Goal: Task Accomplishment & Management: Manage account settings

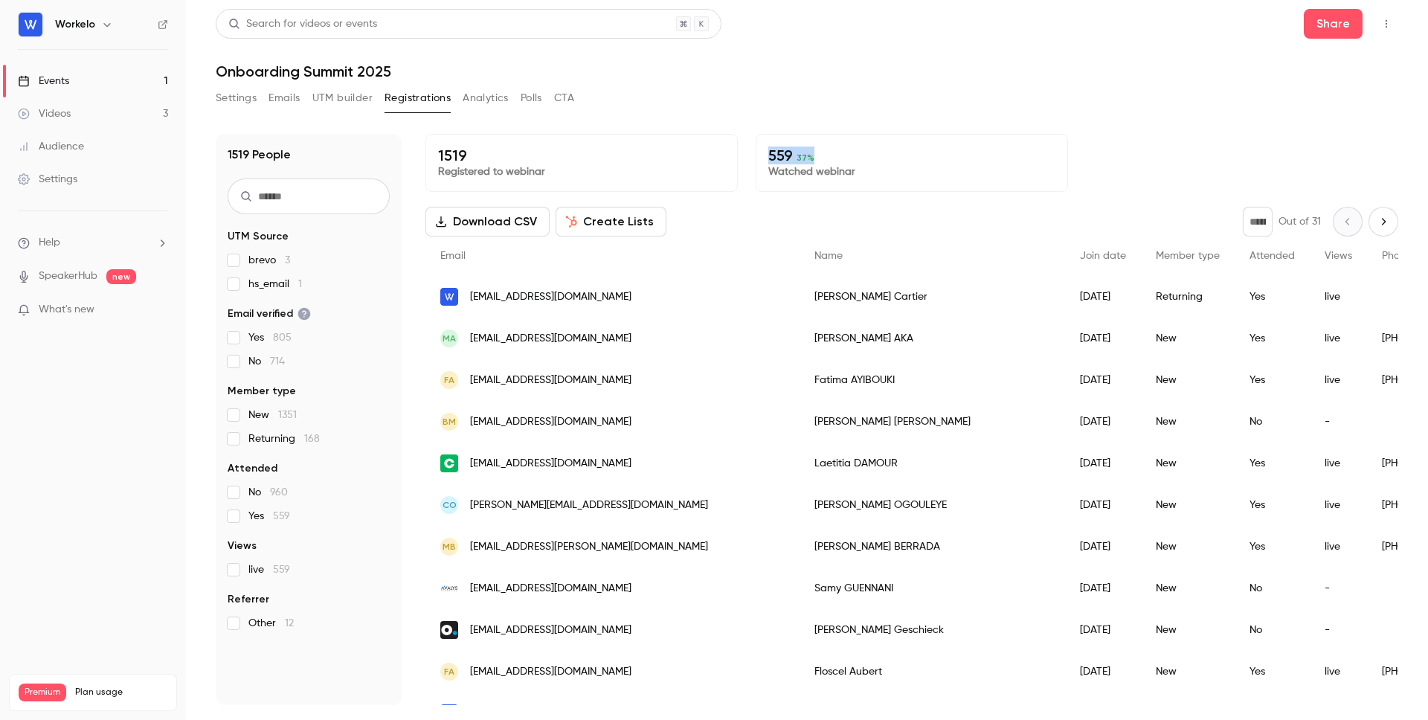
drag, startPoint x: 770, startPoint y: 154, endPoint x: 846, endPoint y: 154, distance: 76.6
click at [846, 154] on p "559 37 %" at bounding box center [911, 156] width 287 height 18
drag, startPoint x: 769, startPoint y: 152, endPoint x: 876, endPoint y: 152, distance: 106.4
click at [876, 152] on p "560 37 %" at bounding box center [911, 156] width 287 height 18
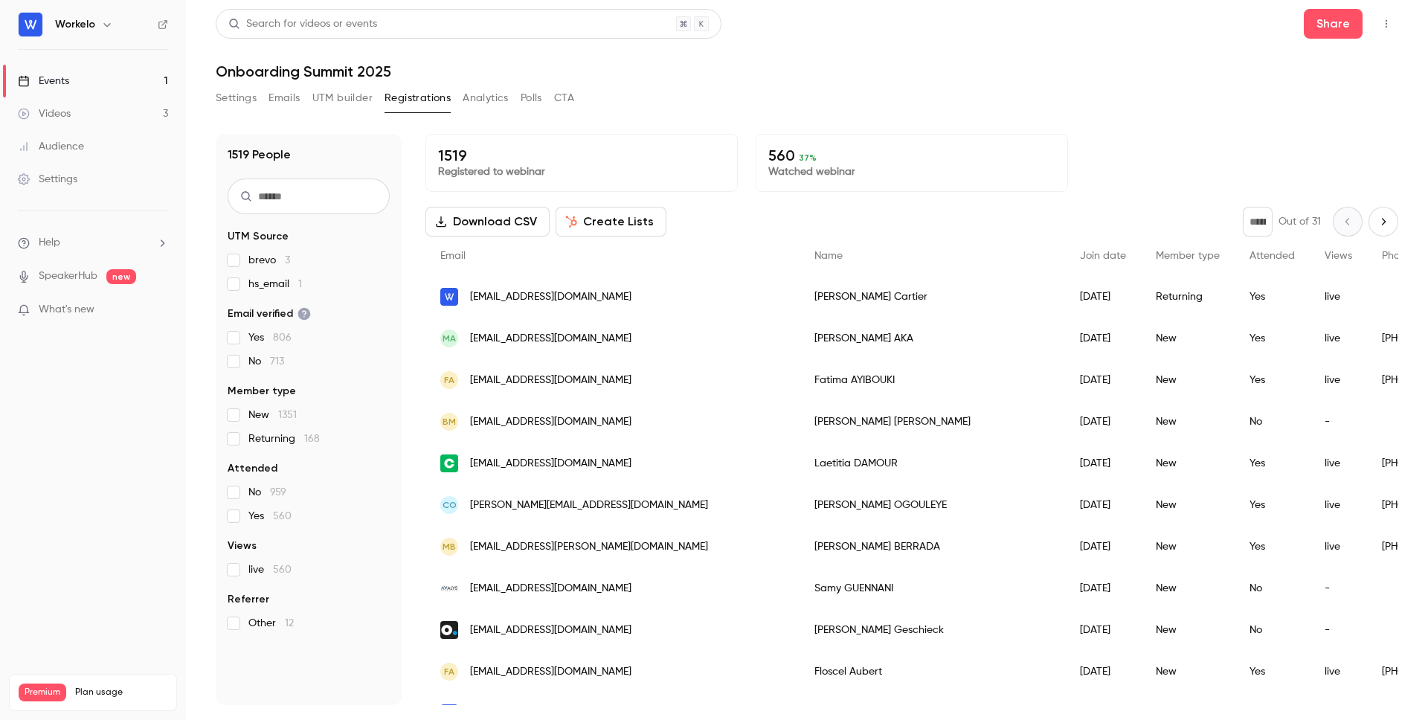
click at [809, 155] on span "37 %" at bounding box center [808, 157] width 18 height 10
click at [560, 98] on button "CTA" at bounding box center [564, 98] width 20 height 24
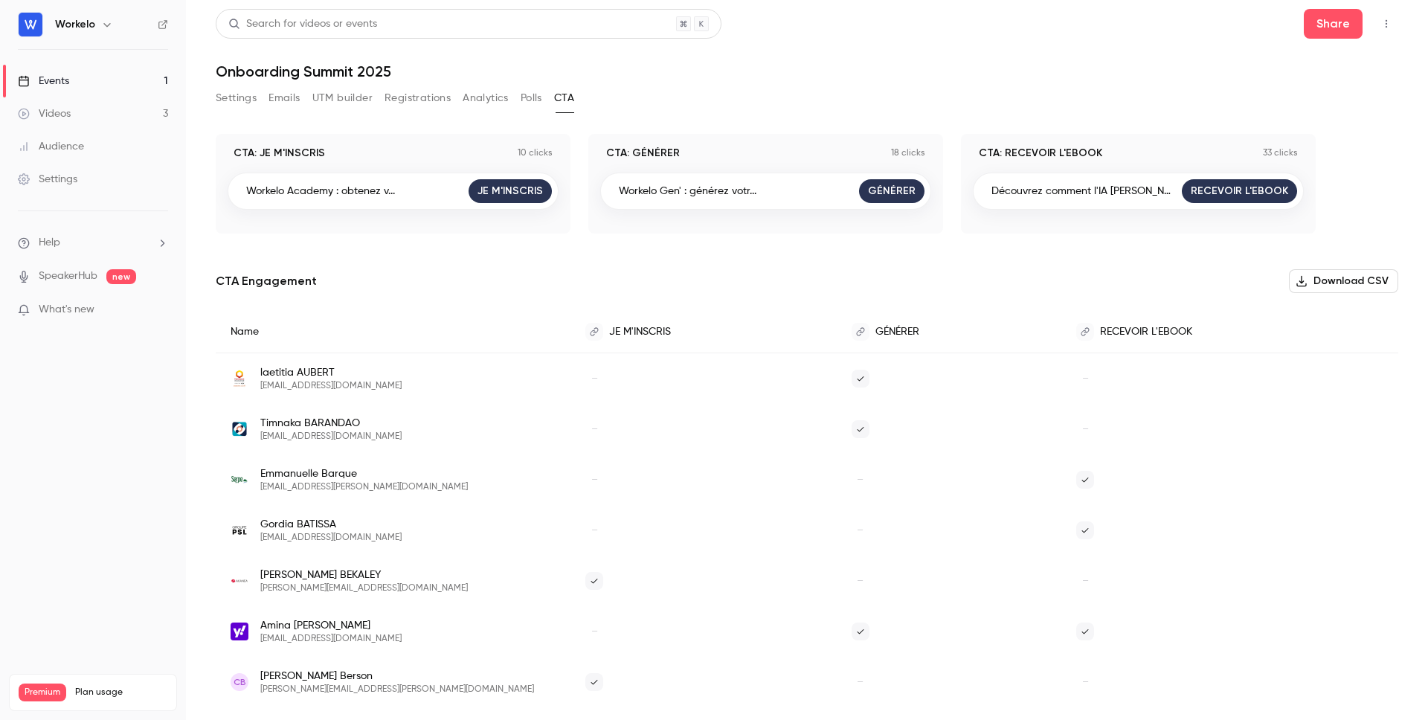
click at [533, 100] on button "Polls" at bounding box center [532, 98] width 22 height 24
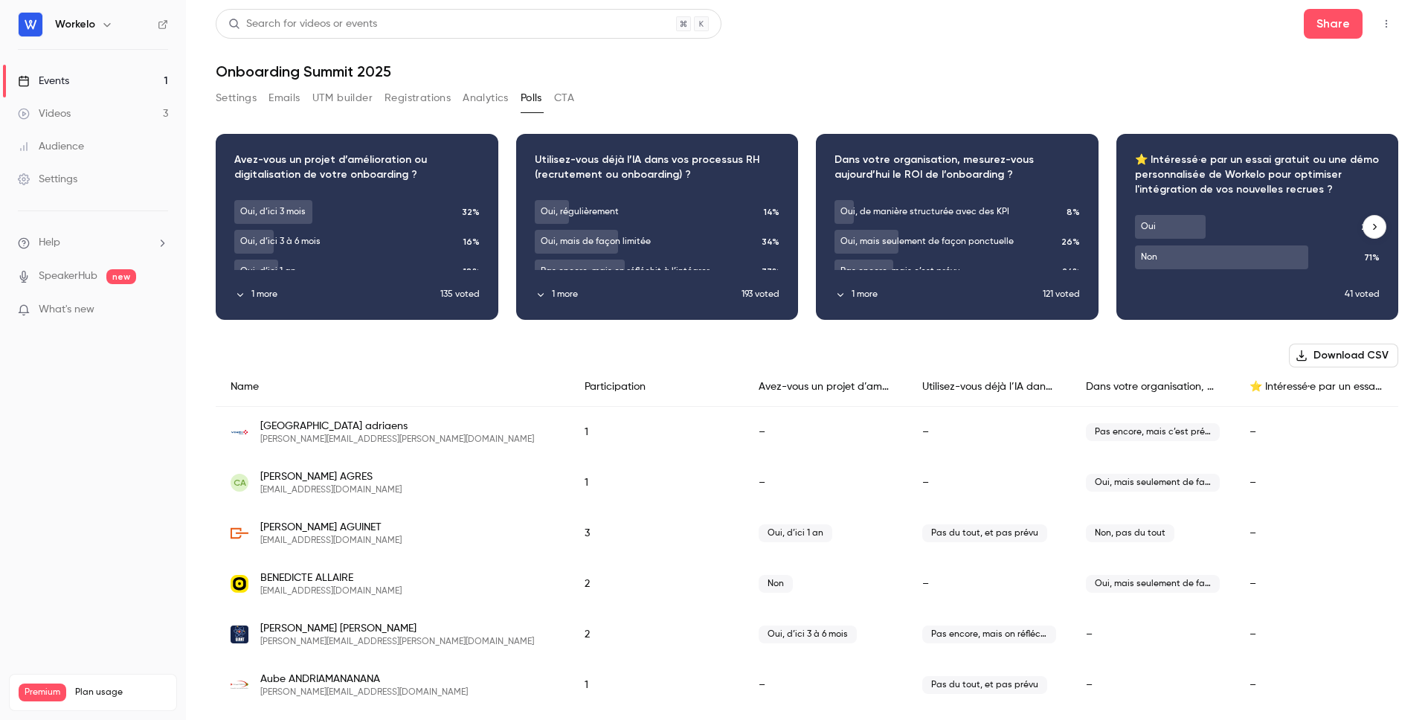
click at [272, 293] on button "1 more" at bounding box center [337, 294] width 206 height 13
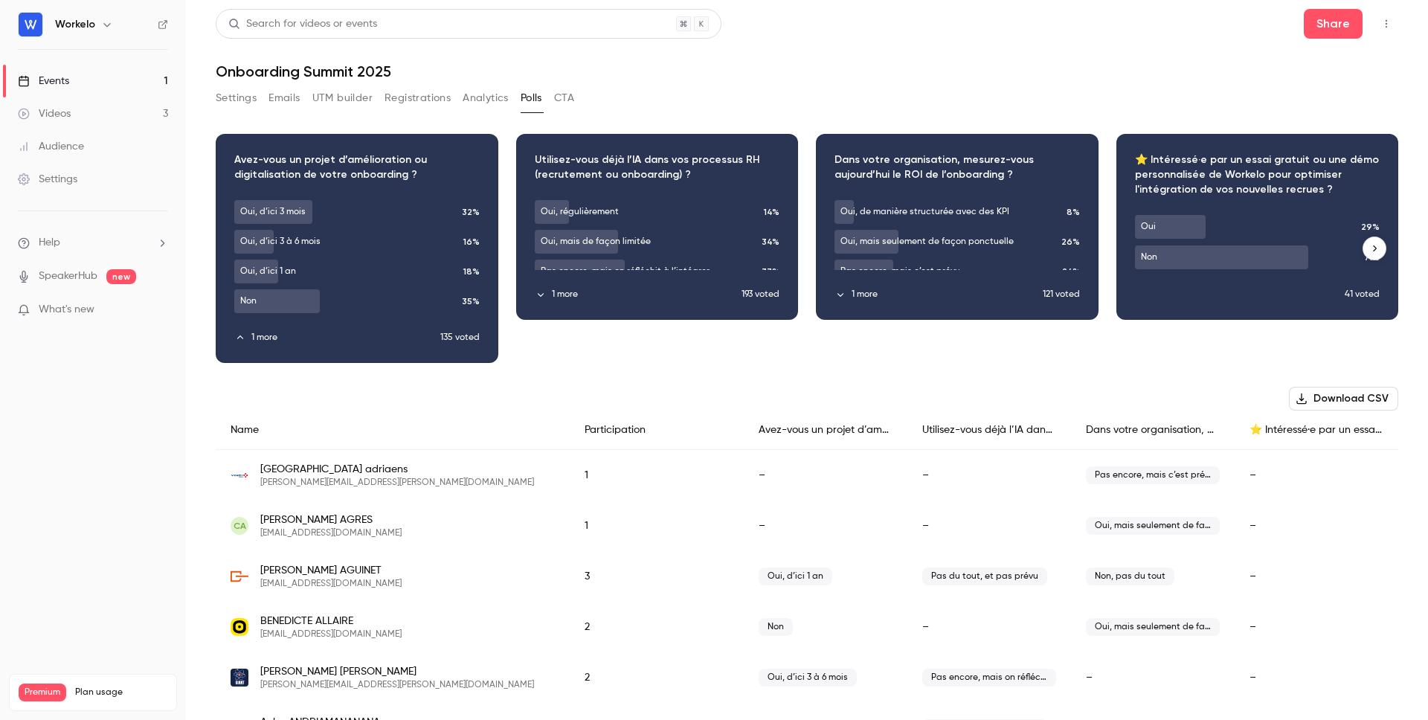
drag, startPoint x: 481, startPoint y: 306, endPoint x: 457, endPoint y: 306, distance: 23.1
click at [457, 306] on div "Download image" at bounding box center [356, 249] width 281 height 228
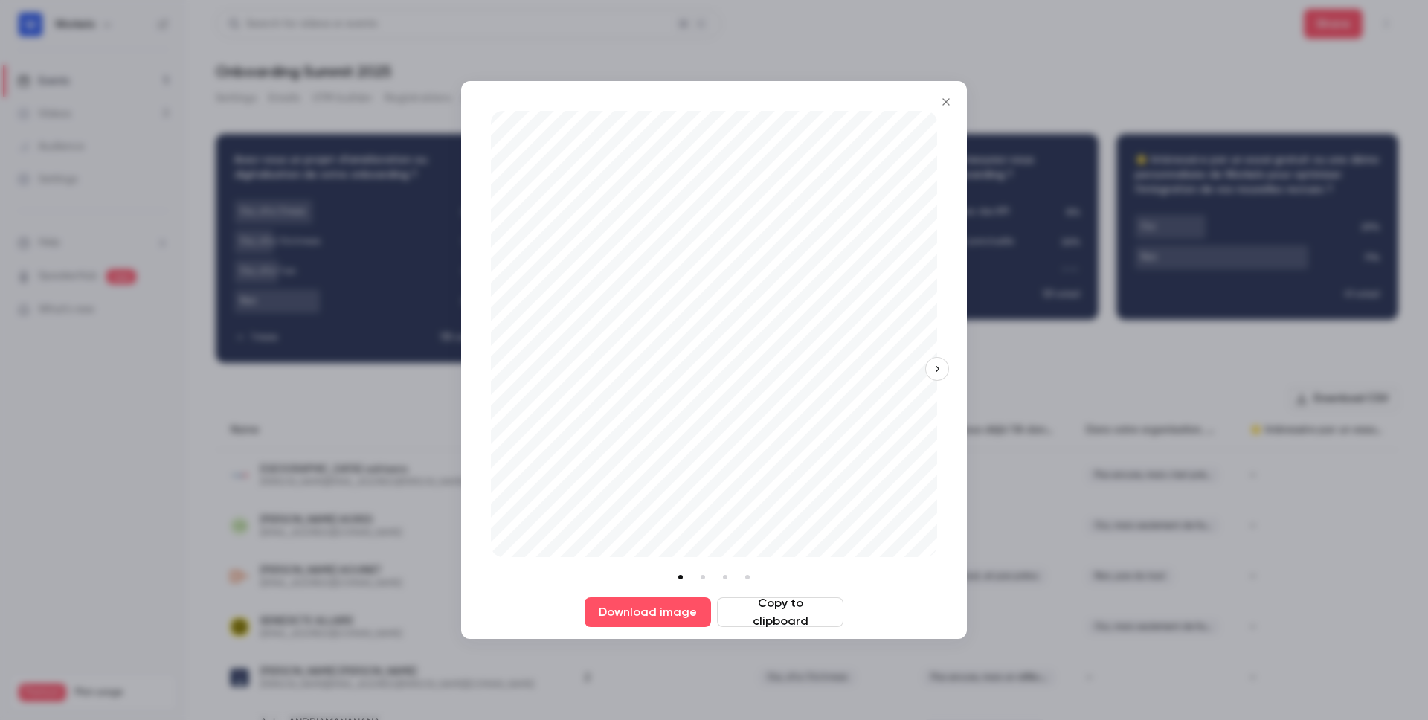
click at [943, 364] on button "button" at bounding box center [937, 369] width 24 height 24
click at [494, 366] on icon "button" at bounding box center [491, 369] width 10 height 10
click at [944, 98] on icon "Close" at bounding box center [946, 102] width 18 height 12
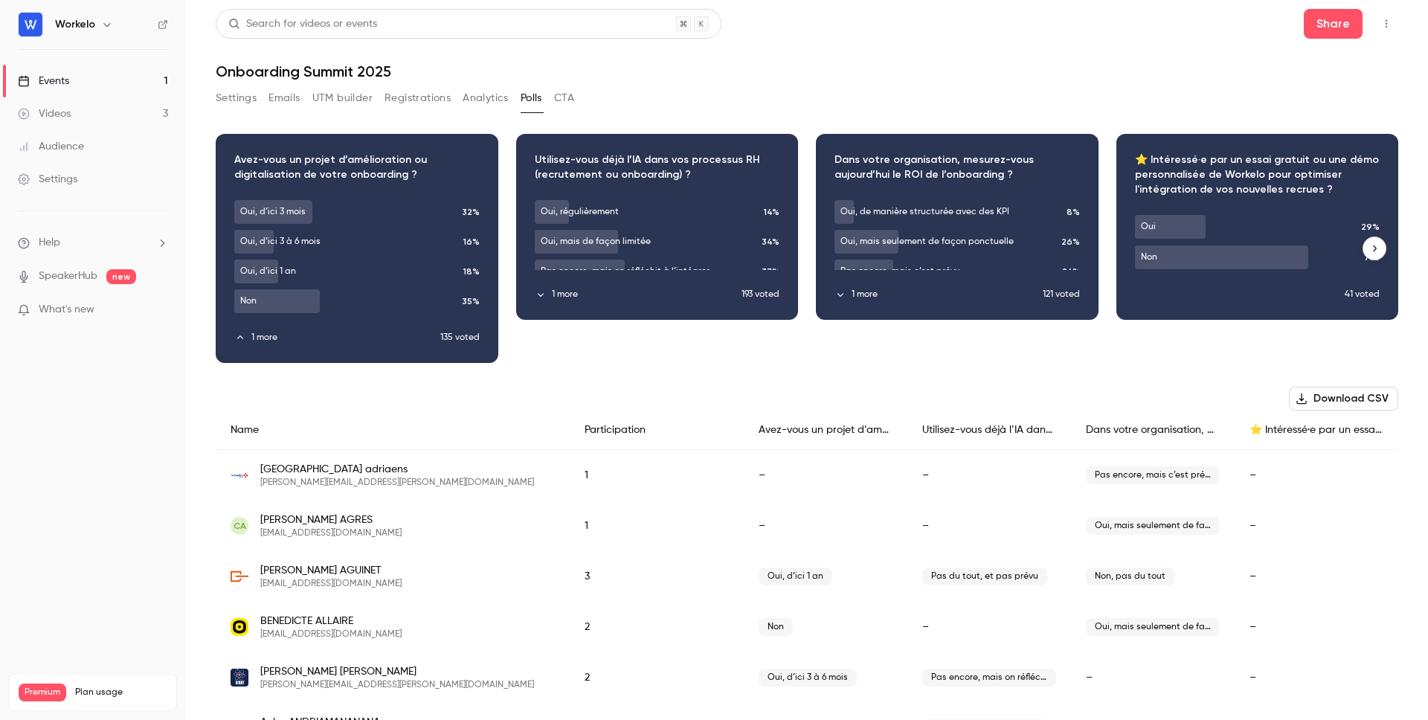
click at [1332, 289] on div "Download image" at bounding box center [1257, 227] width 281 height 184
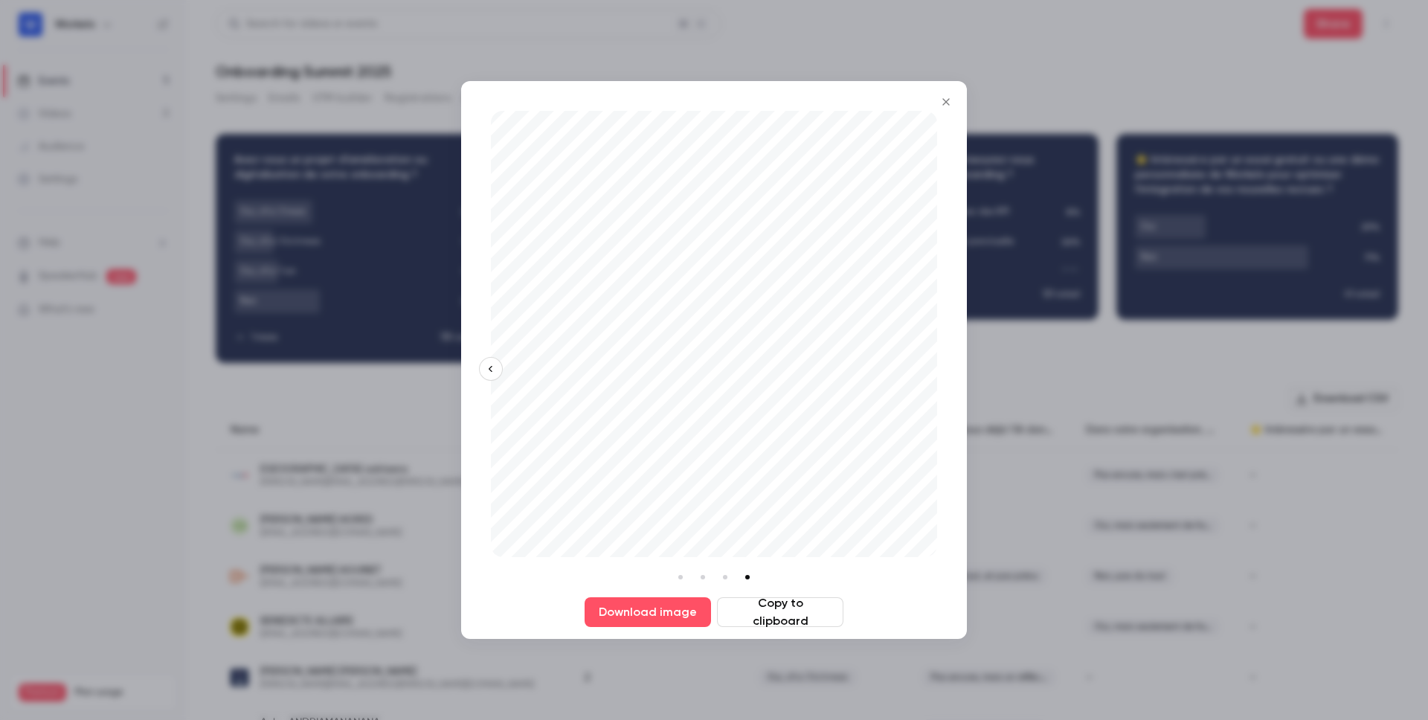
click at [949, 97] on icon "Close" at bounding box center [946, 102] width 18 height 12
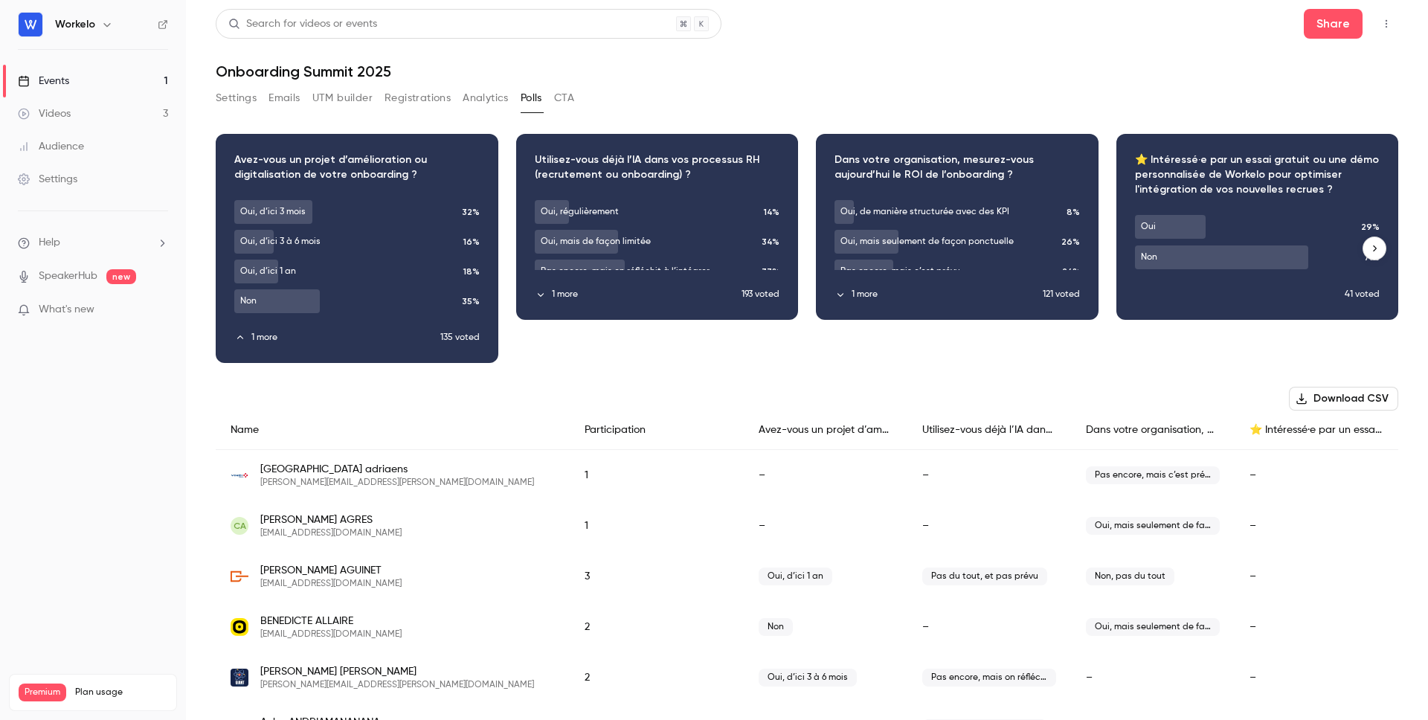
click at [1375, 240] on button "button" at bounding box center [1375, 249] width 24 height 24
click at [1327, 93] on div "Settings Emails UTM builder Registrations Analytics Polls CTA" at bounding box center [807, 101] width 1183 height 30
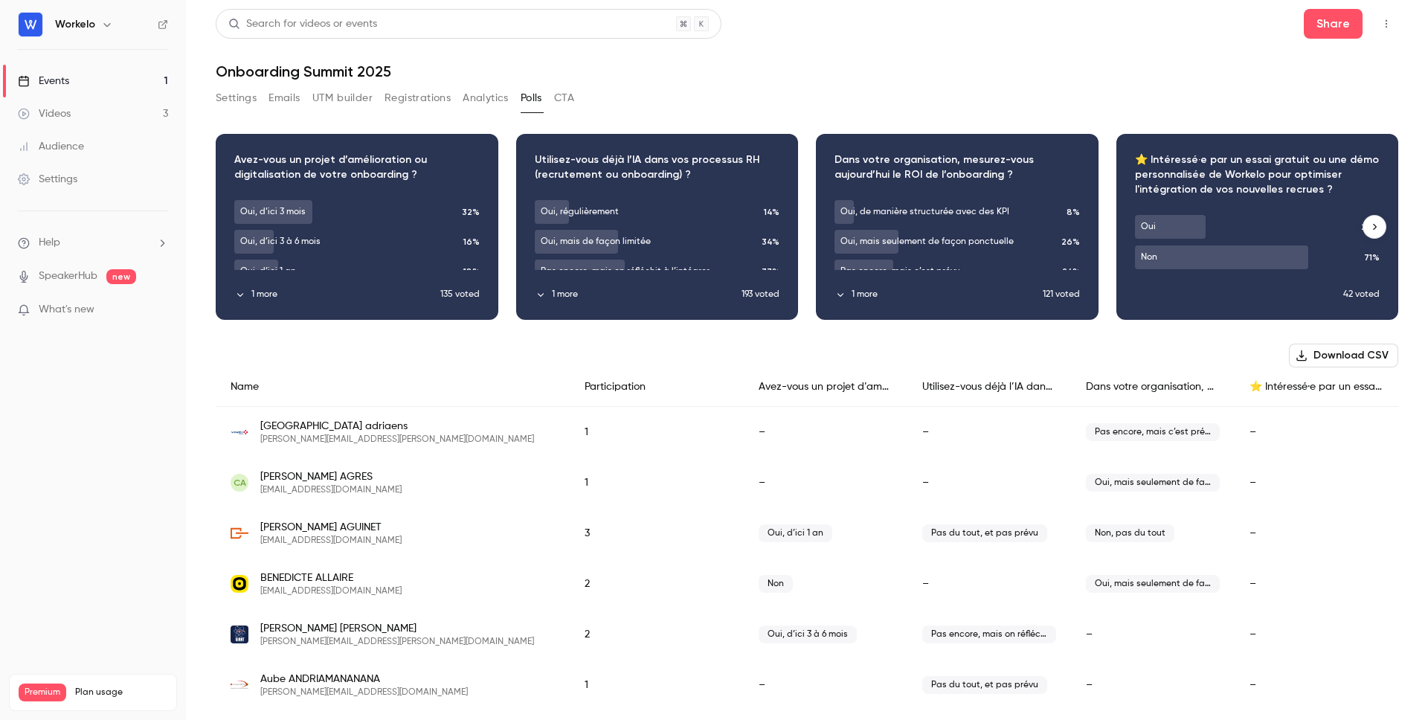
click at [550, 296] on button "1 more" at bounding box center [639, 294] width 208 height 13
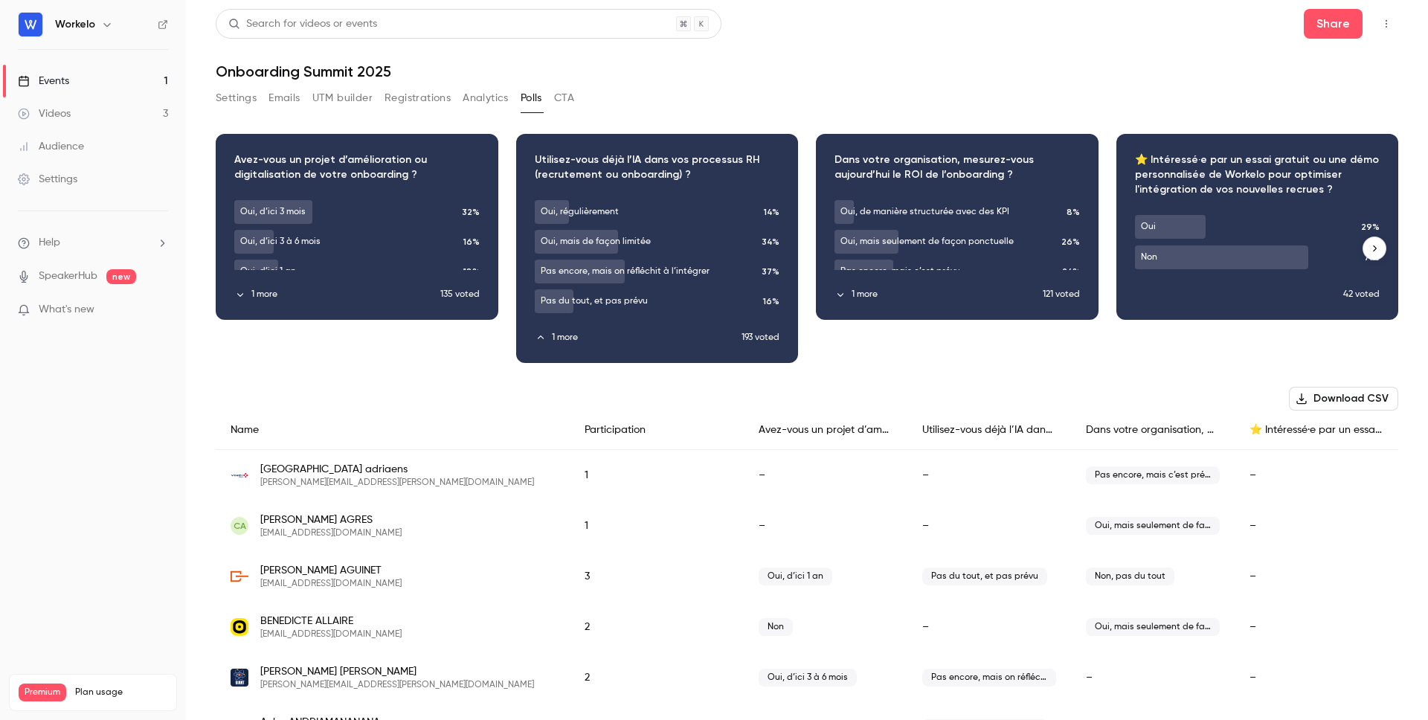
click at [263, 292] on button "1 more" at bounding box center [337, 294] width 206 height 13
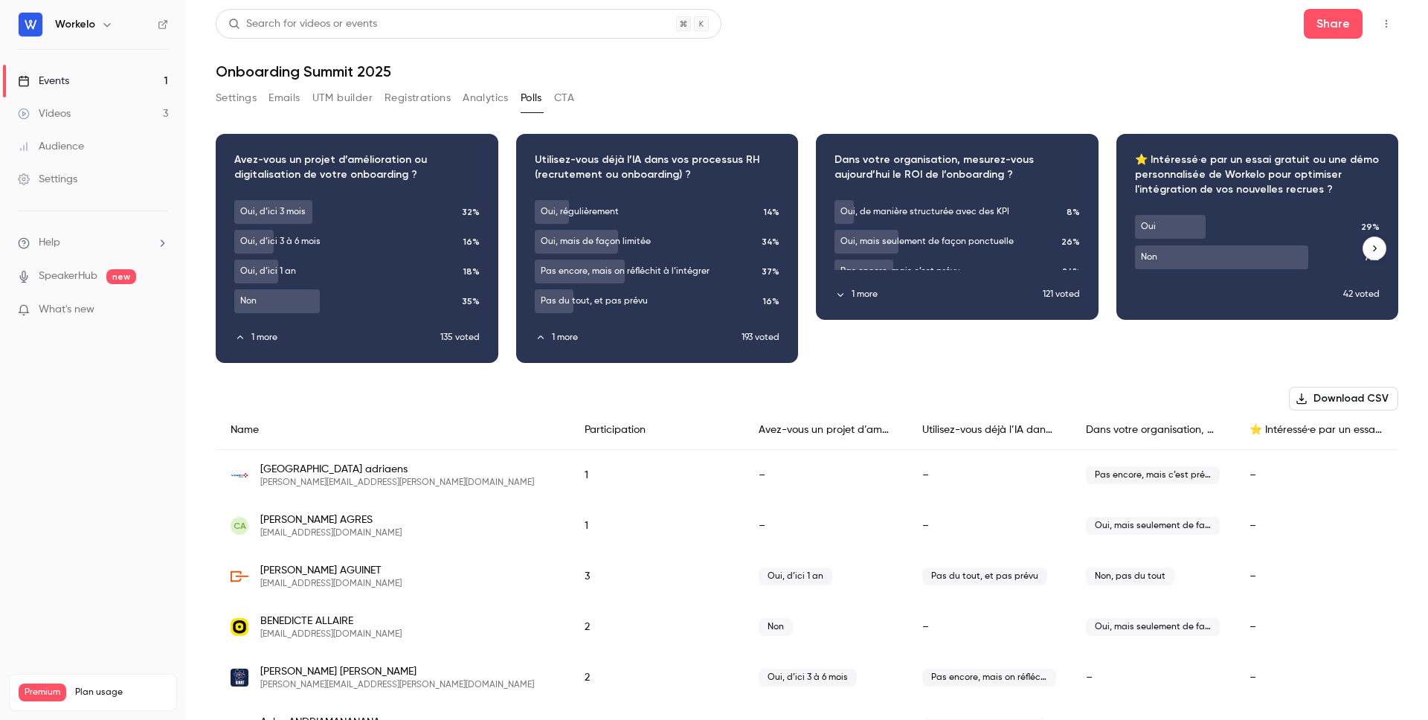
click at [873, 292] on button "1 more" at bounding box center [939, 294] width 208 height 13
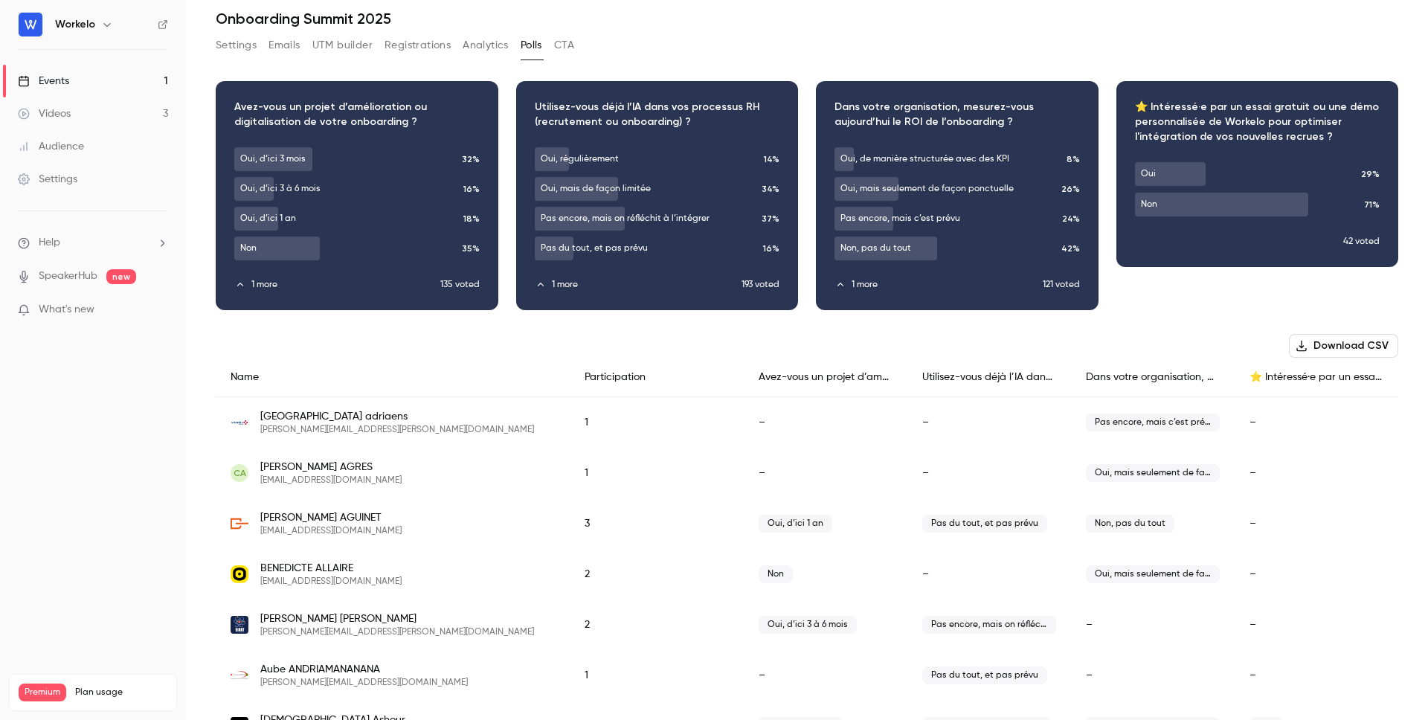
scroll to position [54, 0]
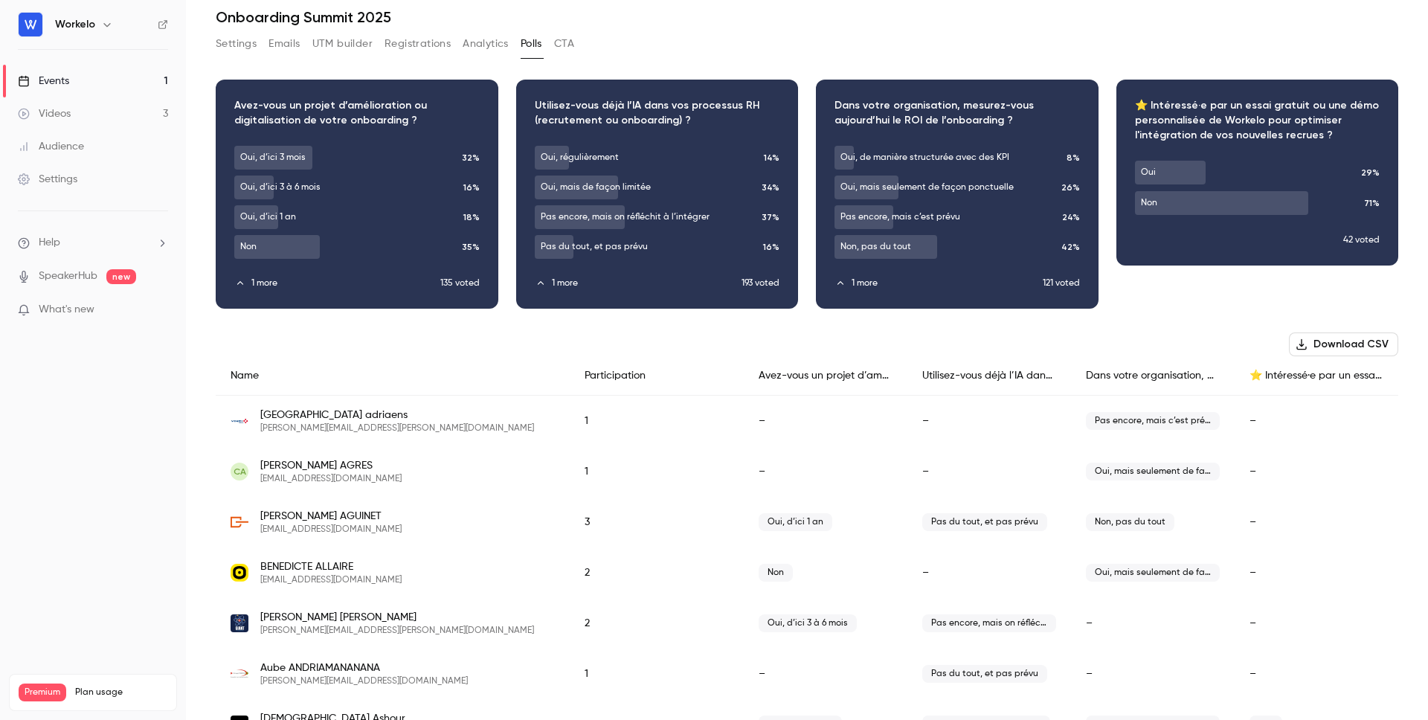
click at [1321, 370] on div "⭐️ Intéressé·e par un essai gratuit ou une démo personnalisée de Workelo pour o…" at bounding box center [1317, 375] width 164 height 39
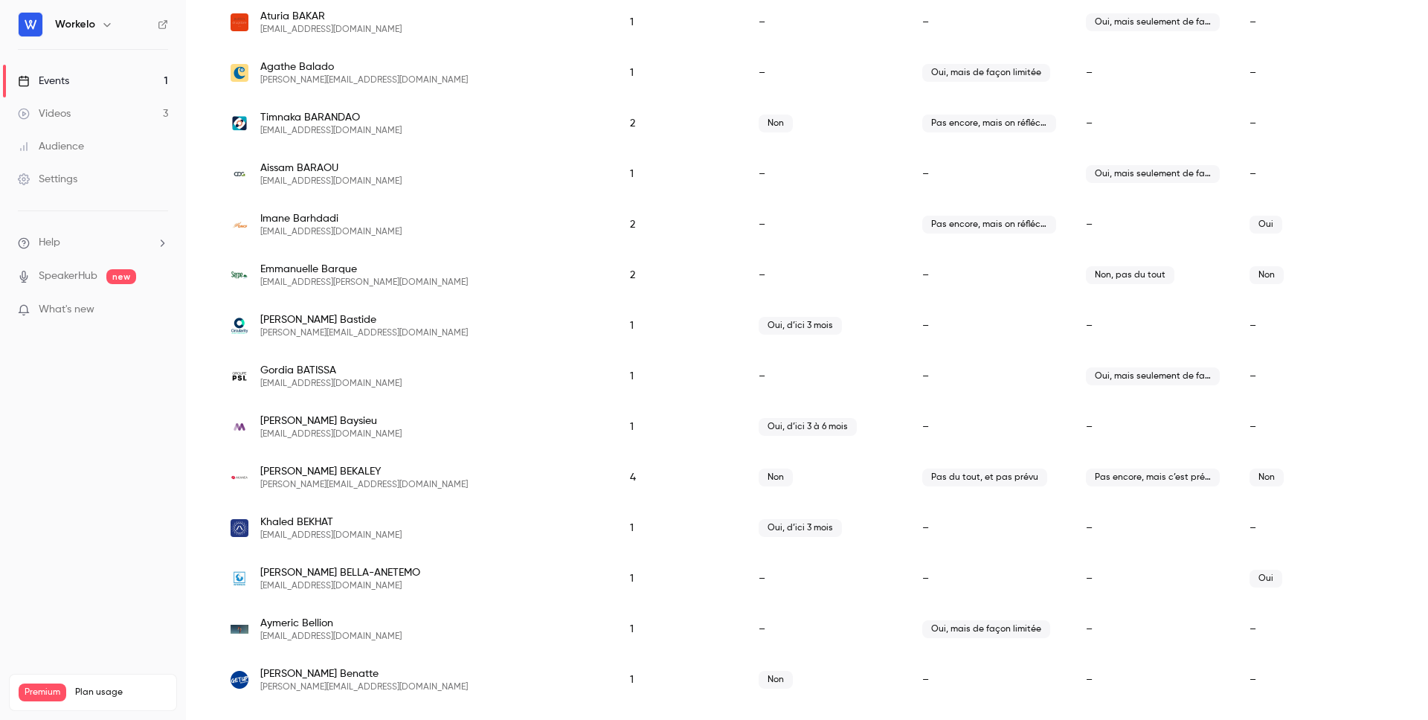
scroll to position [0, 0]
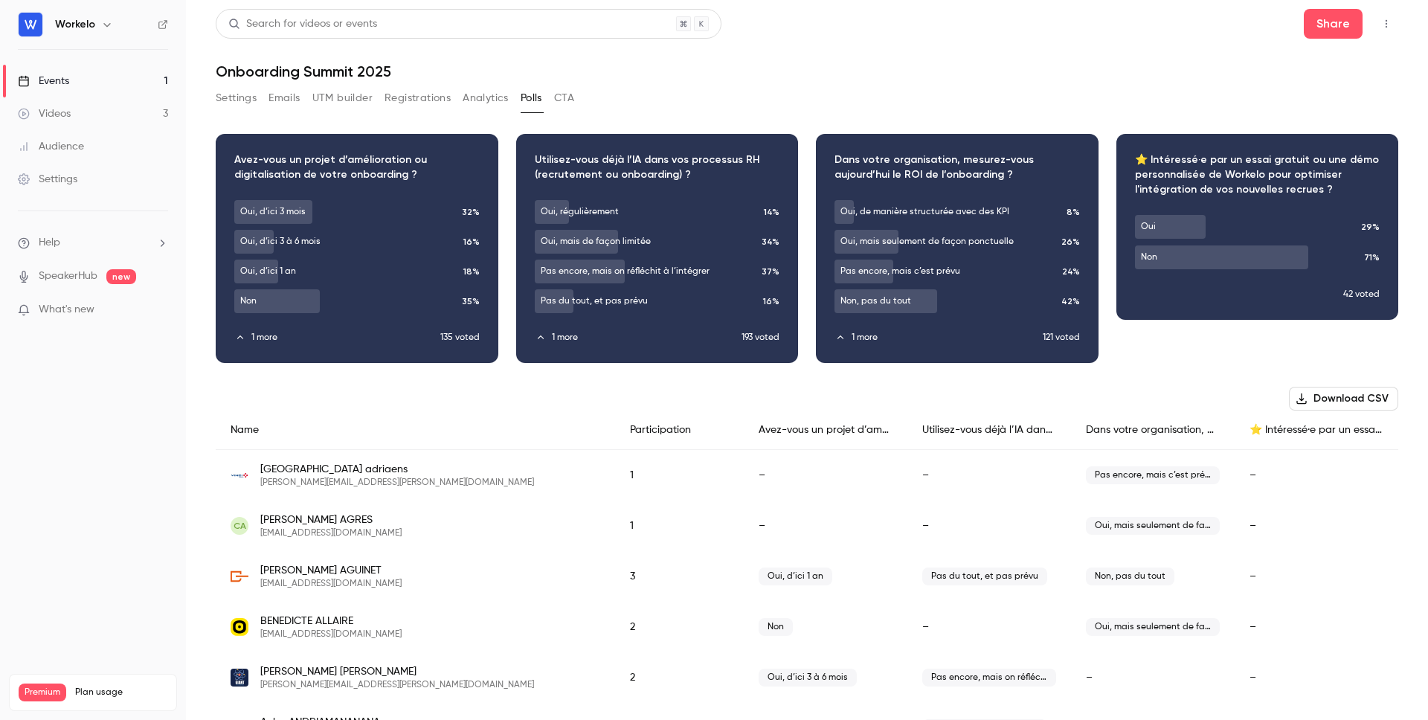
click at [568, 97] on button "CTA" at bounding box center [564, 98] width 20 height 24
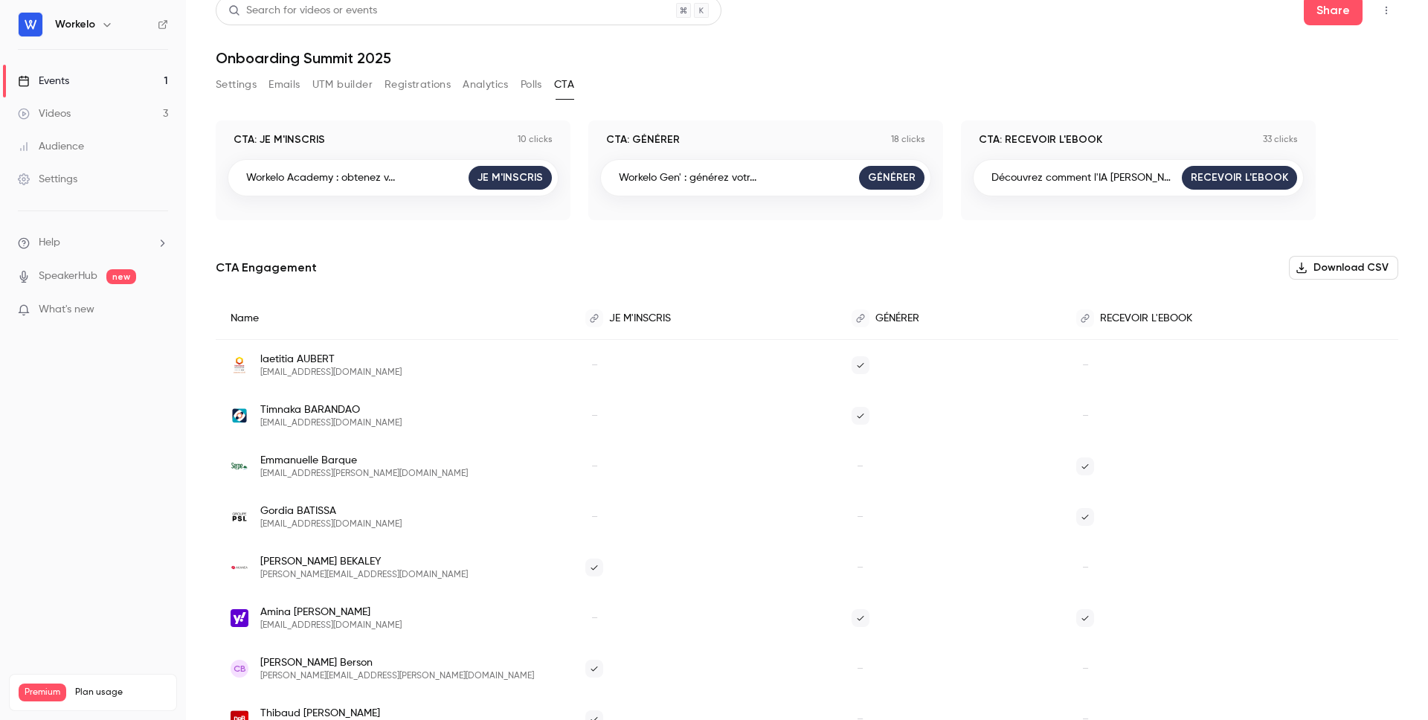
scroll to position [15, 0]
click at [539, 81] on button "Polls" at bounding box center [532, 83] width 22 height 24
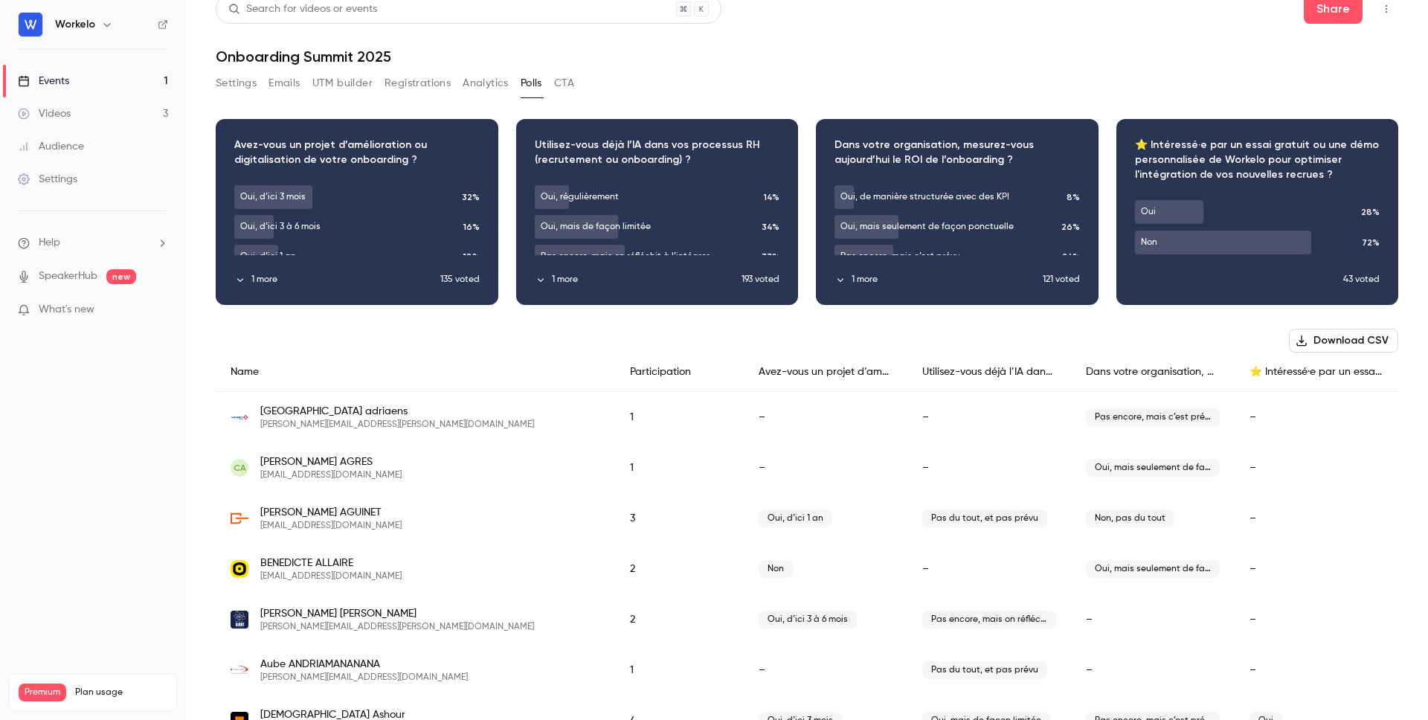
click at [486, 80] on button "Analytics" at bounding box center [486, 83] width 46 height 24
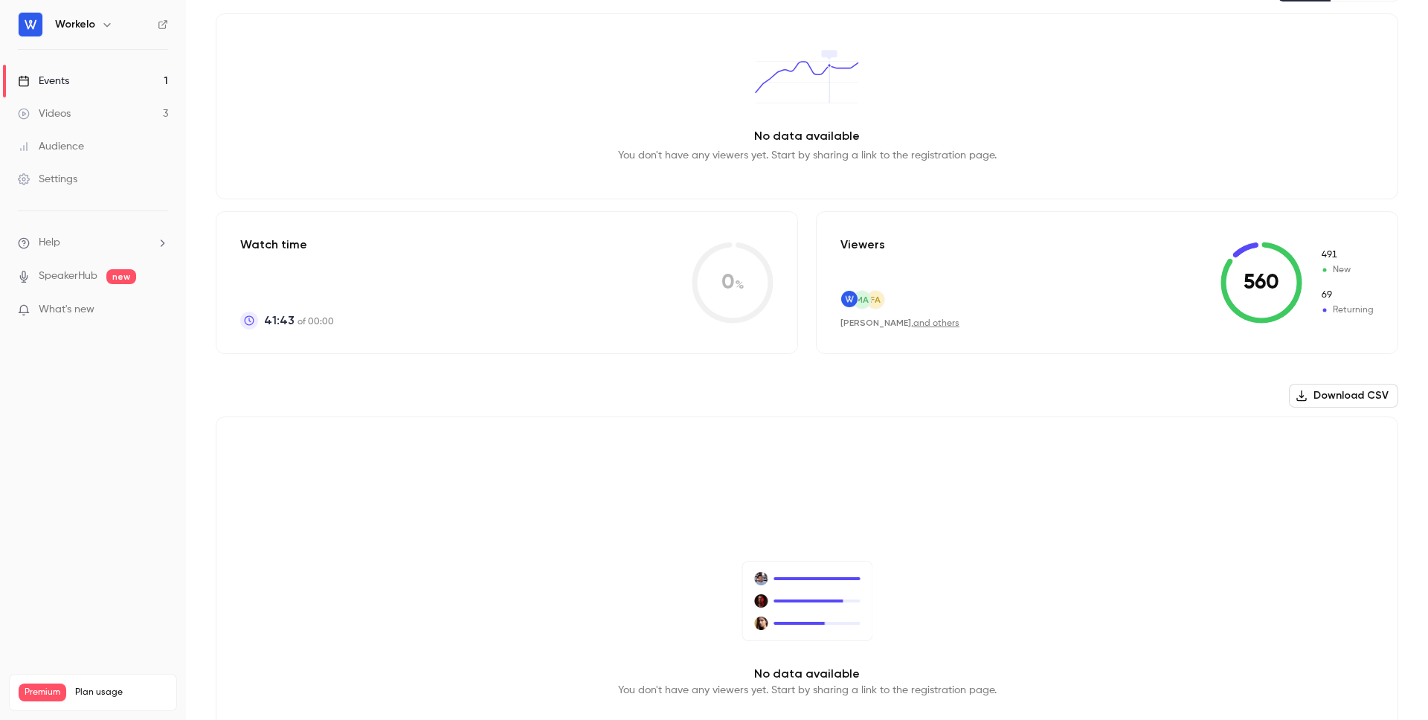
scroll to position [216, 0]
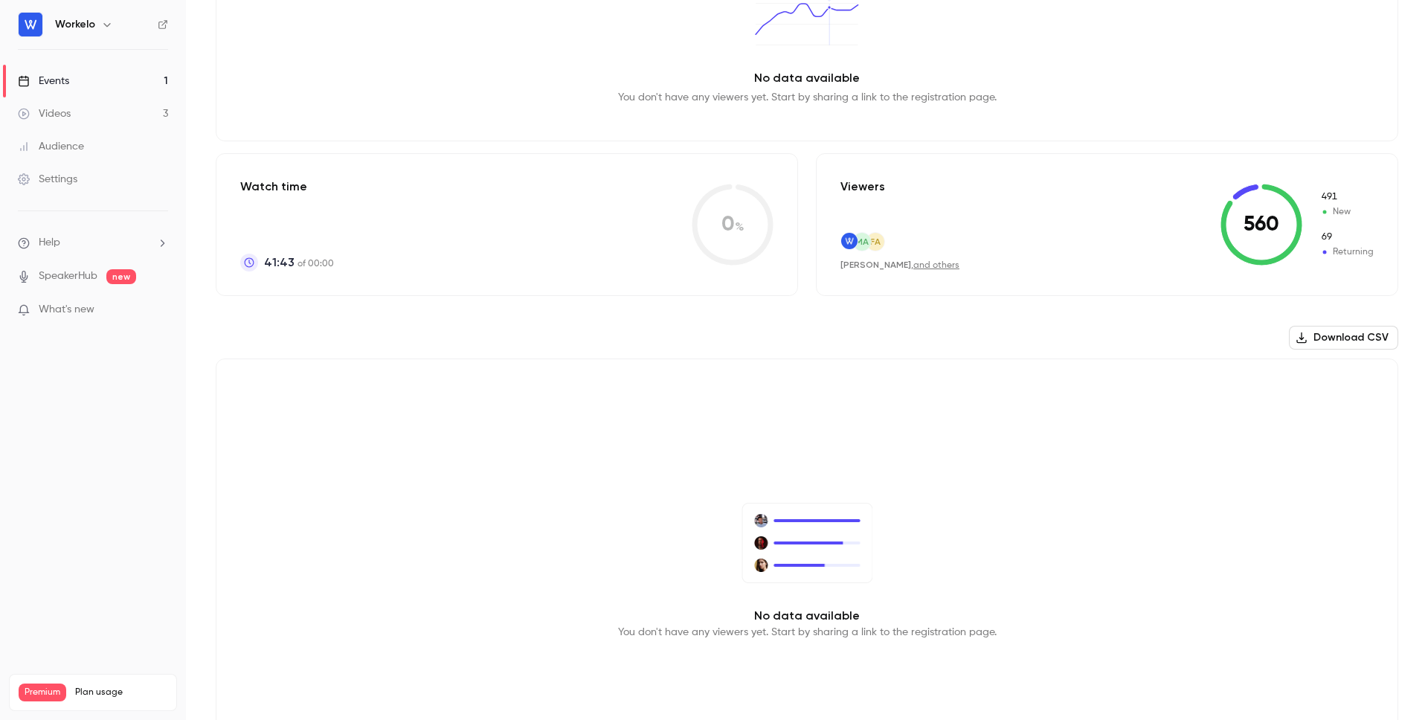
click at [928, 266] on link "and others" at bounding box center [936, 265] width 46 height 9
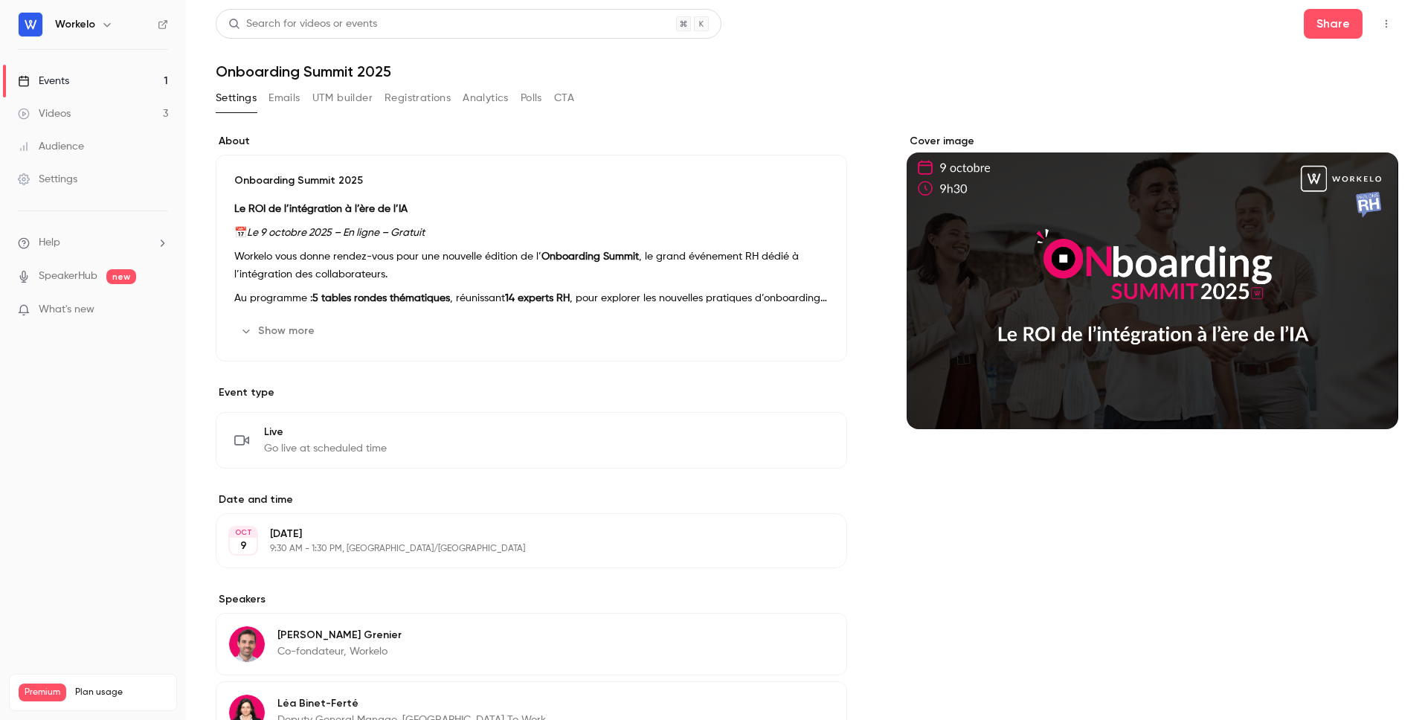
click at [280, 102] on button "Emails" at bounding box center [284, 98] width 31 height 24
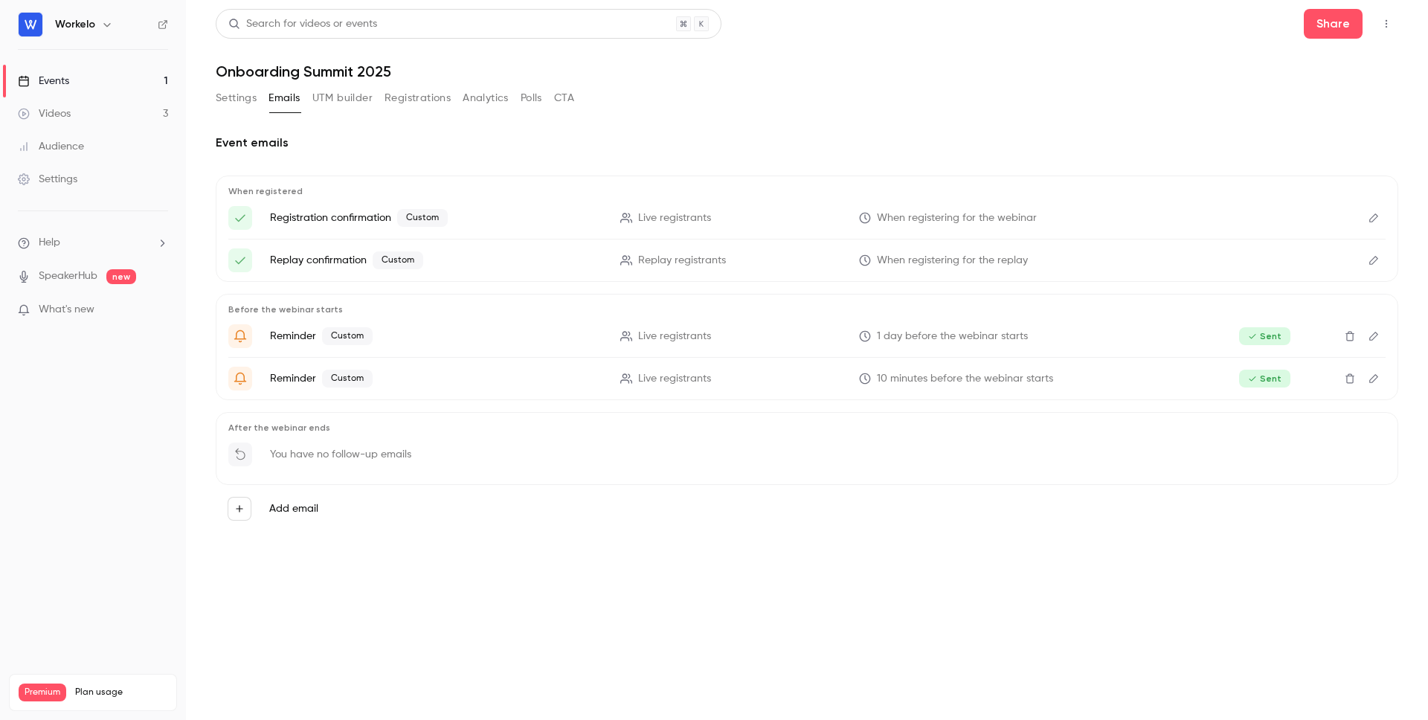
click at [338, 103] on button "UTM builder" at bounding box center [342, 98] width 60 height 24
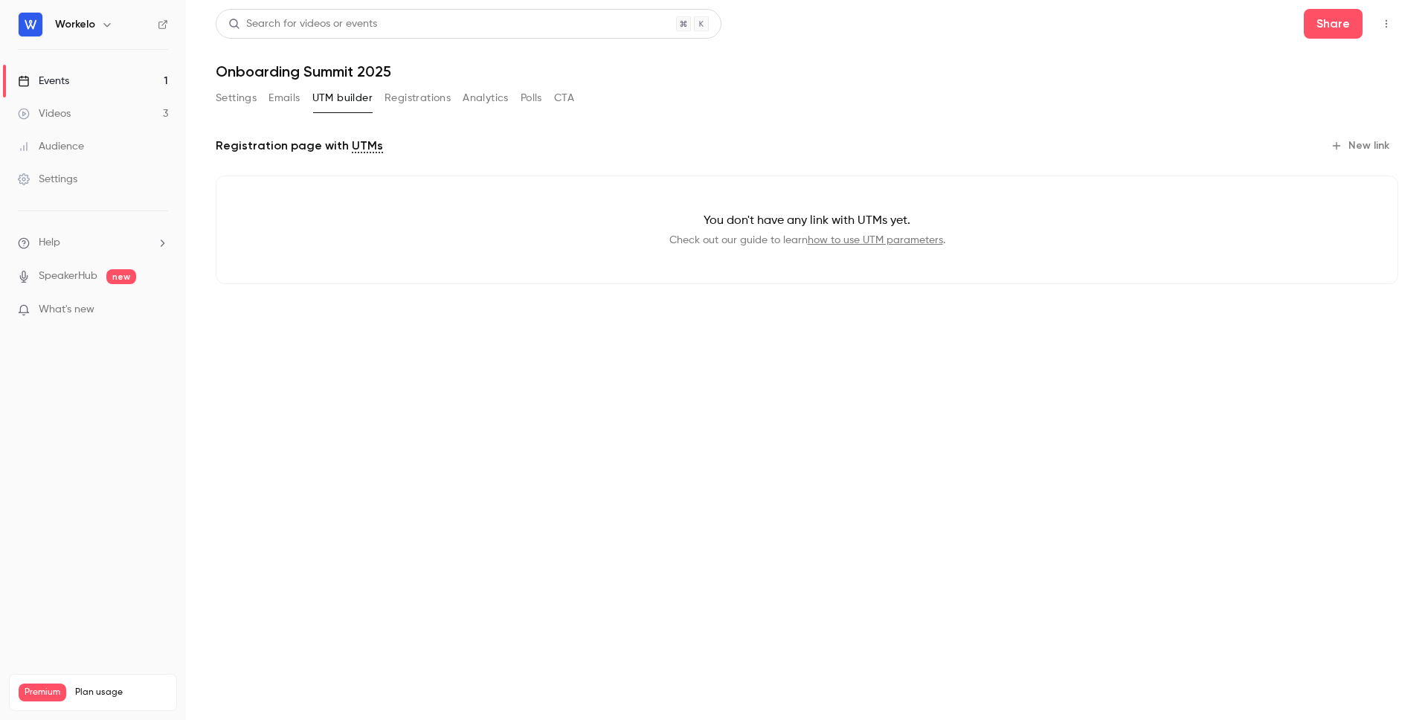
click at [422, 90] on button "Registrations" at bounding box center [418, 98] width 66 height 24
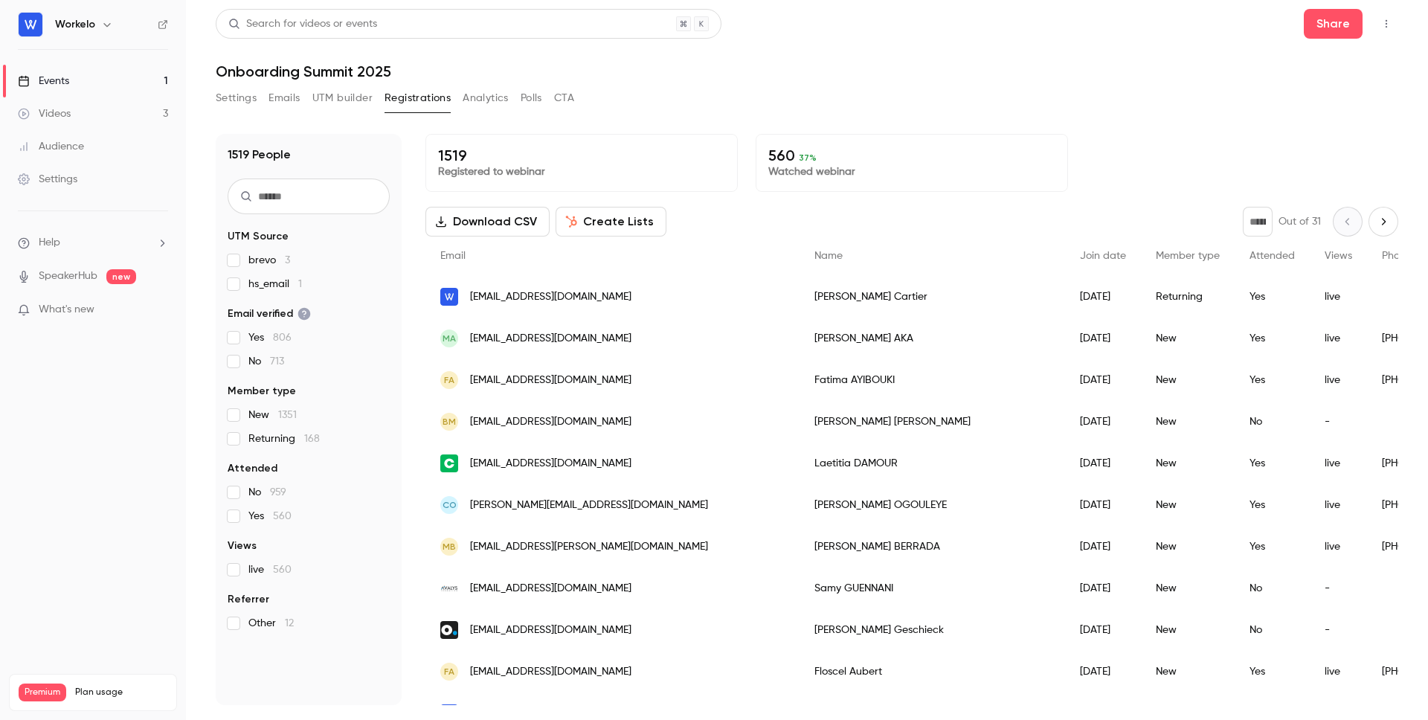
click at [488, 90] on button "Analytics" at bounding box center [486, 98] width 46 height 24
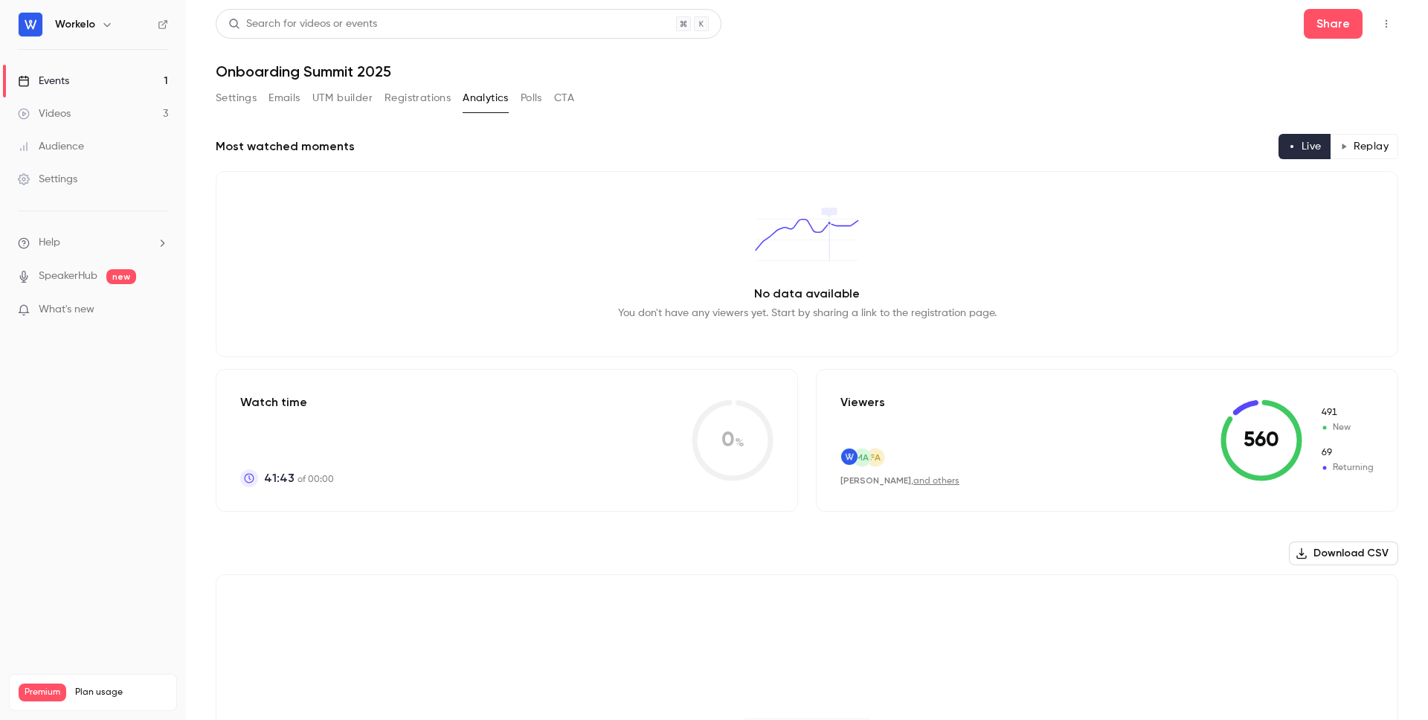
click at [541, 92] on button "Polls" at bounding box center [532, 98] width 22 height 24
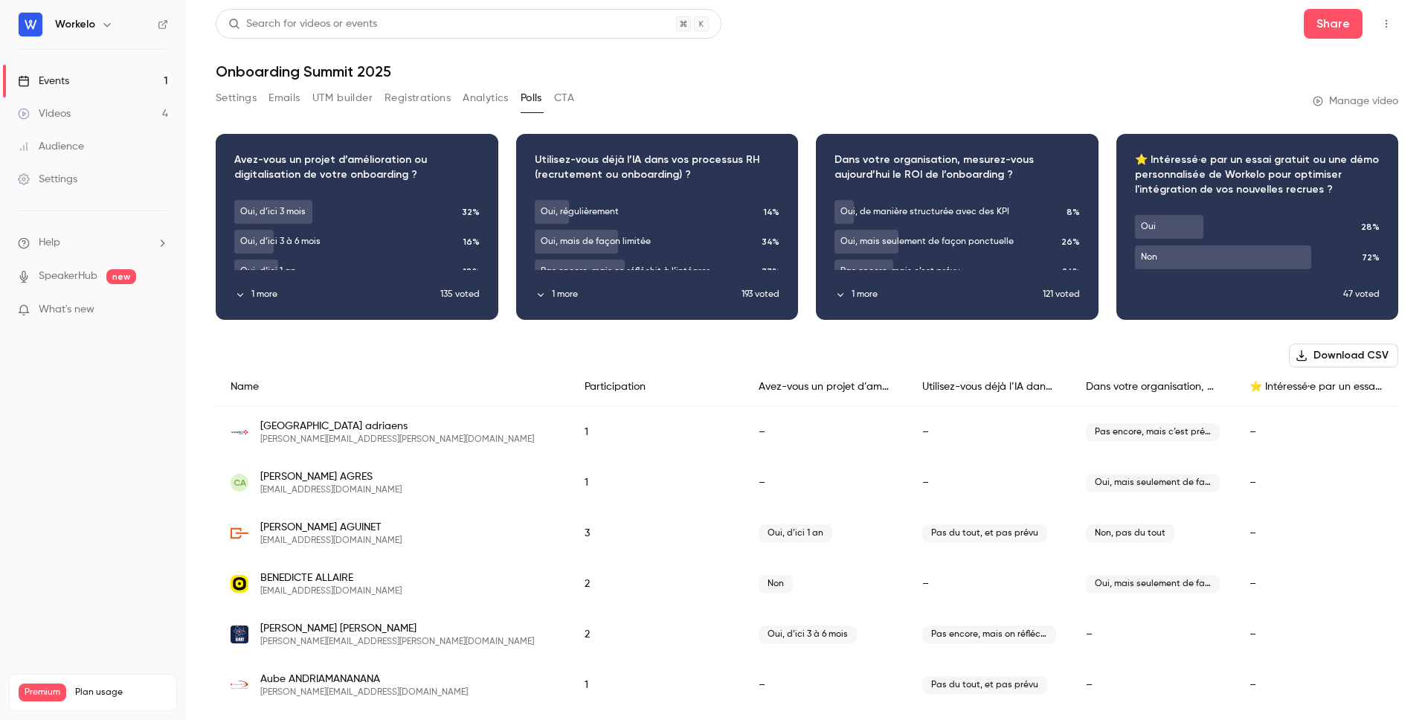
click at [1381, 25] on icon "button" at bounding box center [1387, 24] width 12 height 10
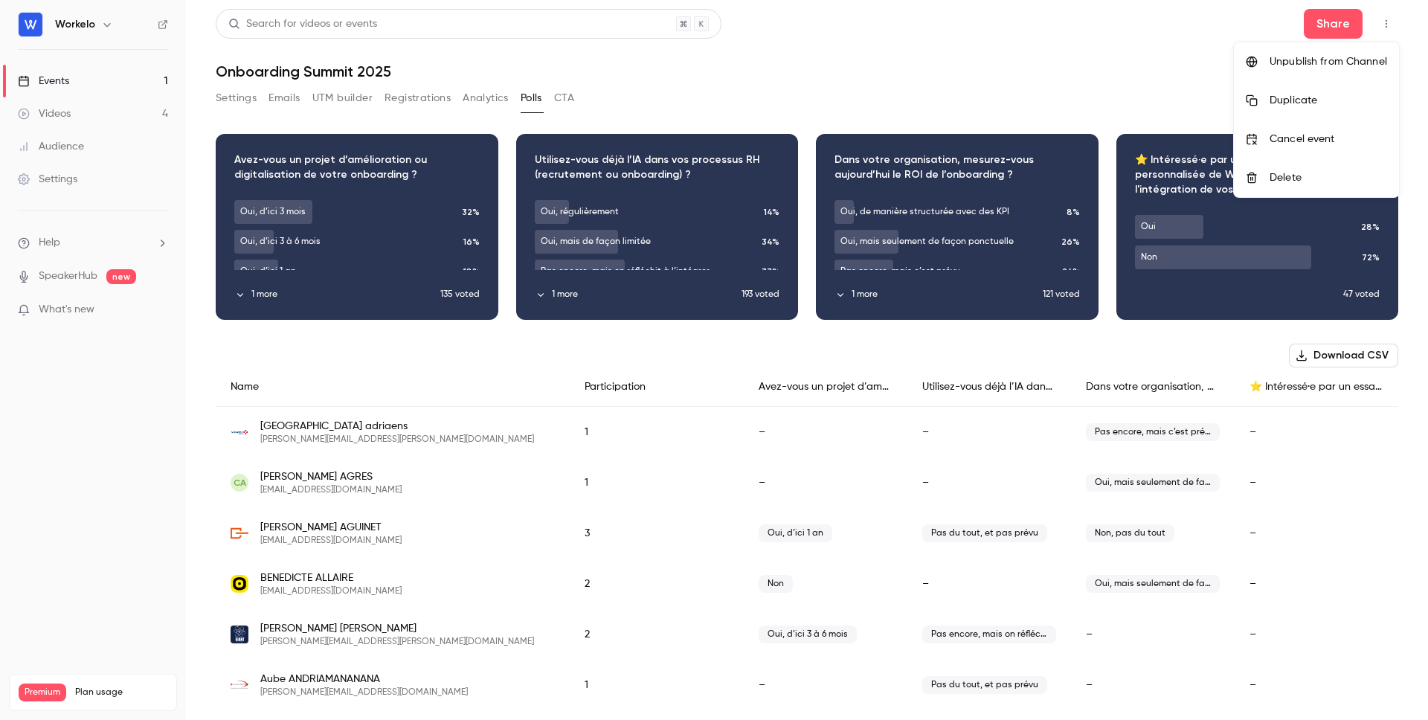
click at [240, 92] on div at bounding box center [714, 360] width 1428 height 720
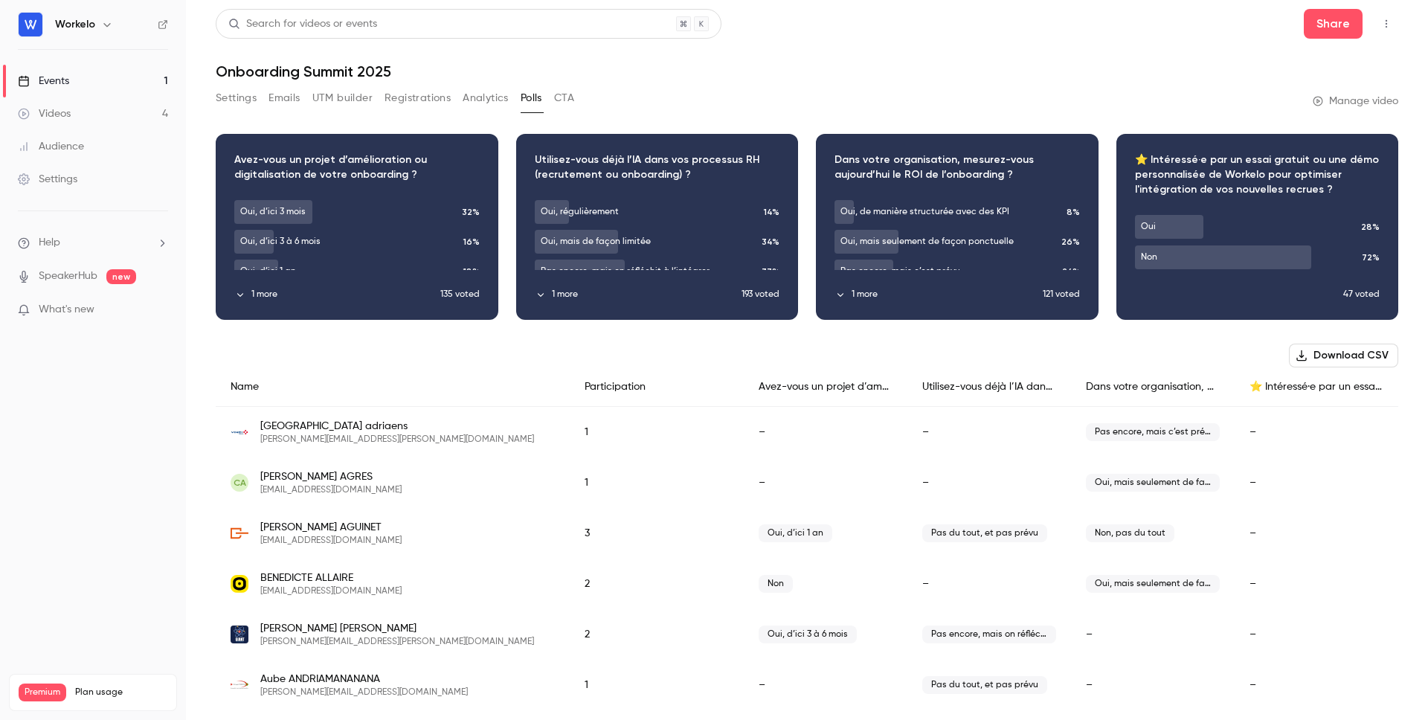
click at [240, 97] on button "Settings" at bounding box center [236, 98] width 41 height 24
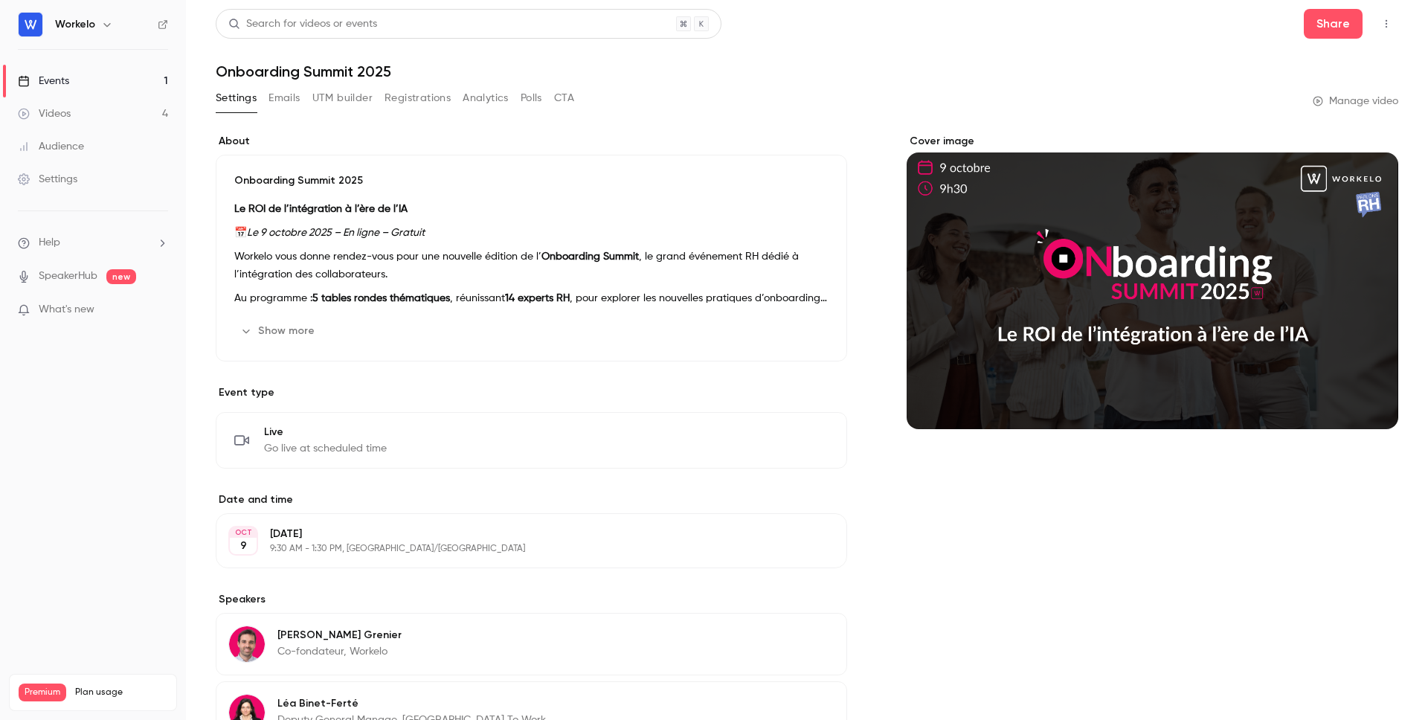
click at [412, 97] on button "Registrations" at bounding box center [418, 98] width 66 height 24
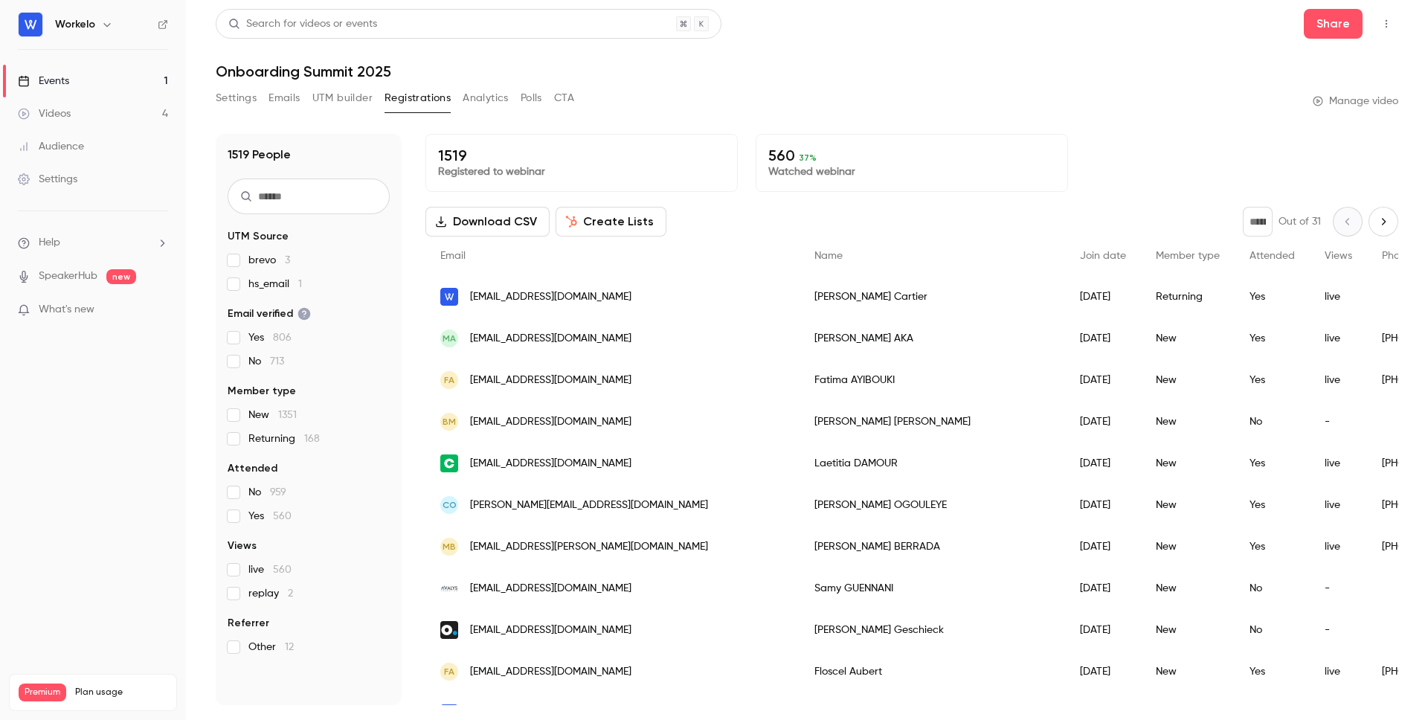
click at [500, 231] on button "Download CSV" at bounding box center [487, 222] width 124 height 30
click at [660, 75] on h1 "Onboarding Summit 2025" at bounding box center [807, 71] width 1183 height 18
click at [1358, 98] on link "Manage video" at bounding box center [1356, 101] width 86 height 15
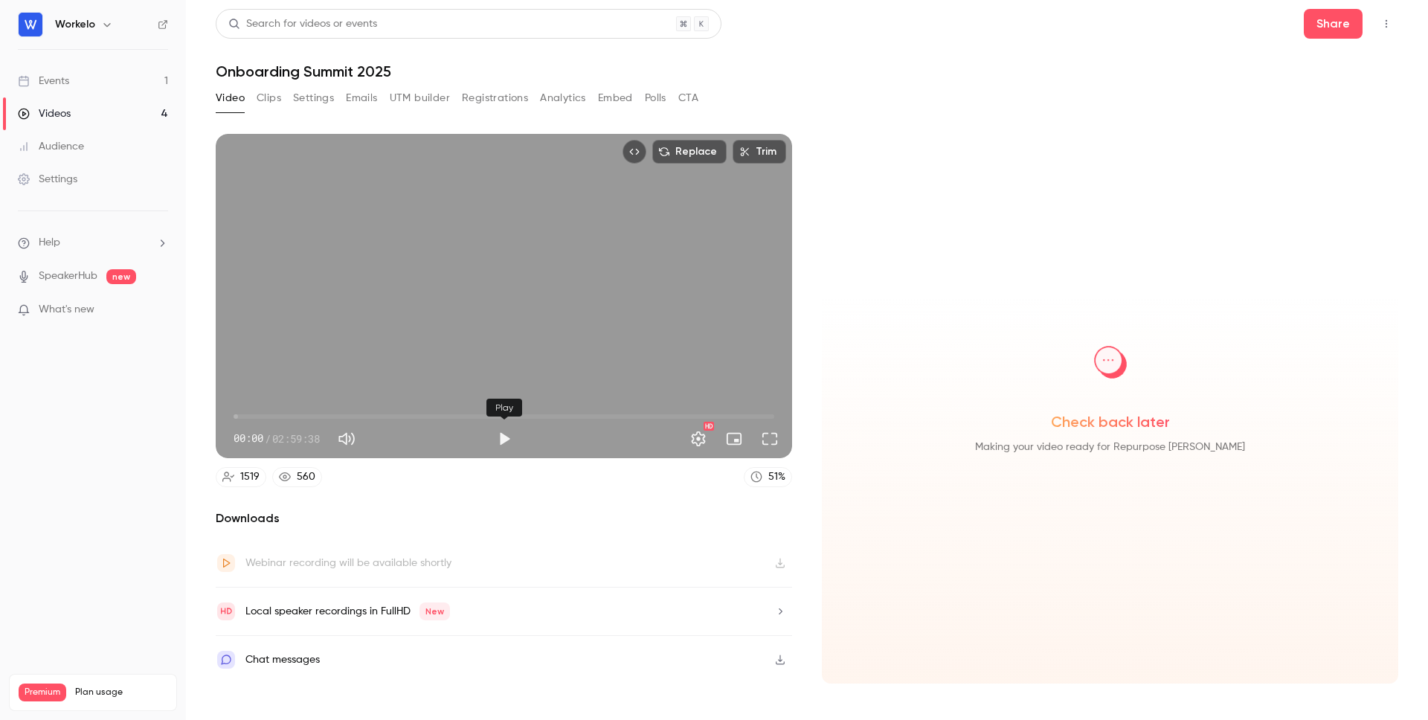
click at [508, 443] on button "Play" at bounding box center [504, 439] width 30 height 30
click at [765, 417] on span "00:02" at bounding box center [504, 417] width 541 height 24
click at [506, 440] on button "Pause" at bounding box center [504, 439] width 30 height 30
click at [392, 513] on h2 "Downloads" at bounding box center [504, 519] width 576 height 18
click at [633, 494] on div "Replace Trim 02:56:28 02:56:28 / 02:59:38 HD 1519 560 51 % Downloads Webinar re…" at bounding box center [504, 409] width 576 height 550
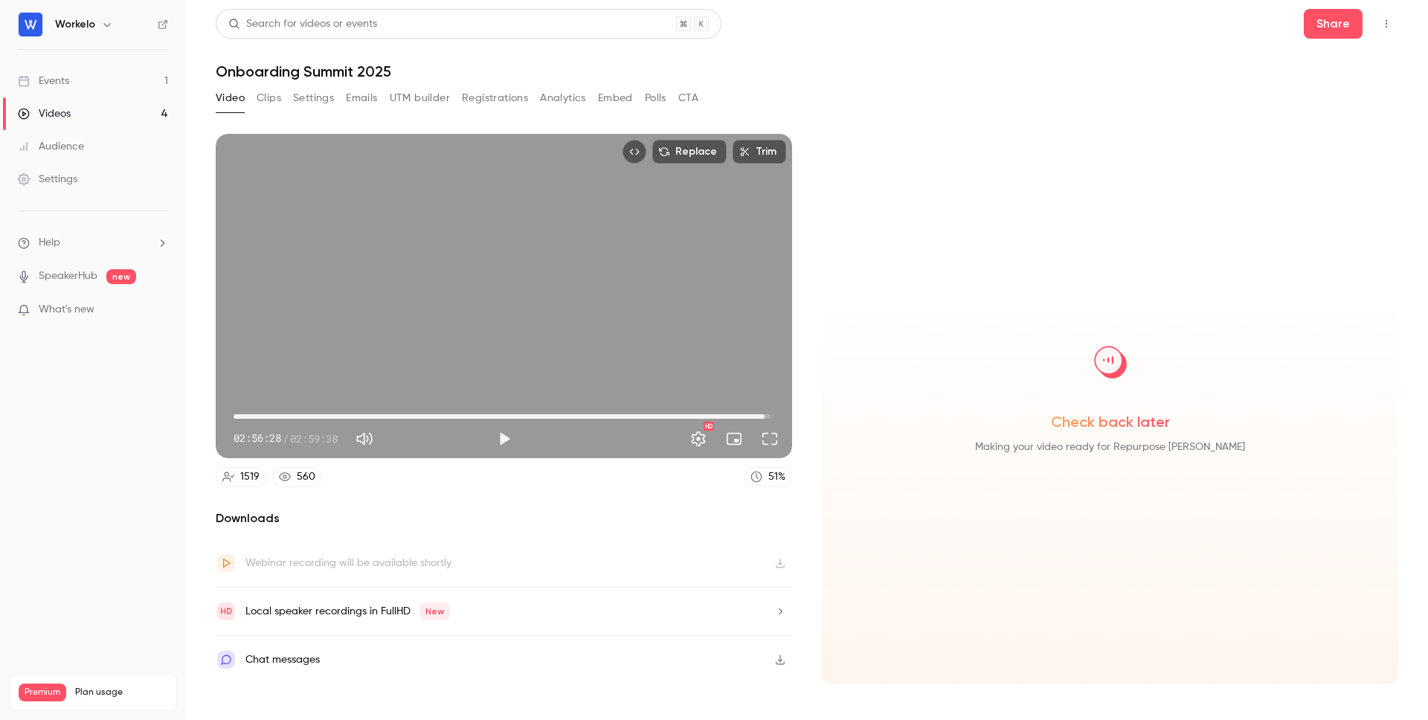
click at [324, 565] on div "Webinar recording will be available shortly" at bounding box center [348, 563] width 206 height 18
click at [783, 662] on icon "button" at bounding box center [780, 660] width 12 height 10
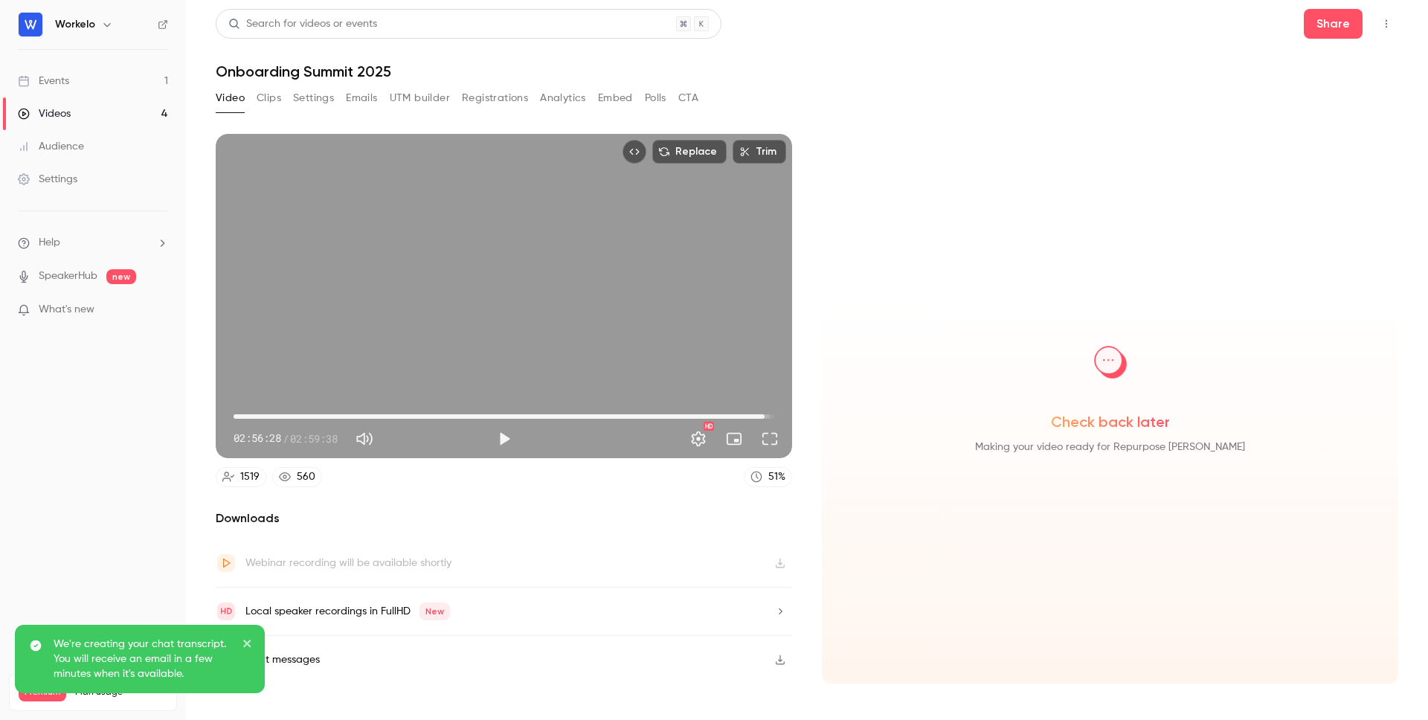
click at [487, 530] on div "Downloads Webinar recording will be available shortly Local speaker recordings …" at bounding box center [504, 597] width 576 height 174
click at [248, 643] on icon "close" at bounding box center [246, 643] width 7 height 7
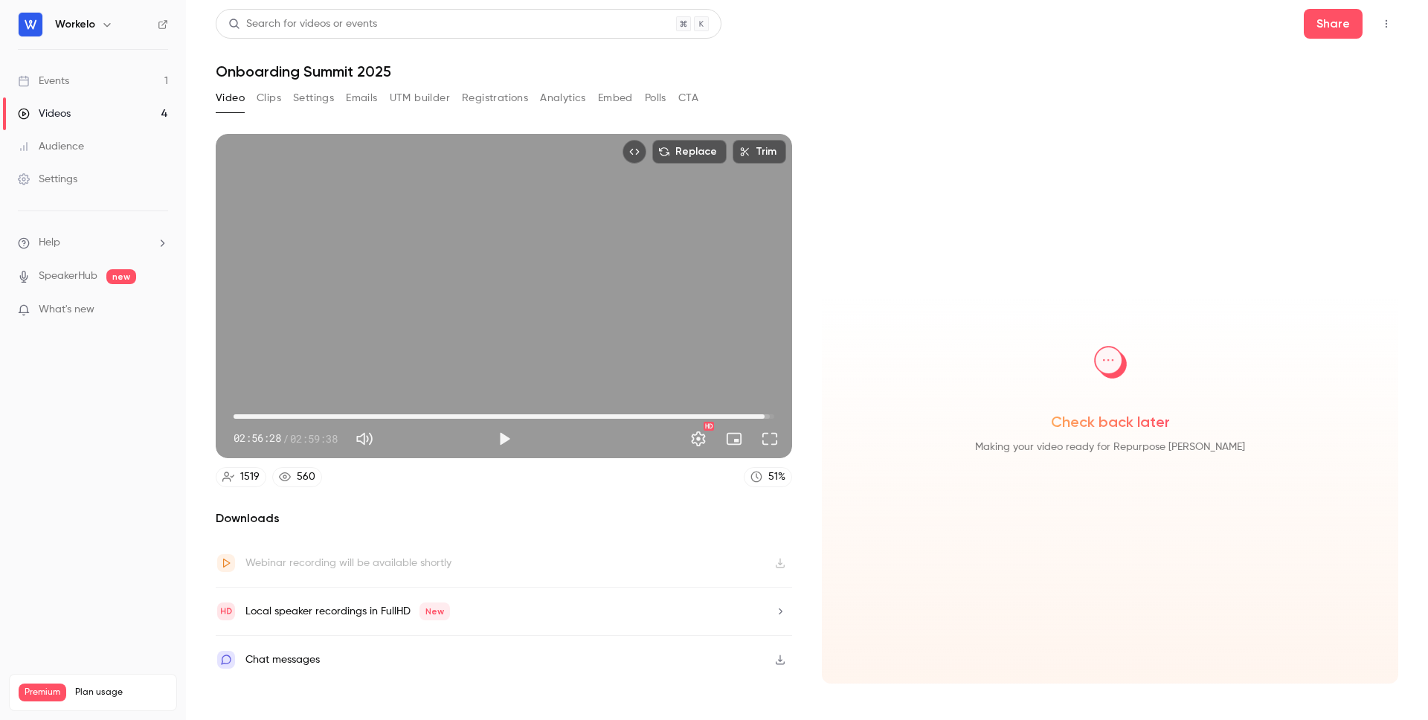
click at [493, 612] on div "Local speaker recordings in FullHD New" at bounding box center [504, 612] width 576 height 48
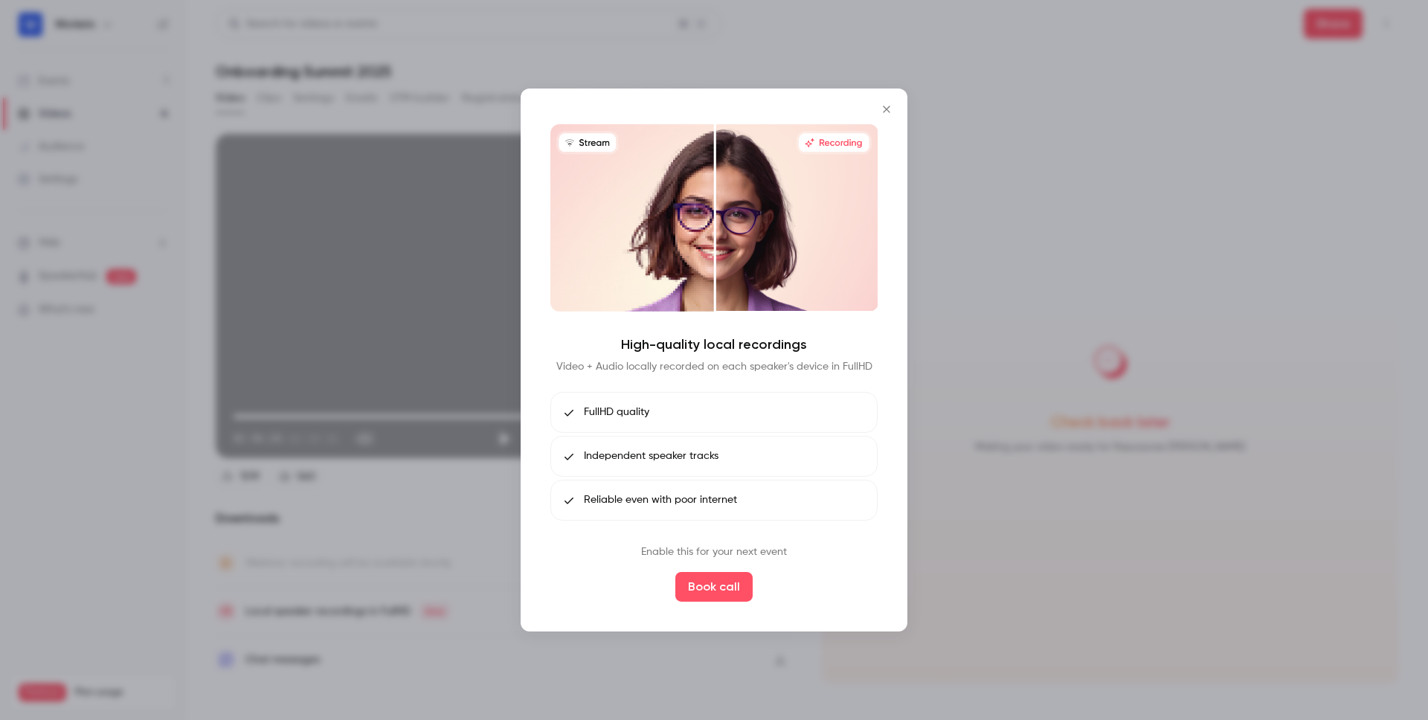
click at [887, 109] on icon "Close" at bounding box center [887, 109] width 18 height 12
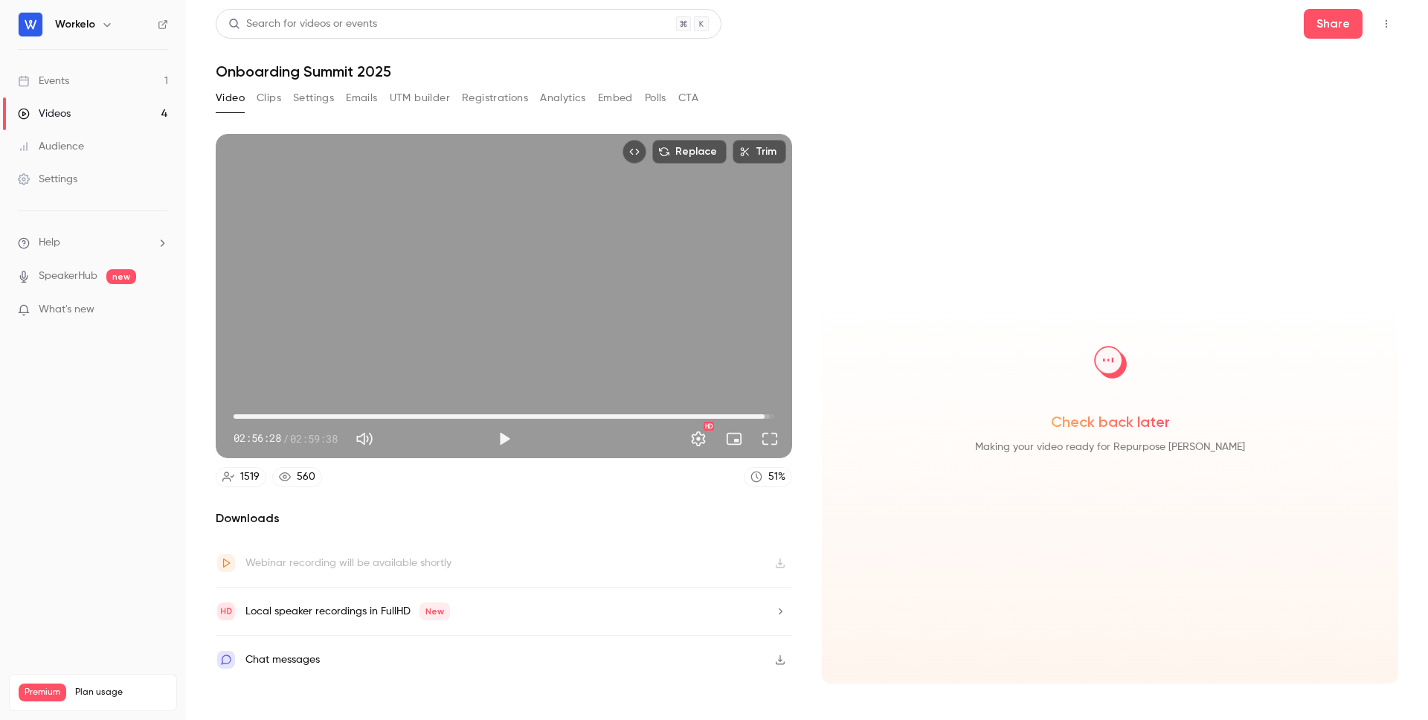
click at [395, 554] on div "Webinar recording will be available shortly" at bounding box center [348, 563] width 206 height 18
click at [367, 515] on h2 "Downloads" at bounding box center [504, 519] width 576 height 18
type input "*******"
click at [416, 505] on div "Replace Trim 00:00 00:00 / 02:59:38 HD 1519 560 51 % Downloads Webinar recordin…" at bounding box center [504, 409] width 576 height 550
click at [273, 103] on button "Clips" at bounding box center [269, 98] width 25 height 24
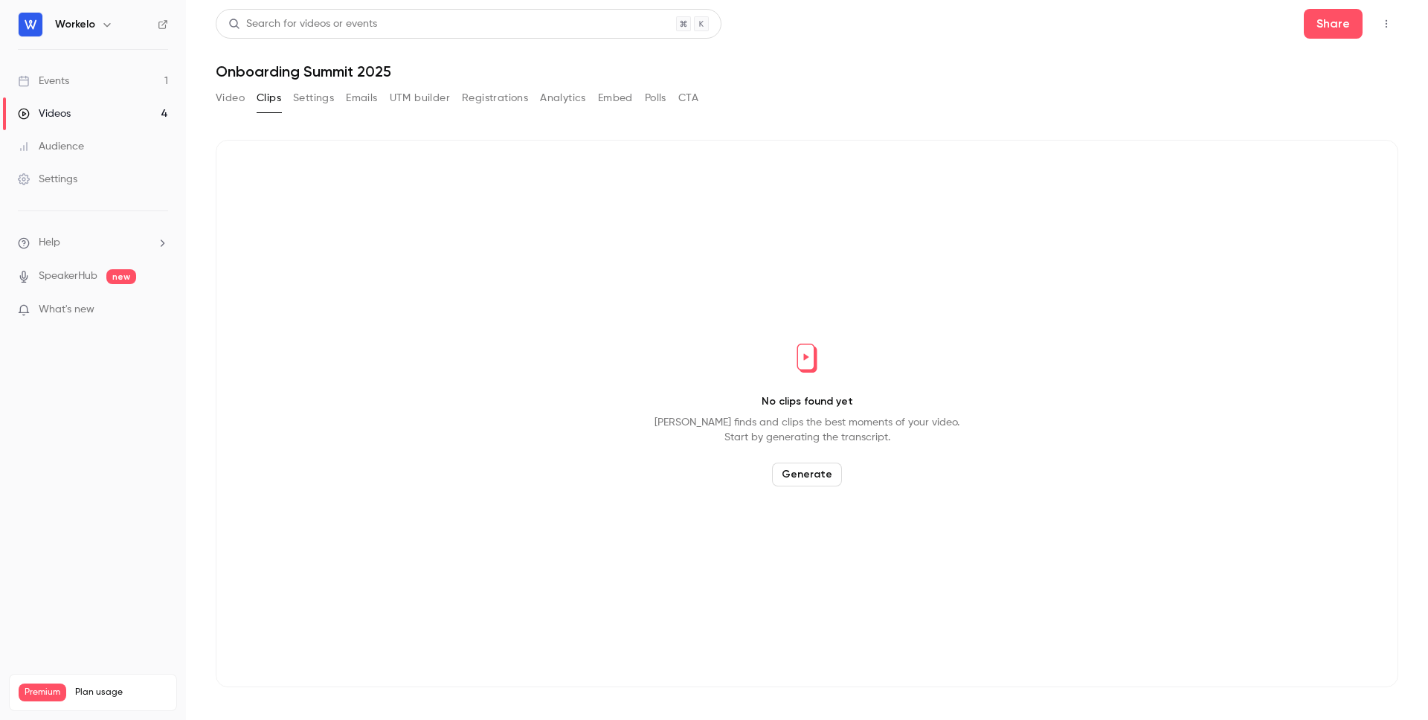
click at [320, 97] on button "Settings" at bounding box center [313, 98] width 41 height 24
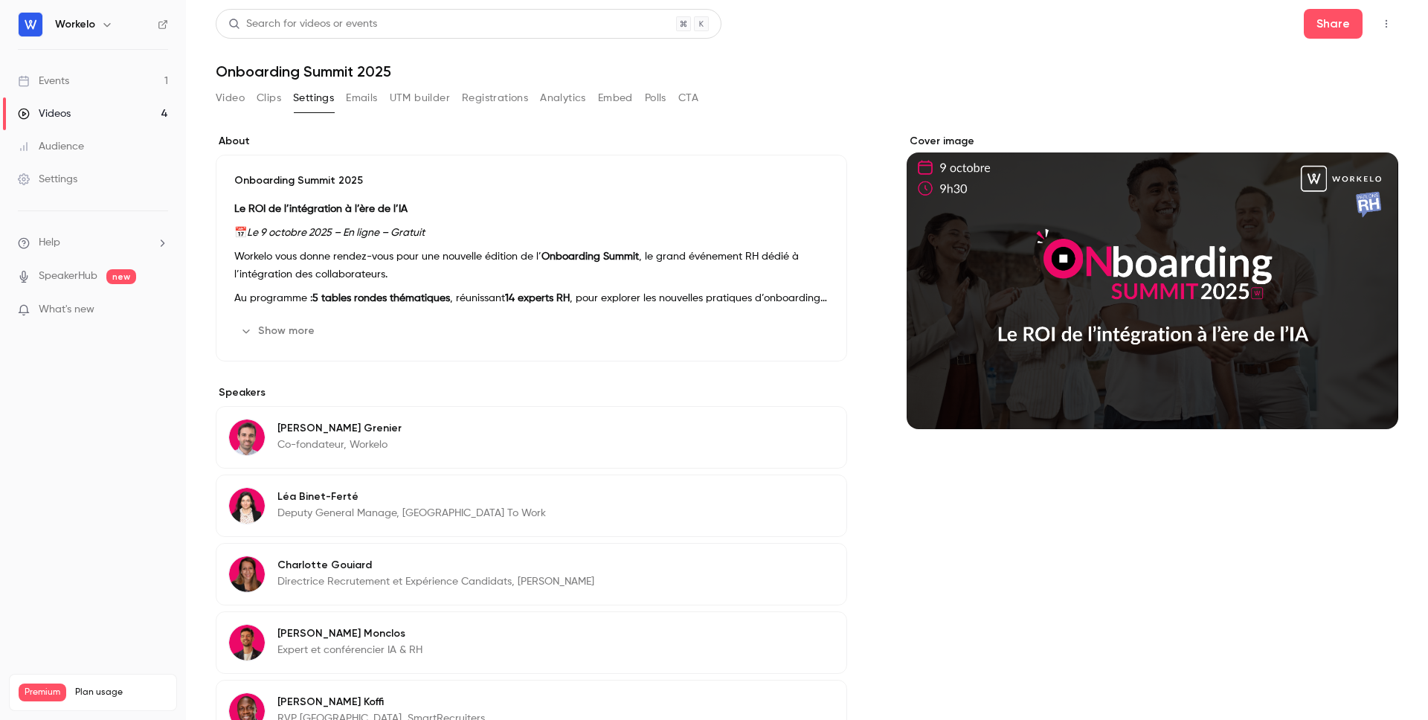
click at [231, 99] on button "Video" at bounding box center [230, 98] width 29 height 24
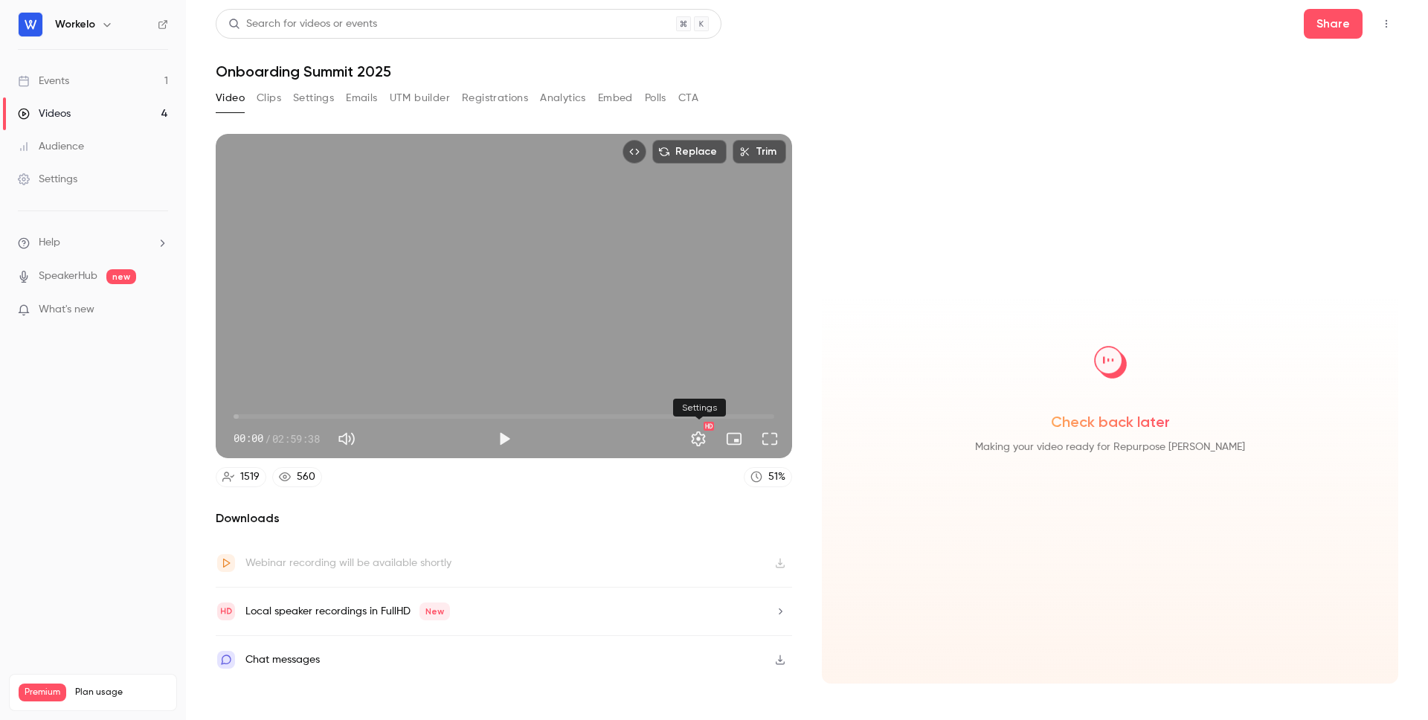
click at [699, 440] on button "Settings" at bounding box center [699, 439] width 30 height 30
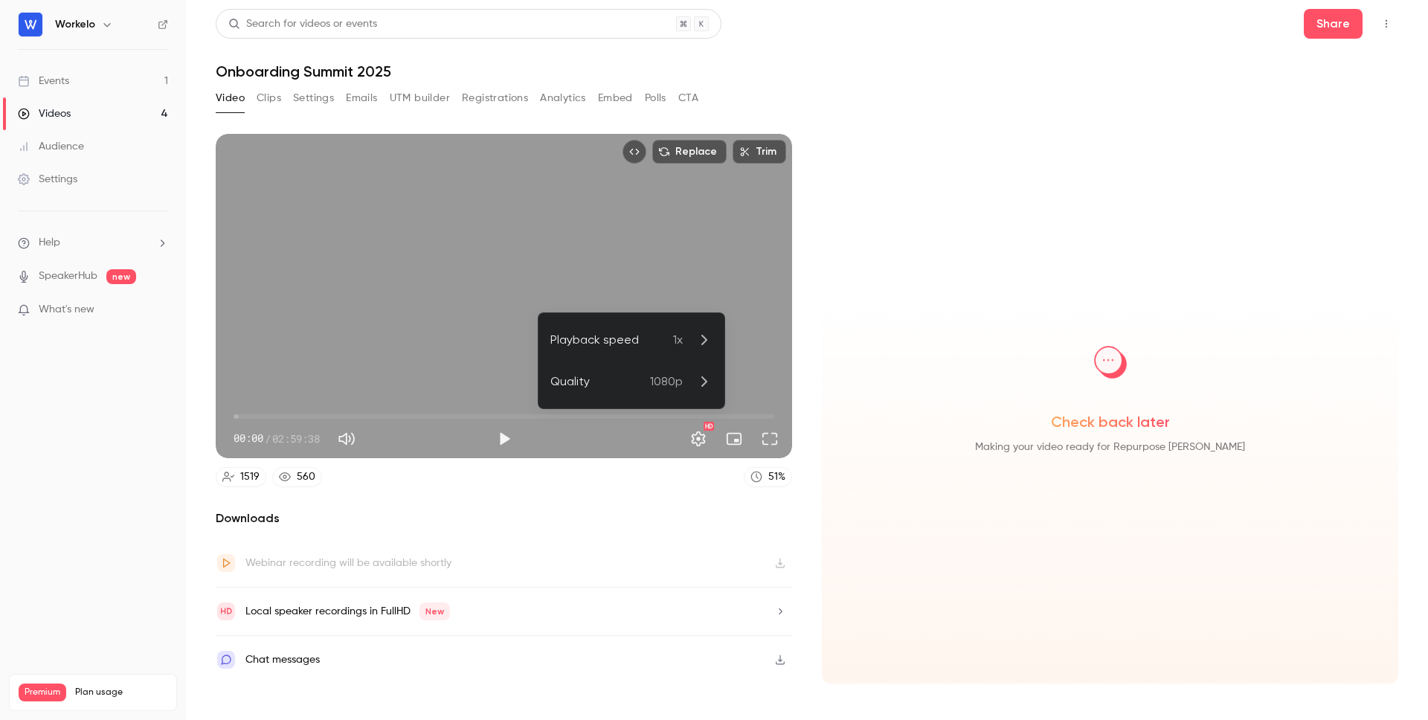
click at [687, 385] on p "1080p" at bounding box center [681, 382] width 62 height 18
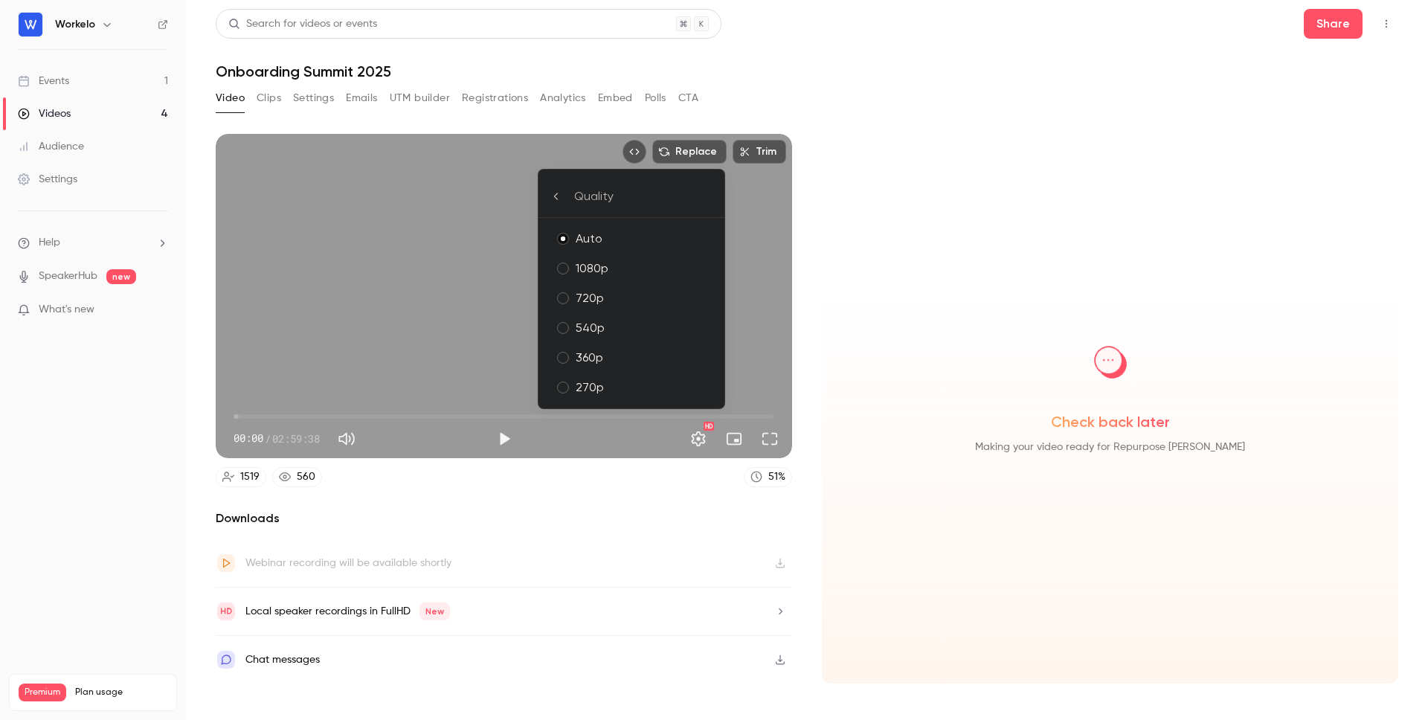
click at [665, 501] on div at bounding box center [714, 360] width 1428 height 720
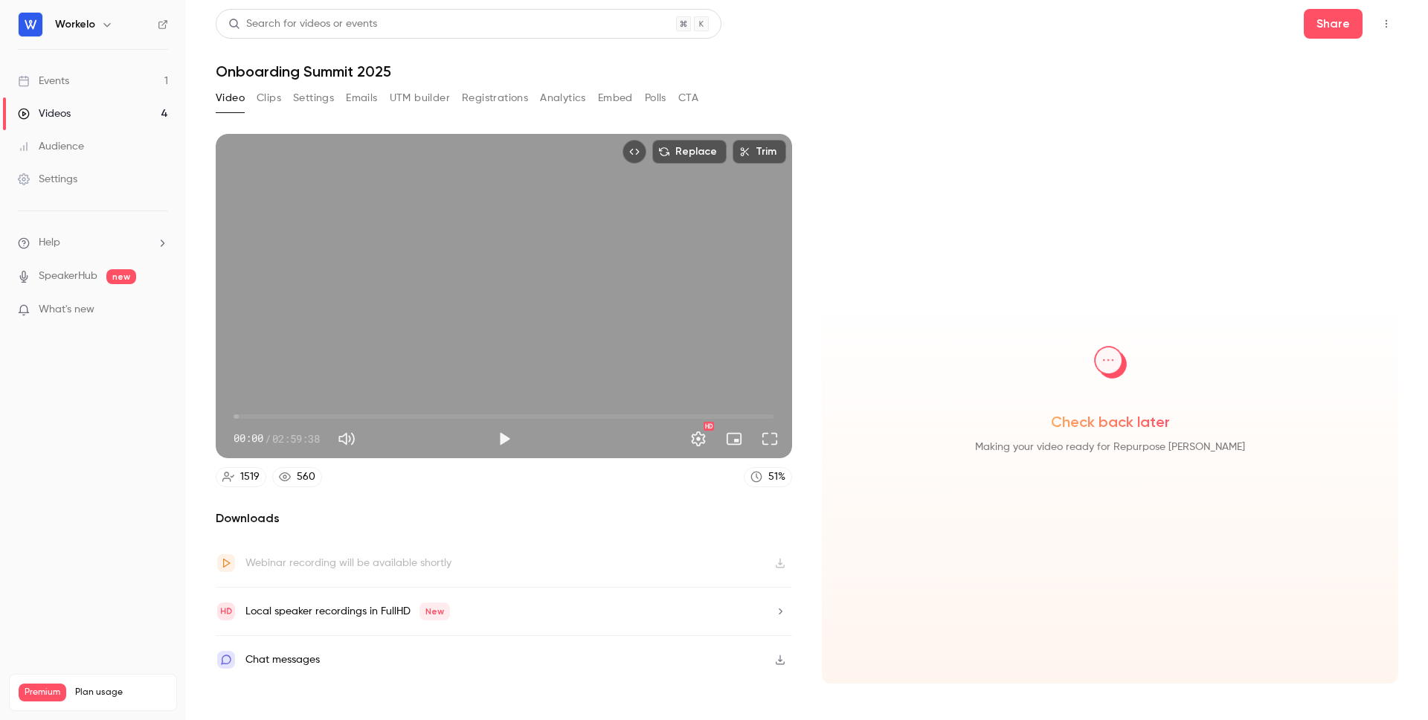
click at [55, 173] on div "Settings" at bounding box center [48, 179] width 60 height 15
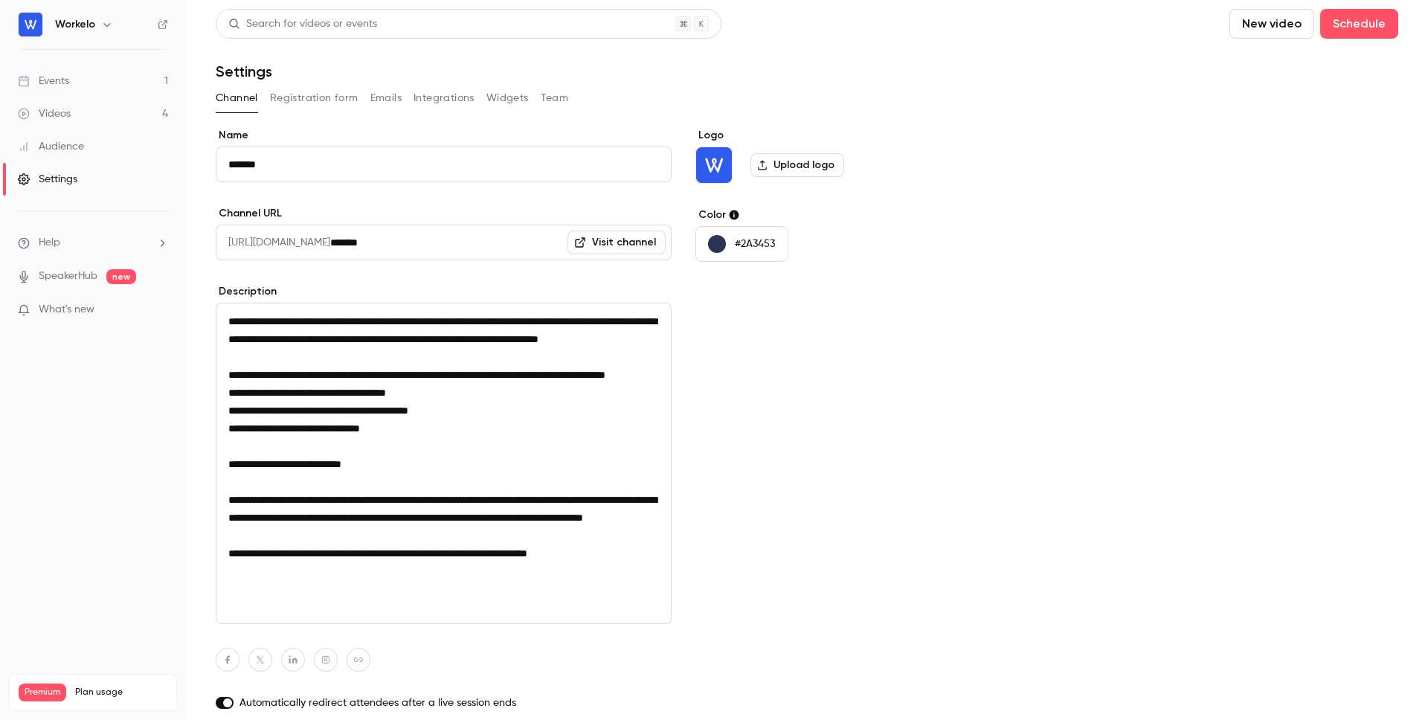
scroll to position [100, 0]
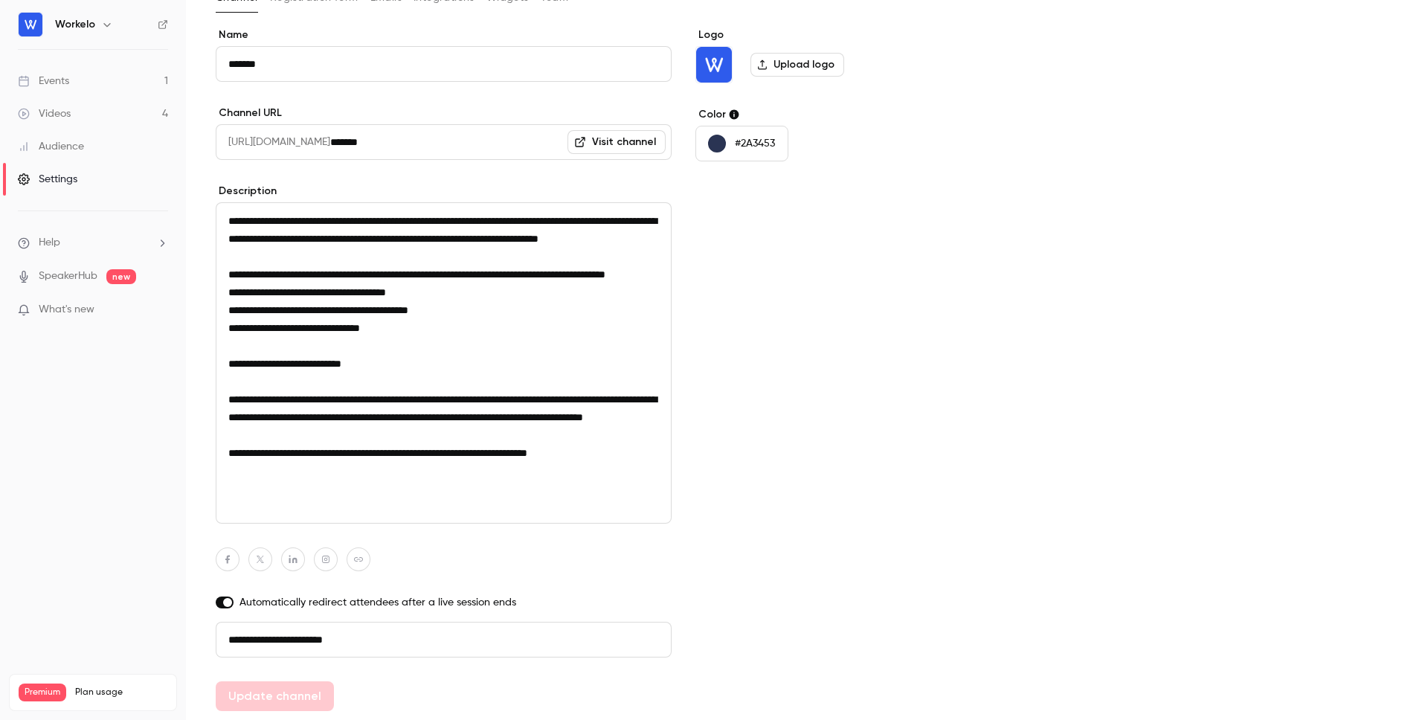
click at [54, 149] on div "Audience" at bounding box center [51, 146] width 66 height 15
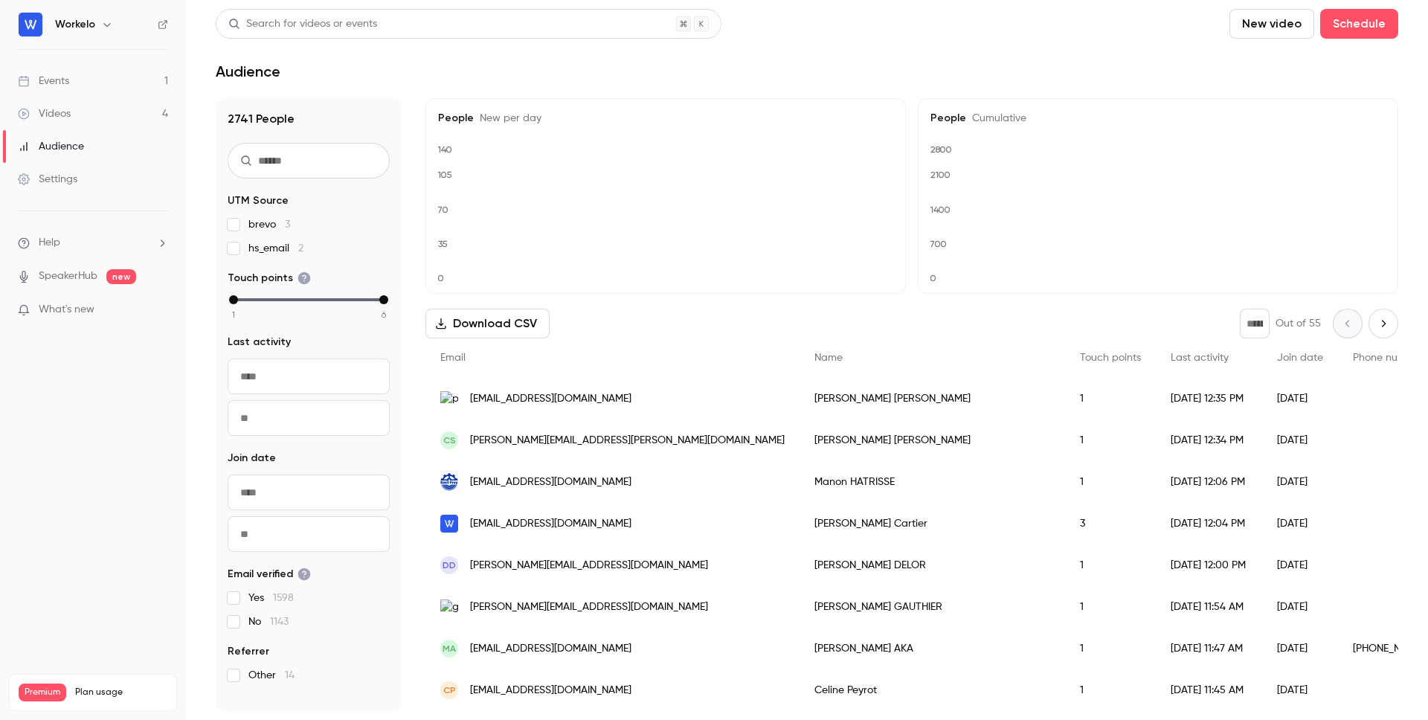
click at [53, 114] on div "Videos" at bounding box center [44, 113] width 53 height 15
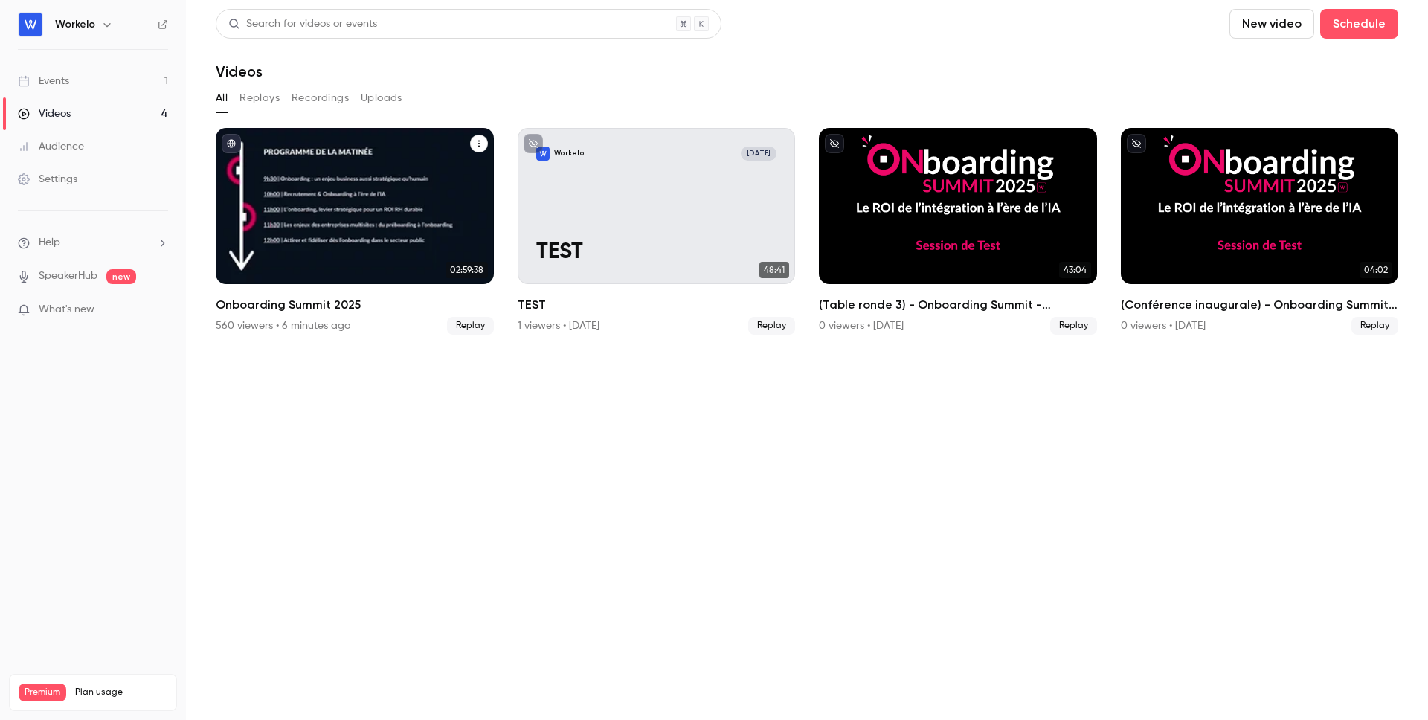
click at [331, 303] on h2 "Onboarding Summit 2025" at bounding box center [355, 305] width 278 height 18
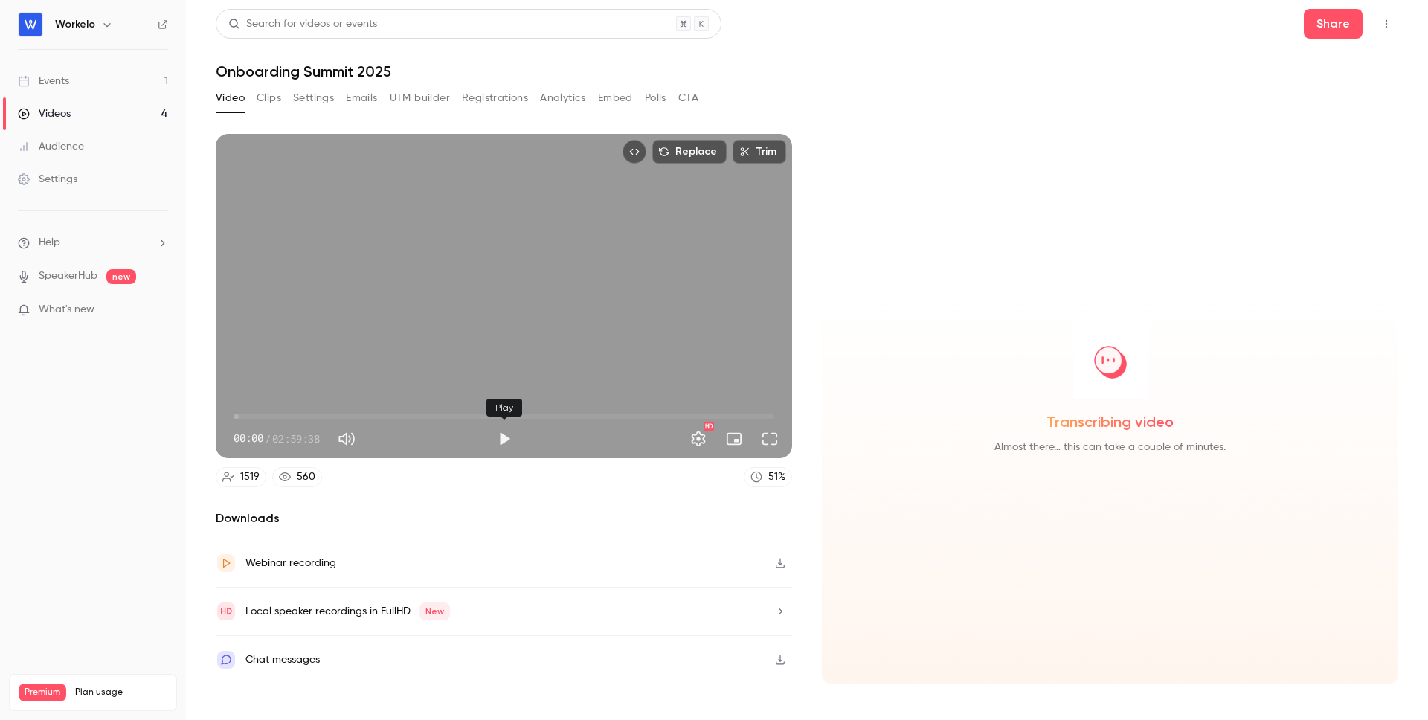
click at [504, 433] on button "Play" at bounding box center [504, 439] width 30 height 30
click at [502, 439] on button "Pause" at bounding box center [504, 439] width 30 height 30
type input "***"
click at [780, 563] on icon "button" at bounding box center [780, 564] width 9 height 10
click at [1140, 440] on span "Almost there… this can take a couple of minutes." at bounding box center [1110, 447] width 231 height 18
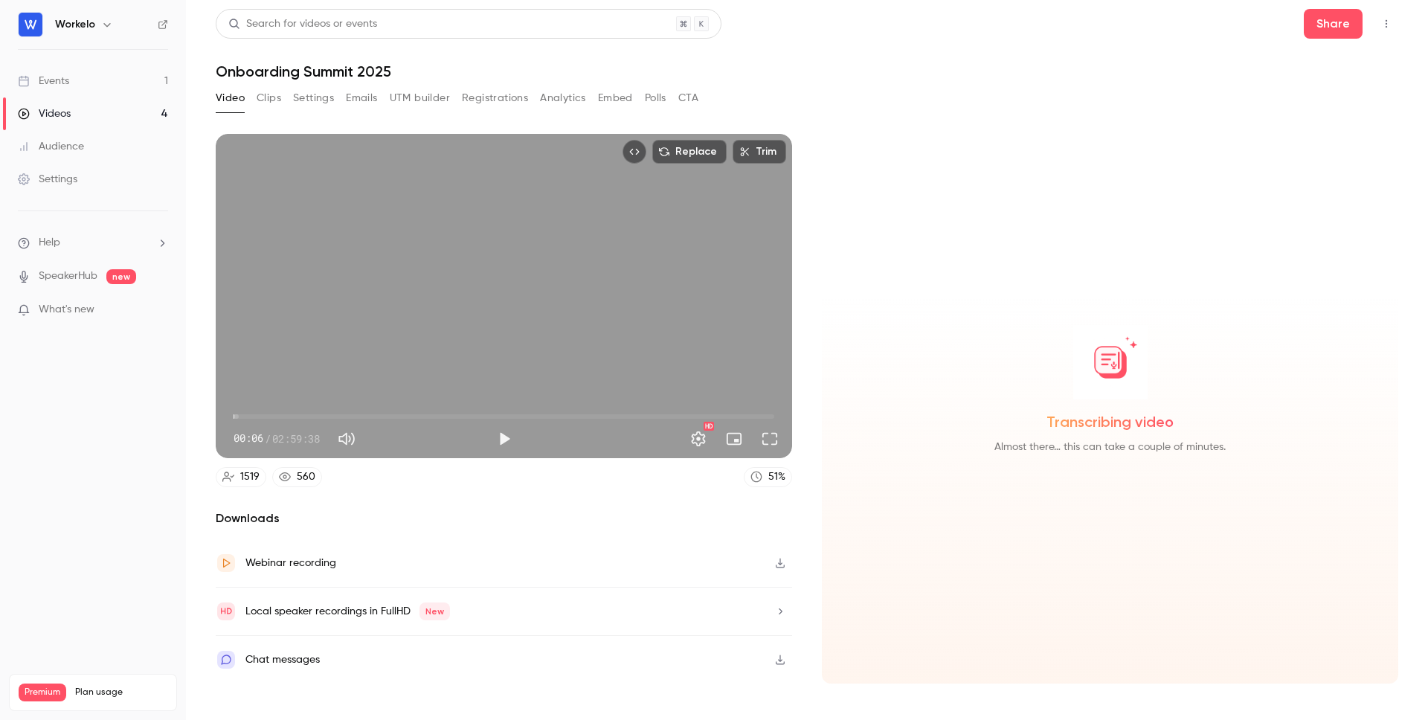
click at [1110, 423] on span "Transcribing video" at bounding box center [1110, 421] width 127 height 21
click at [109, 434] on nav "Workelo Events 1 Videos 4 Audience Settings Help SpeakerHub new What's new Prem…" at bounding box center [93, 360] width 186 height 720
click at [661, 91] on button "Polls" at bounding box center [656, 98] width 22 height 24
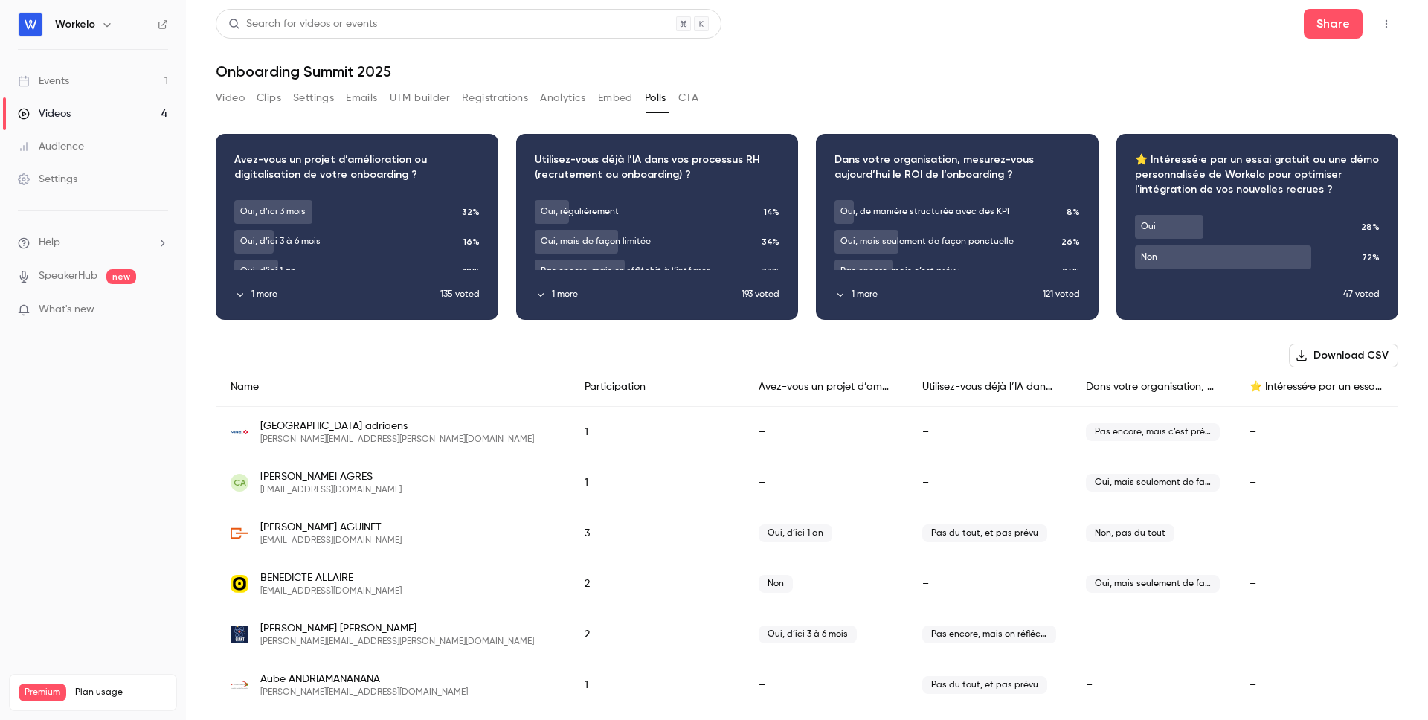
click at [1351, 351] on button "Download CSV" at bounding box center [1343, 356] width 109 height 24
click at [228, 94] on button "Video" at bounding box center [230, 98] width 29 height 24
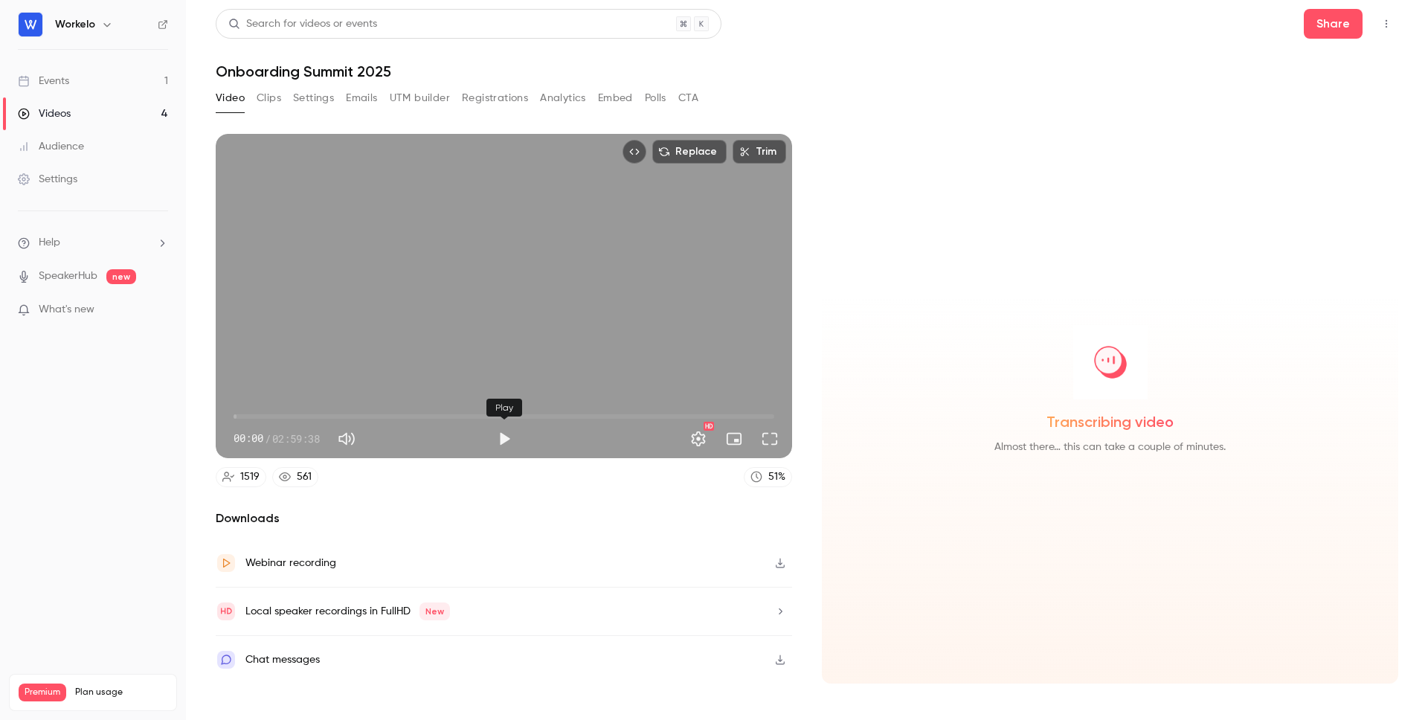
click at [504, 438] on button "Play" at bounding box center [504, 439] width 30 height 30
click at [264, 414] on span "10:07" at bounding box center [504, 417] width 541 height 24
click at [292, 412] on span "19:31" at bounding box center [504, 417] width 541 height 24
click at [301, 413] on span "22:29" at bounding box center [504, 417] width 541 height 24
click at [303, 414] on span "22:29" at bounding box center [301, 416] width 4 height 4
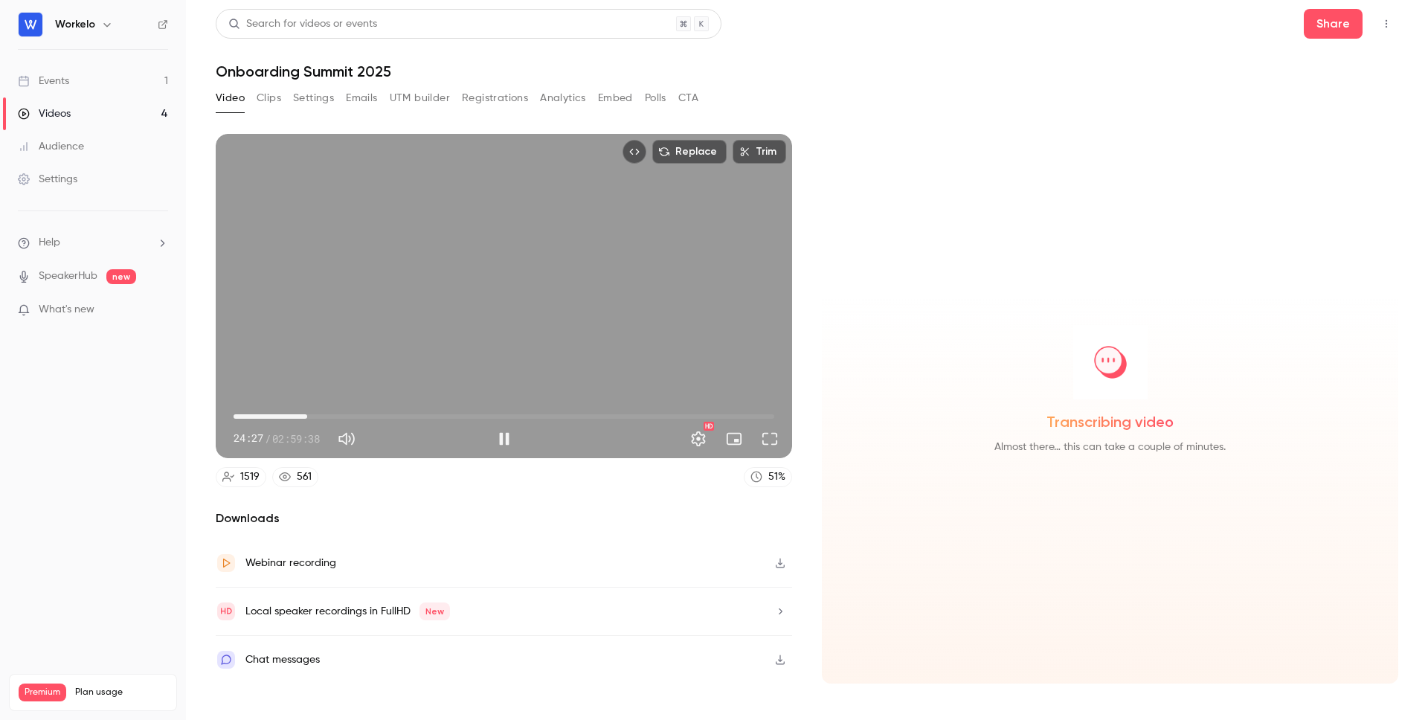
click at [309, 415] on span "24:27" at bounding box center [307, 416] width 4 height 4
click at [315, 415] on span "26:26" at bounding box center [313, 416] width 4 height 4
click at [321, 416] on span "28:10" at bounding box center [318, 416] width 4 height 4
click at [323, 417] on span "29:39" at bounding box center [323, 416] width 4 height 4
click at [318, 417] on span "28:10" at bounding box center [318, 416] width 4 height 4
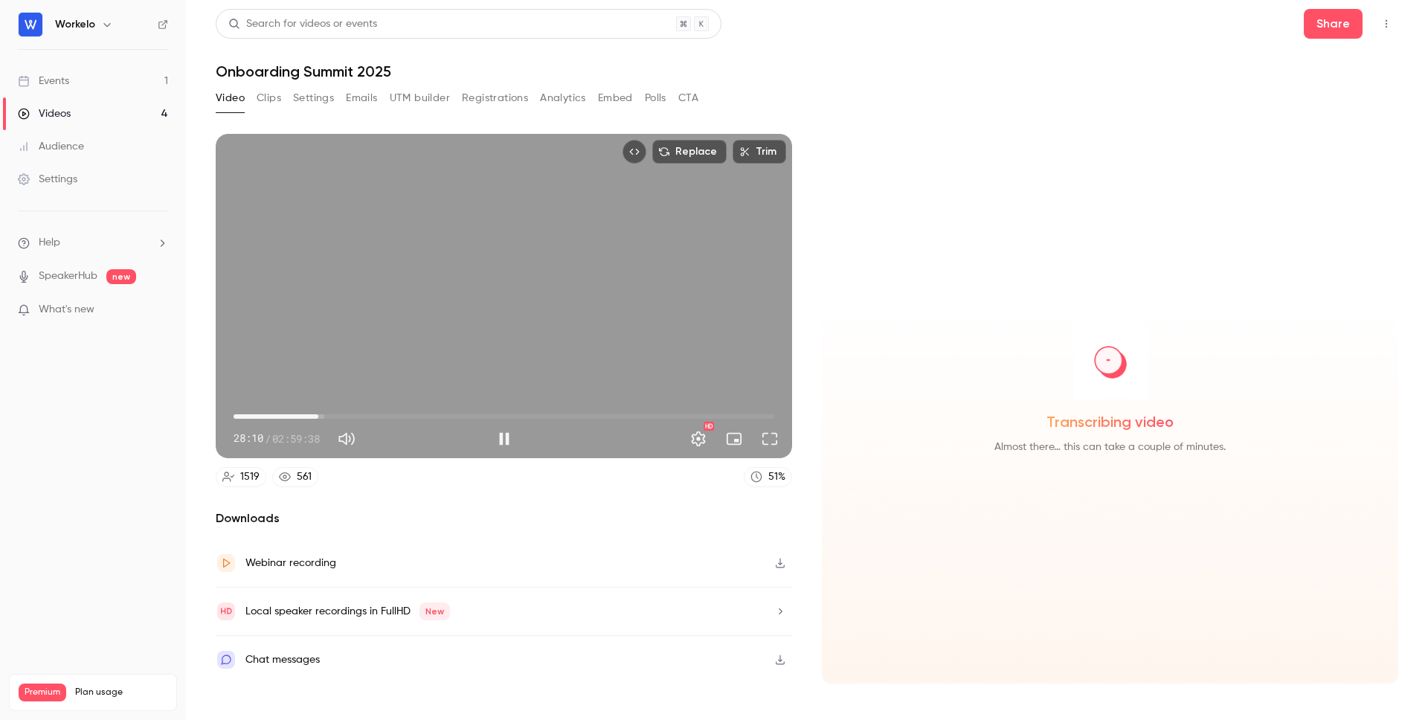
click at [321, 417] on span "28:10" at bounding box center [318, 416] width 4 height 4
click at [321, 417] on span "29:09" at bounding box center [321, 416] width 4 height 4
click at [324, 416] on span "29:12" at bounding box center [321, 416] width 4 height 4
click at [322, 416] on span "30:09" at bounding box center [324, 416] width 4 height 4
click at [706, 438] on button "Settings" at bounding box center [699, 439] width 30 height 30
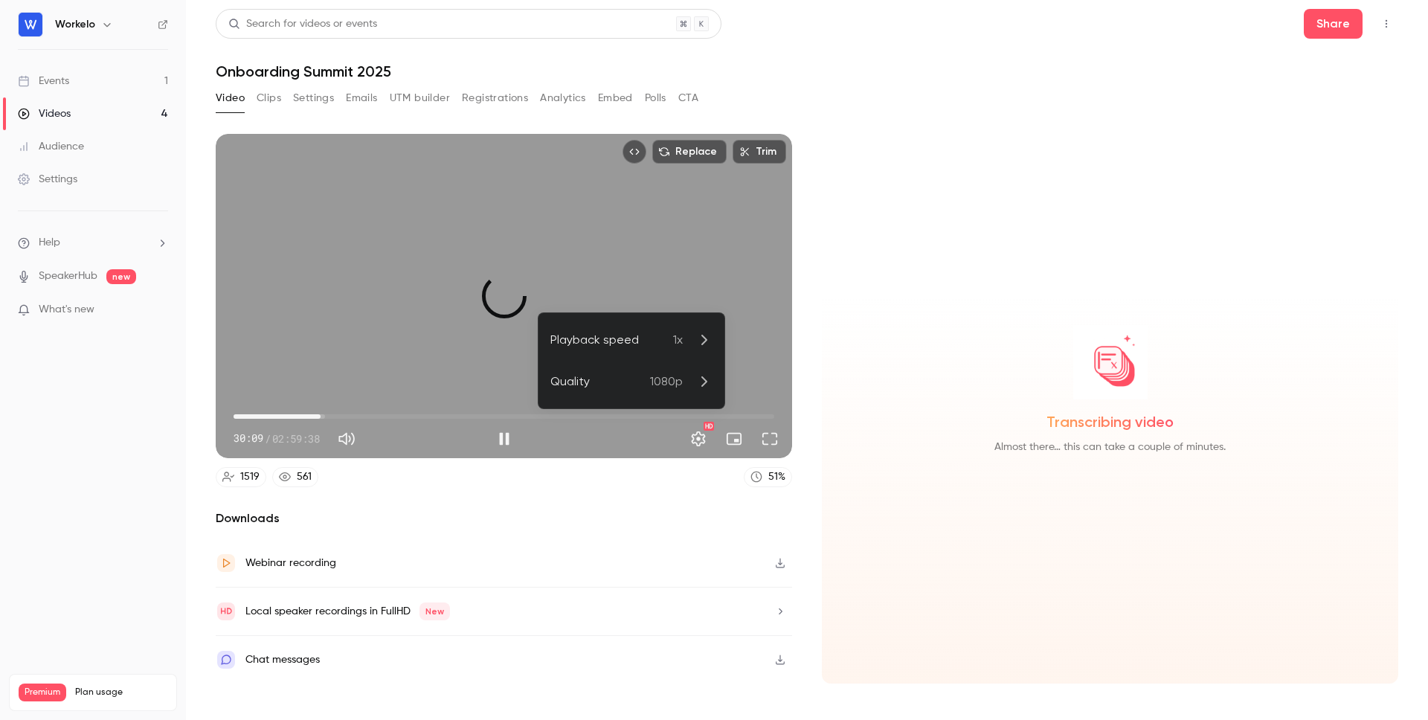
click at [646, 331] on div "Playback speed" at bounding box center [611, 340] width 123 height 18
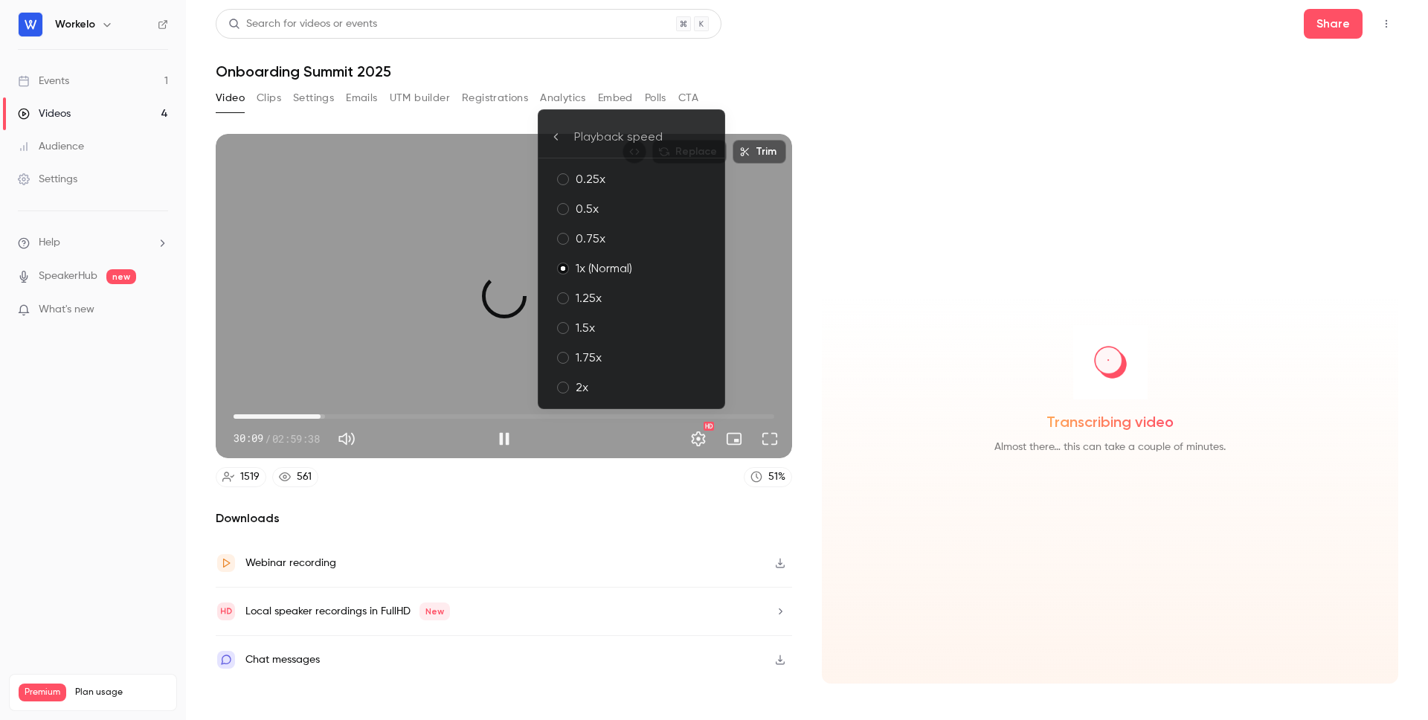
click at [578, 385] on div "2x" at bounding box center [644, 388] width 137 height 18
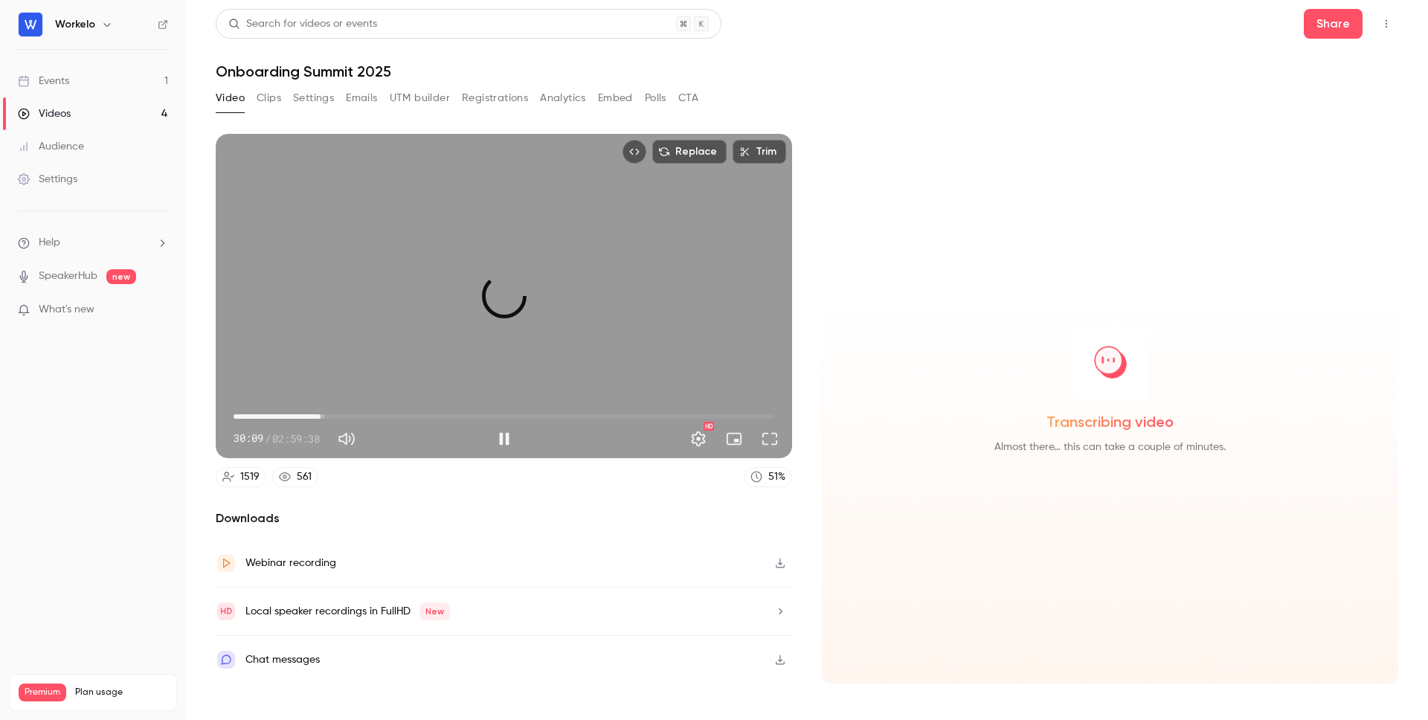
click at [435, 328] on div "Replace Trim 28:54 30:09 / 02:59:38 HD" at bounding box center [504, 296] width 576 height 324
click at [435, 328] on div "Replace Trim 28:54 28:54 / 02:59:38 HD" at bounding box center [504, 296] width 576 height 324
click at [313, 416] on span "26:26" at bounding box center [313, 416] width 4 height 4
click at [320, 415] on span "28:39" at bounding box center [320, 416] width 4 height 4
click at [322, 417] on span "28:39" at bounding box center [320, 416] width 4 height 4
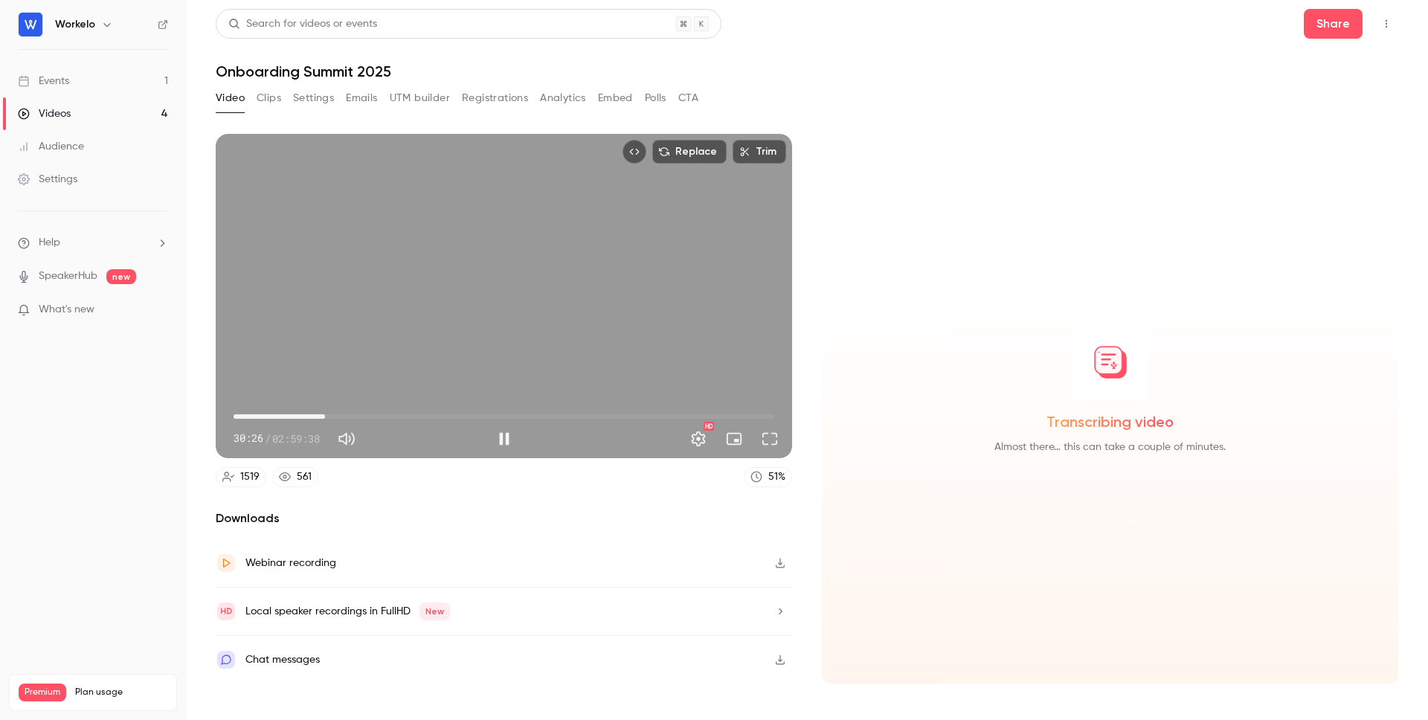
type input "******"
click at [323, 417] on span "30:26" at bounding box center [325, 416] width 4 height 4
click at [695, 437] on button "Settings" at bounding box center [699, 439] width 30 height 30
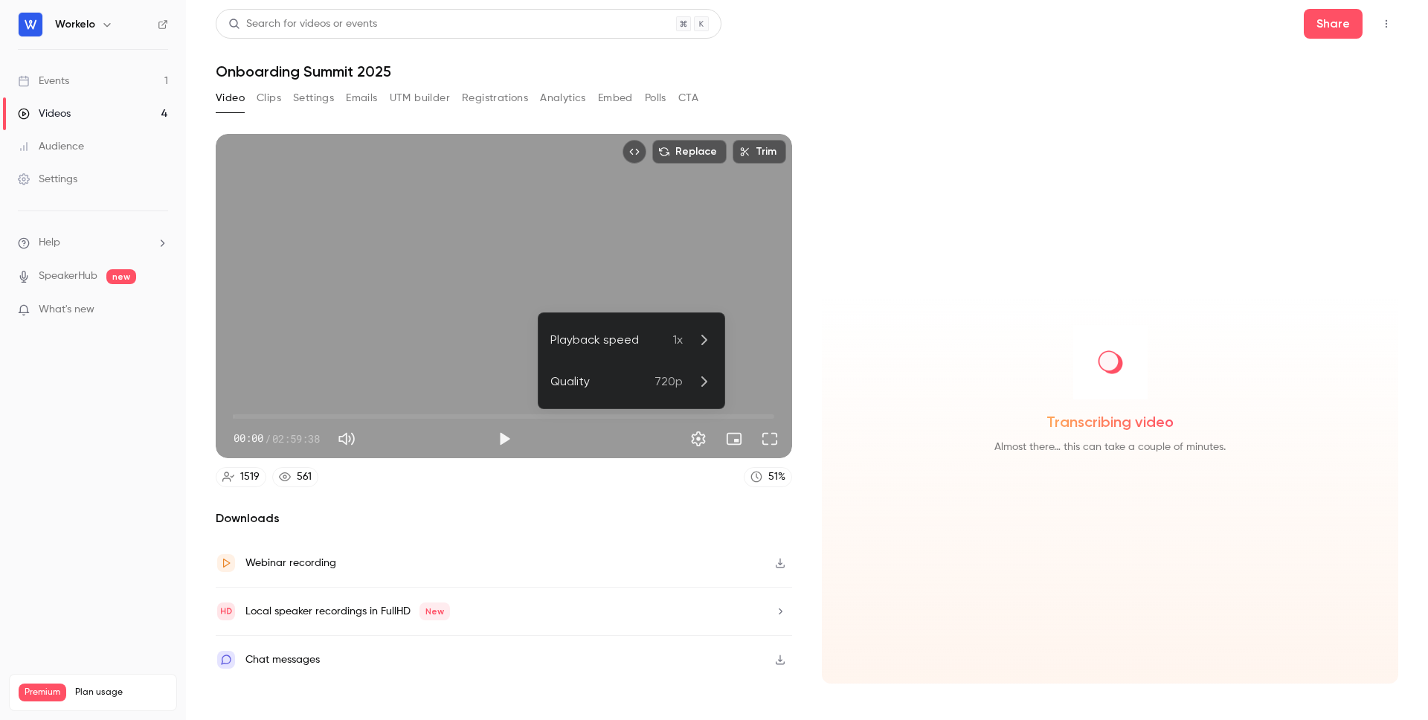
click at [682, 342] on span "1x" at bounding box center [678, 340] width 10 height 18
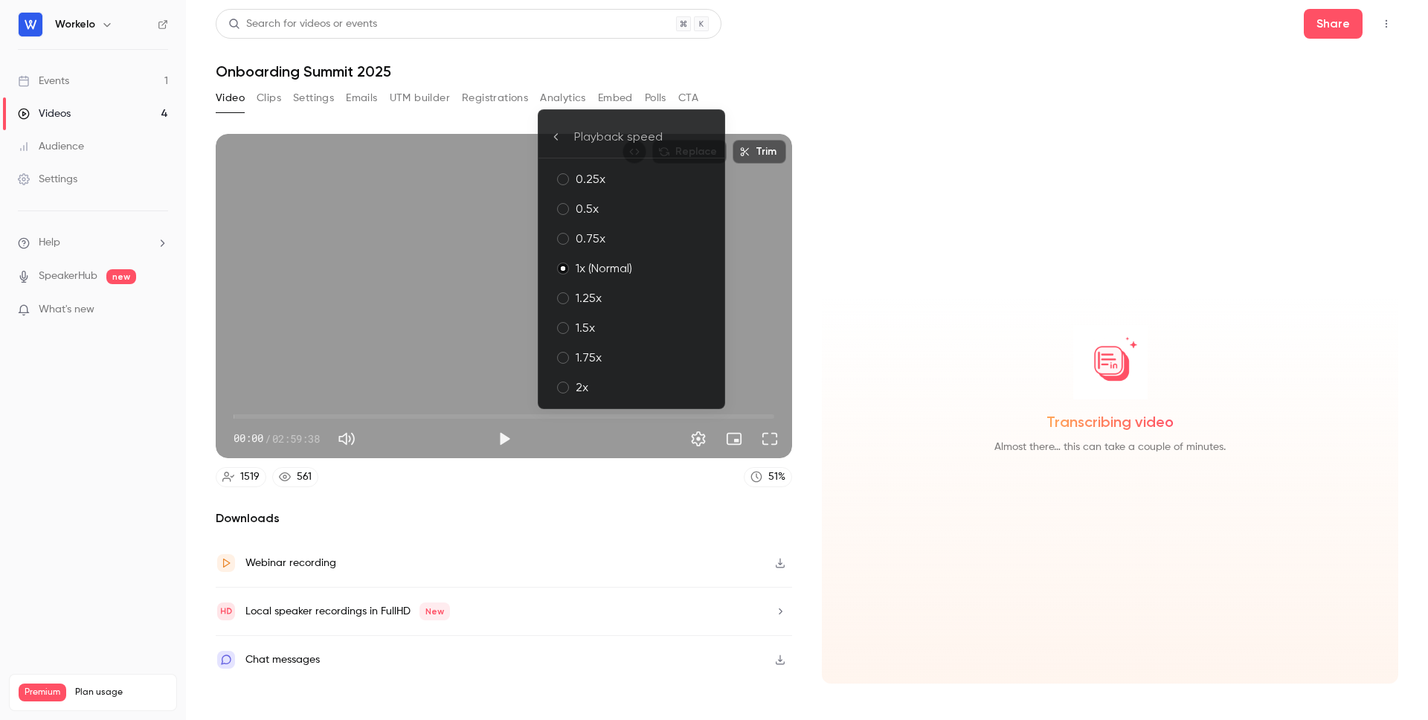
click at [608, 388] on div "2x" at bounding box center [644, 388] width 137 height 18
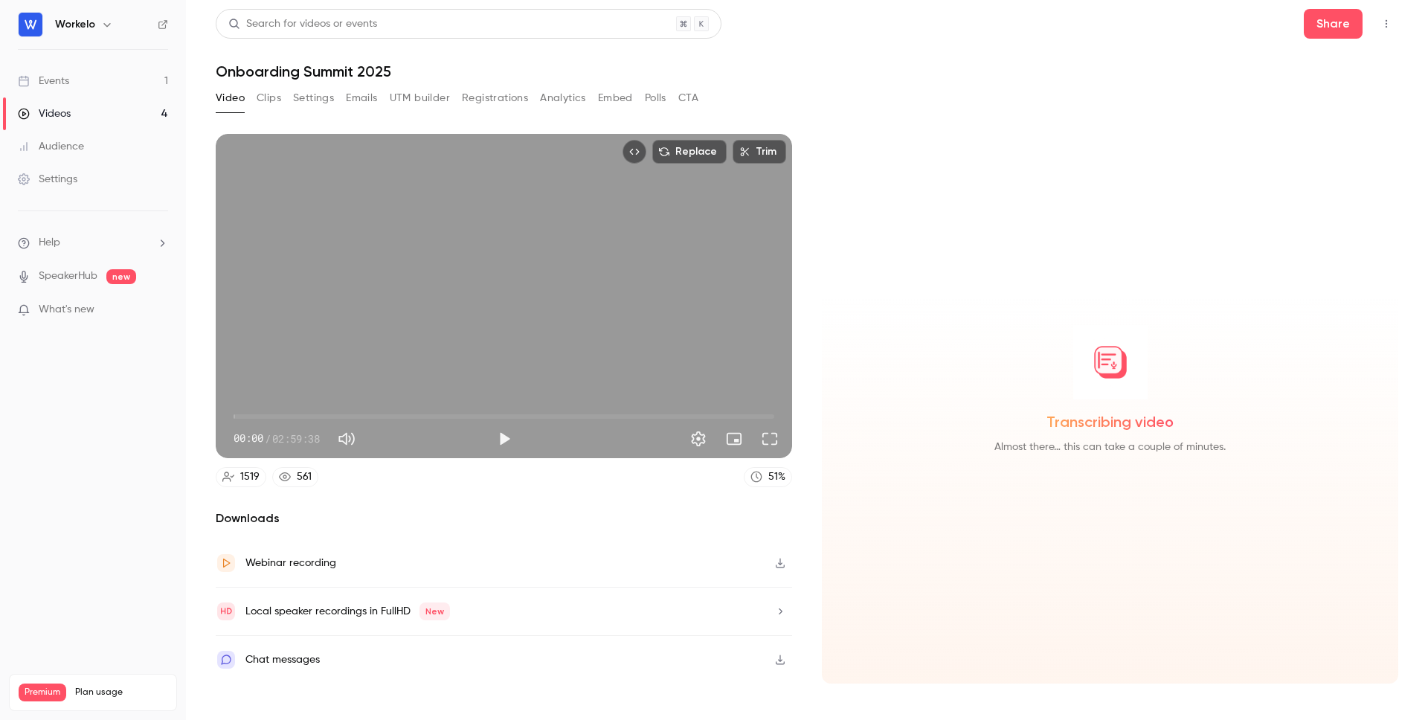
click at [291, 420] on span "00:00" at bounding box center [504, 417] width 541 height 24
click at [504, 437] on button "Play" at bounding box center [504, 439] width 30 height 30
click at [321, 414] on span "19:06" at bounding box center [504, 417] width 541 height 24
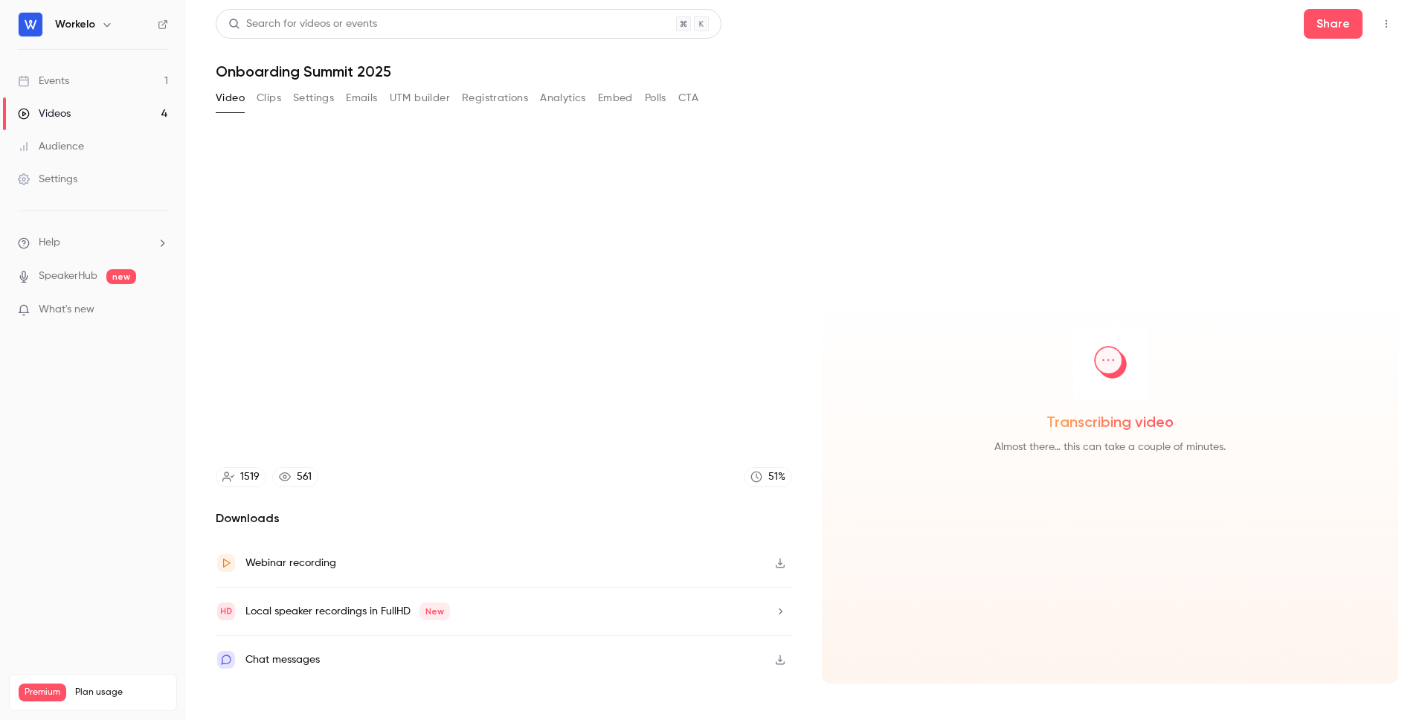
click at [565, 220] on video at bounding box center [504, 296] width 576 height 324
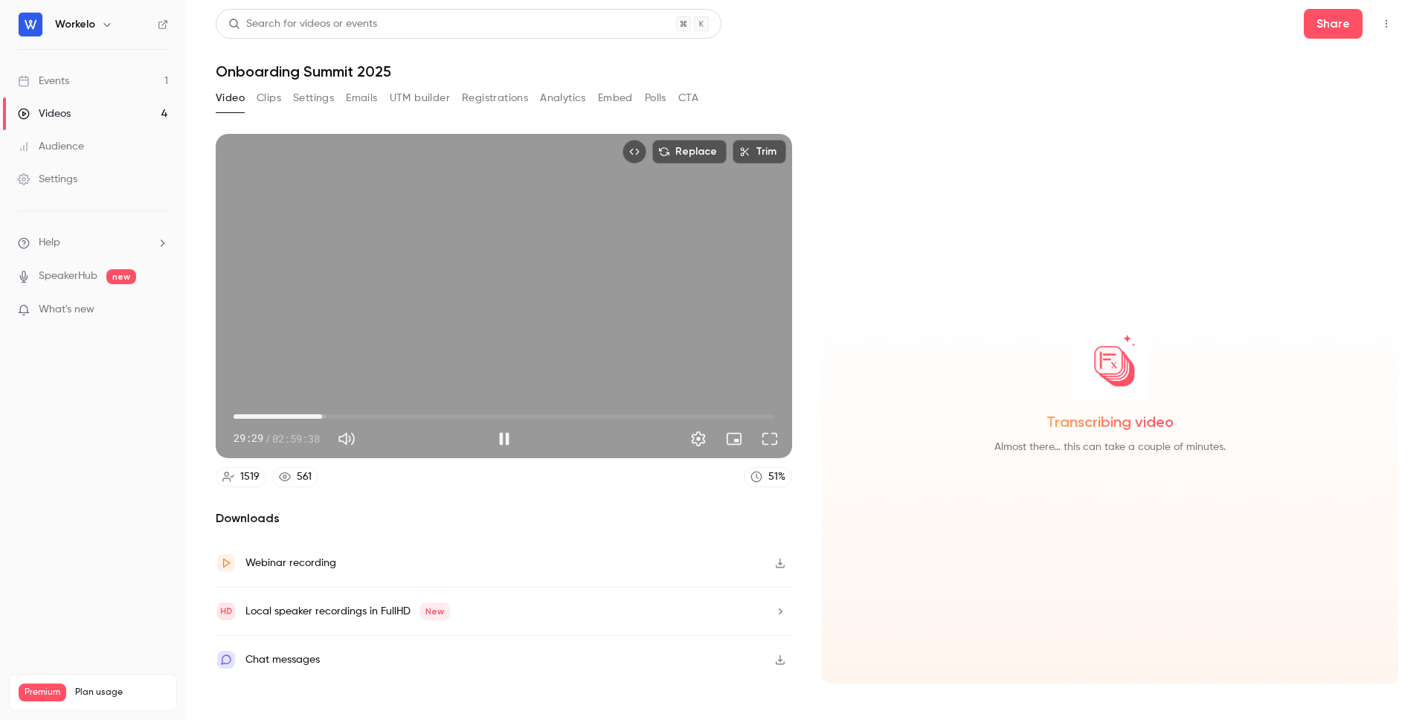
click at [454, 354] on div "Replace Trim 29:29 29:29 / 02:59:38" at bounding box center [504, 296] width 576 height 324
click at [504, 439] on button "Play" at bounding box center [504, 439] width 30 height 30
click at [399, 417] on span "54:51" at bounding box center [504, 417] width 541 height 24
click at [420, 414] on span "01:01:46" at bounding box center [504, 417] width 541 height 24
click at [451, 414] on span "01:12:09" at bounding box center [504, 417] width 541 height 24
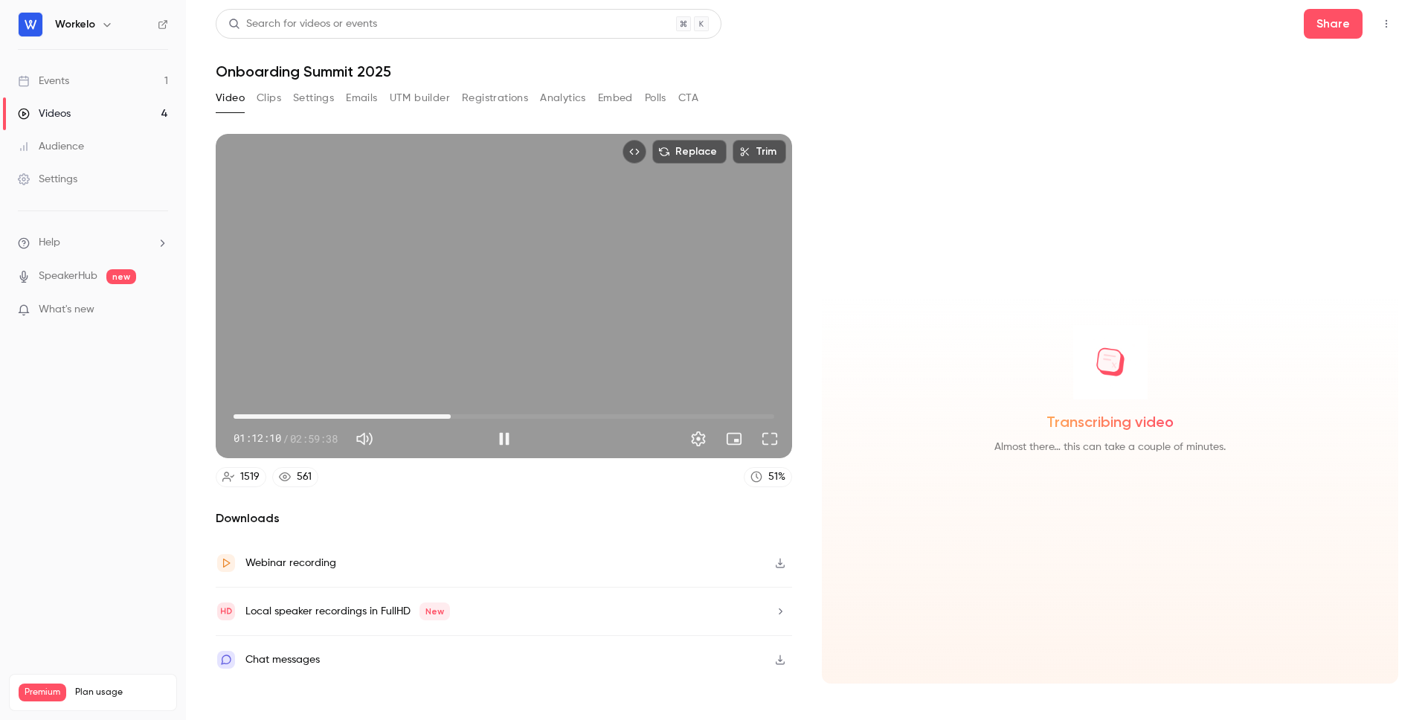
click at [480, 416] on span "01:12:10" at bounding box center [504, 417] width 541 height 24
click at [492, 414] on span "01:25:44" at bounding box center [504, 417] width 541 height 24
click at [498, 414] on span "01:27:43" at bounding box center [497, 416] width 4 height 4
click at [508, 414] on span "01:27:46" at bounding box center [504, 417] width 541 height 24
click at [506, 418] on span "01:31:16" at bounding box center [508, 416] width 4 height 4
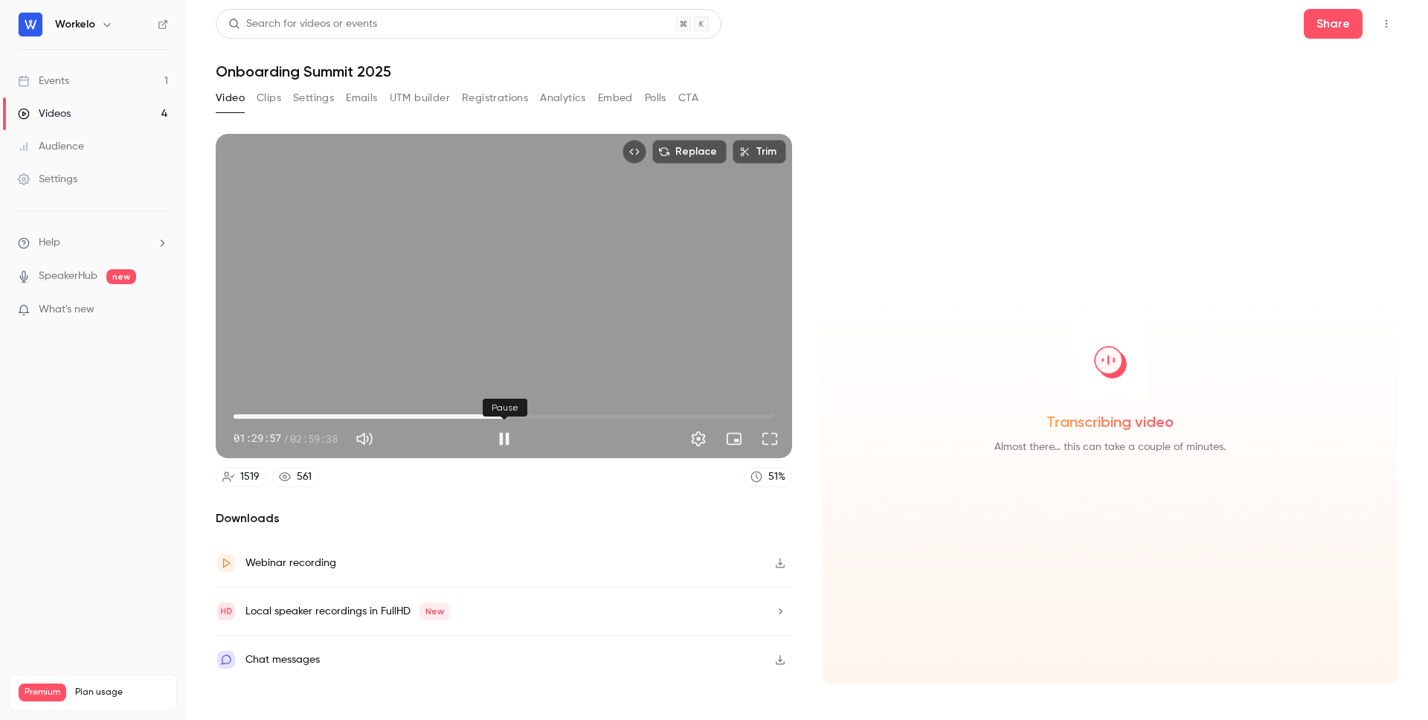
click at [503, 443] on button "Pause" at bounding box center [504, 439] width 30 height 30
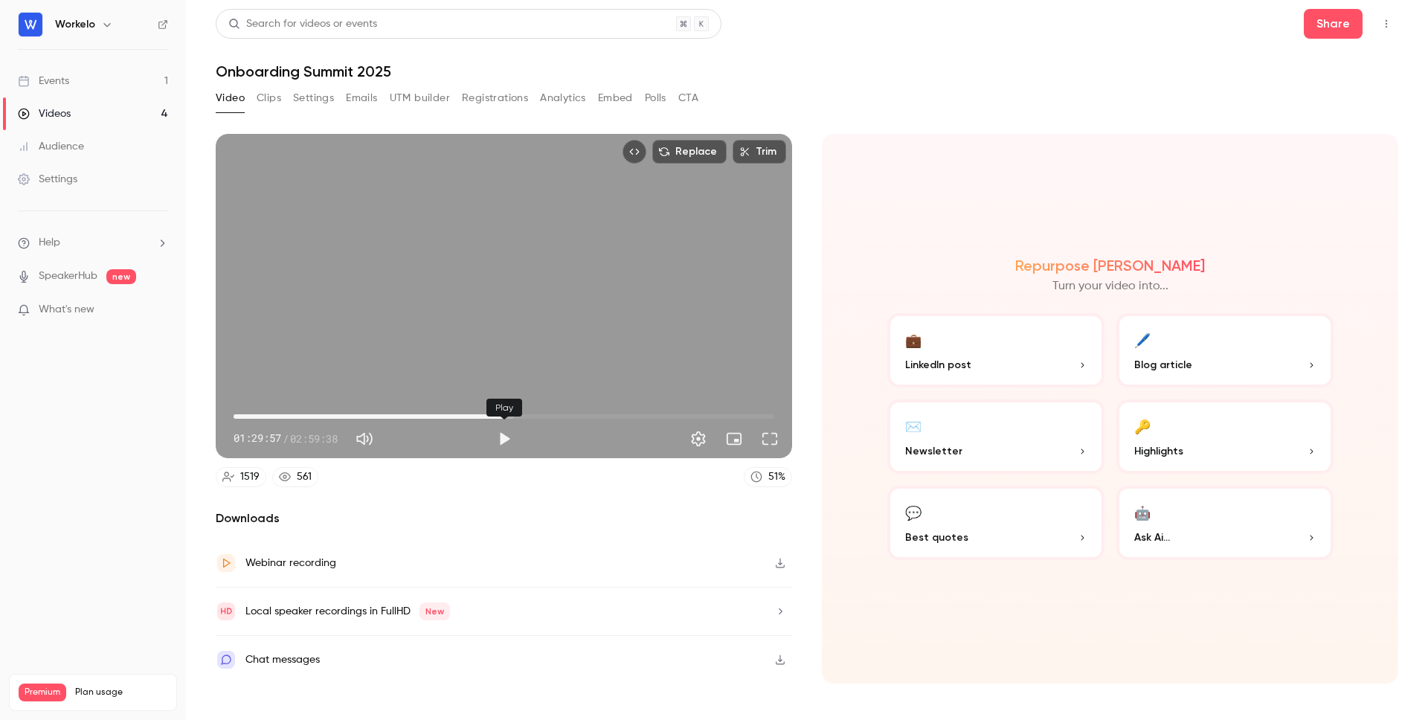
click at [501, 433] on button "Play" at bounding box center [504, 439] width 30 height 30
click at [554, 418] on span "01:30:04" at bounding box center [504, 417] width 541 height 24
click at [562, 418] on span "01:46:31" at bounding box center [504, 417] width 541 height 24
click at [570, 418] on span "01:48:58" at bounding box center [504, 417] width 541 height 24
click at [577, 417] on span "01:51:42" at bounding box center [504, 417] width 541 height 24
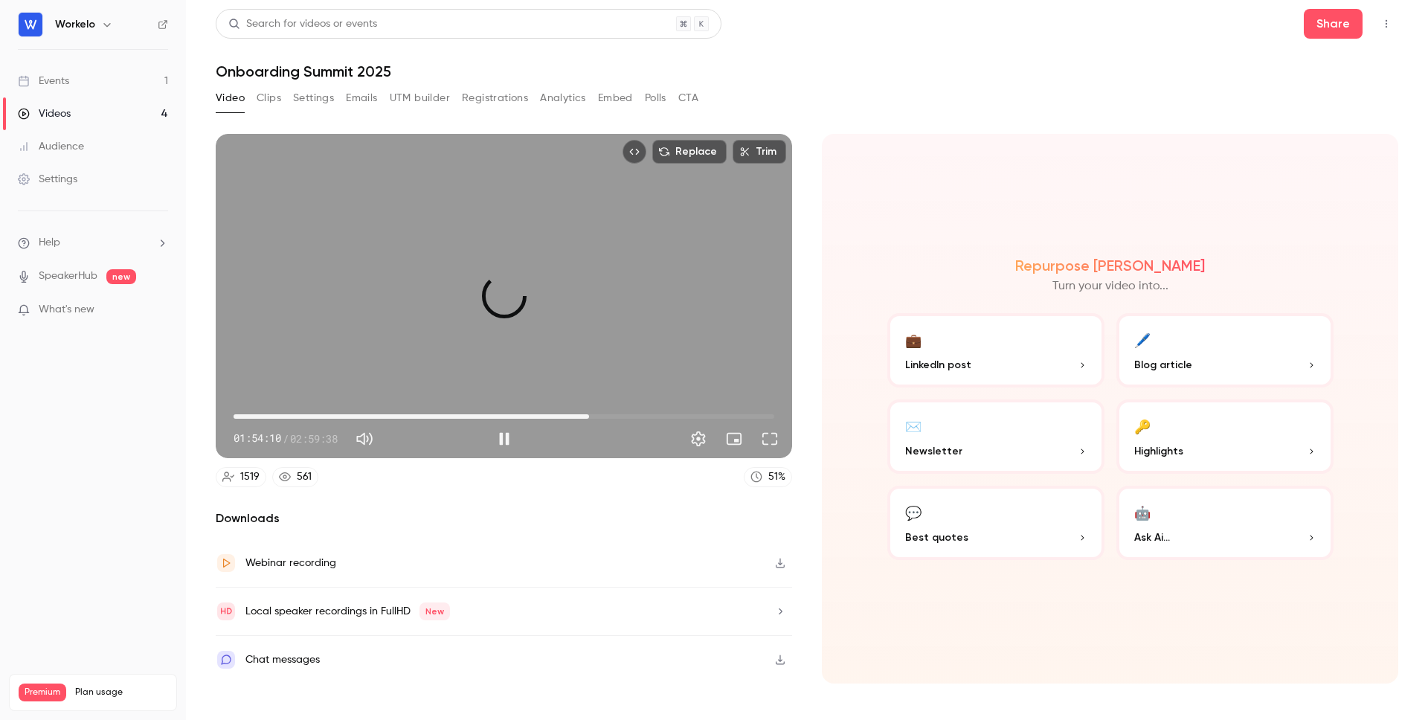
click at [589, 418] on span "01:58:06" at bounding box center [504, 417] width 541 height 24
click at [593, 418] on span "01:59:21" at bounding box center [593, 416] width 4 height 4
click at [588, 416] on span "01:57:52" at bounding box center [588, 416] width 4 height 4
click at [502, 440] on button "Pause" at bounding box center [504, 439] width 30 height 30
click at [506, 436] on button "Play" at bounding box center [504, 439] width 30 height 30
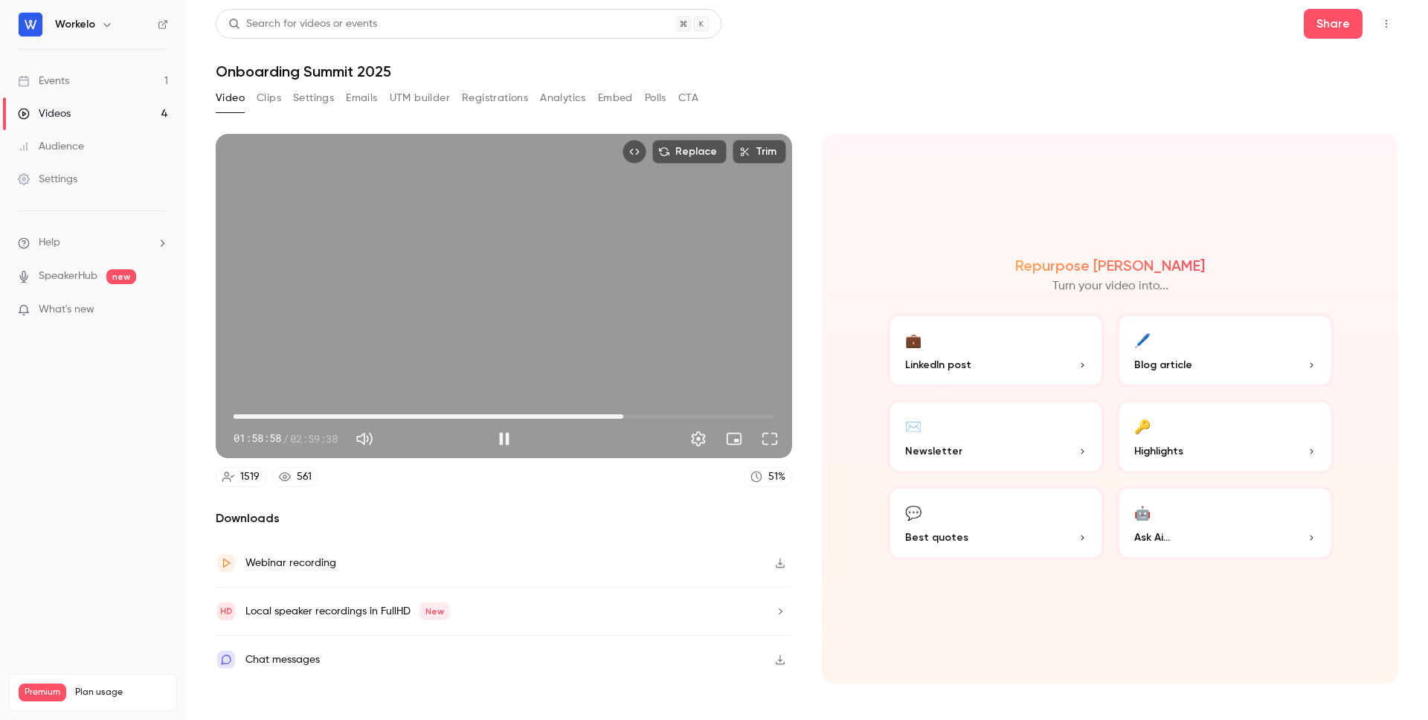
click at [623, 414] on span "02:09:28" at bounding box center [504, 417] width 541 height 24
click at [634, 415] on span "02:09:30" at bounding box center [504, 417] width 541 height 24
click at [650, 415] on span "02:12:57" at bounding box center [504, 417] width 541 height 24
click at [661, 415] on span "02:18:23" at bounding box center [504, 417] width 541 height 24
click at [671, 416] on span "02:21:50" at bounding box center [504, 417] width 541 height 24
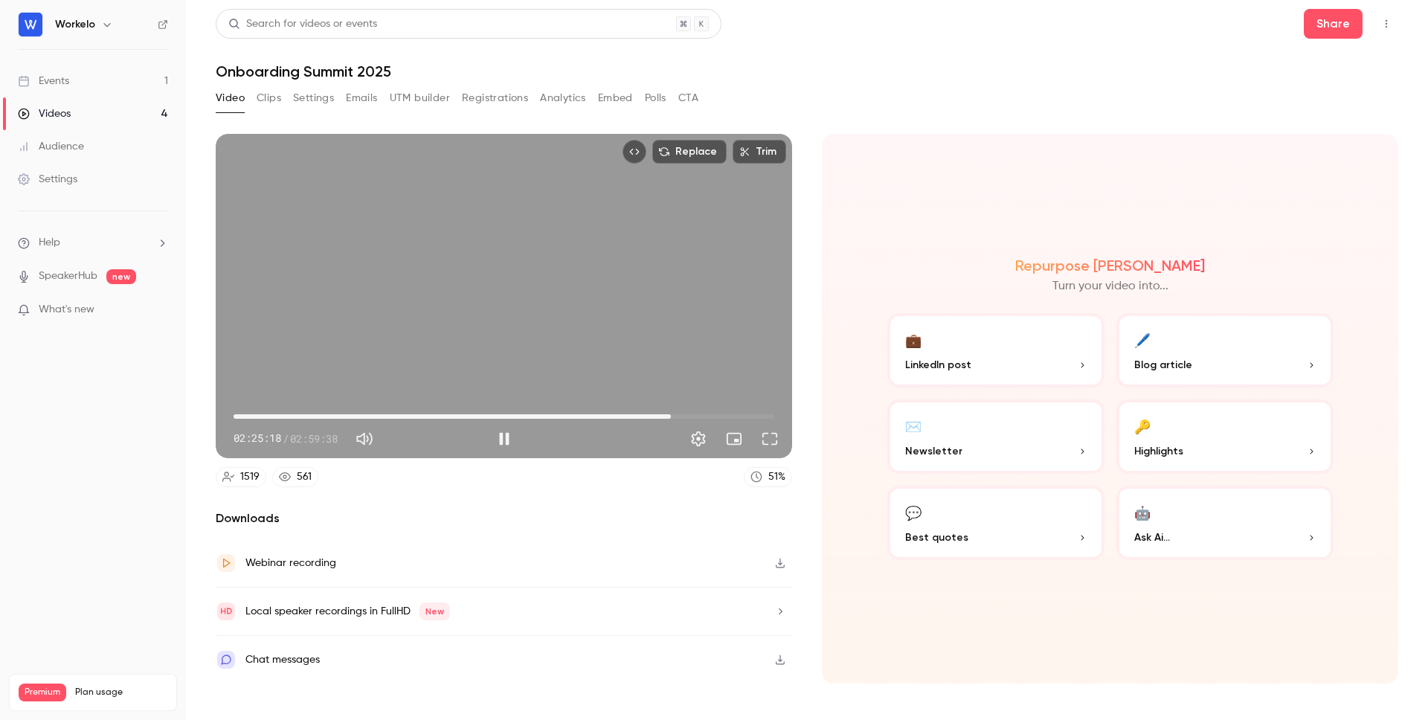
click at [678, 416] on span "02:25:18" at bounding box center [504, 417] width 541 height 24
click at [681, 416] on span "02:27:46" at bounding box center [678, 416] width 4 height 4
type input "****"
click at [506, 440] on button "Pause" at bounding box center [504, 439] width 30 height 30
click at [651, 94] on button "Polls" at bounding box center [656, 98] width 22 height 24
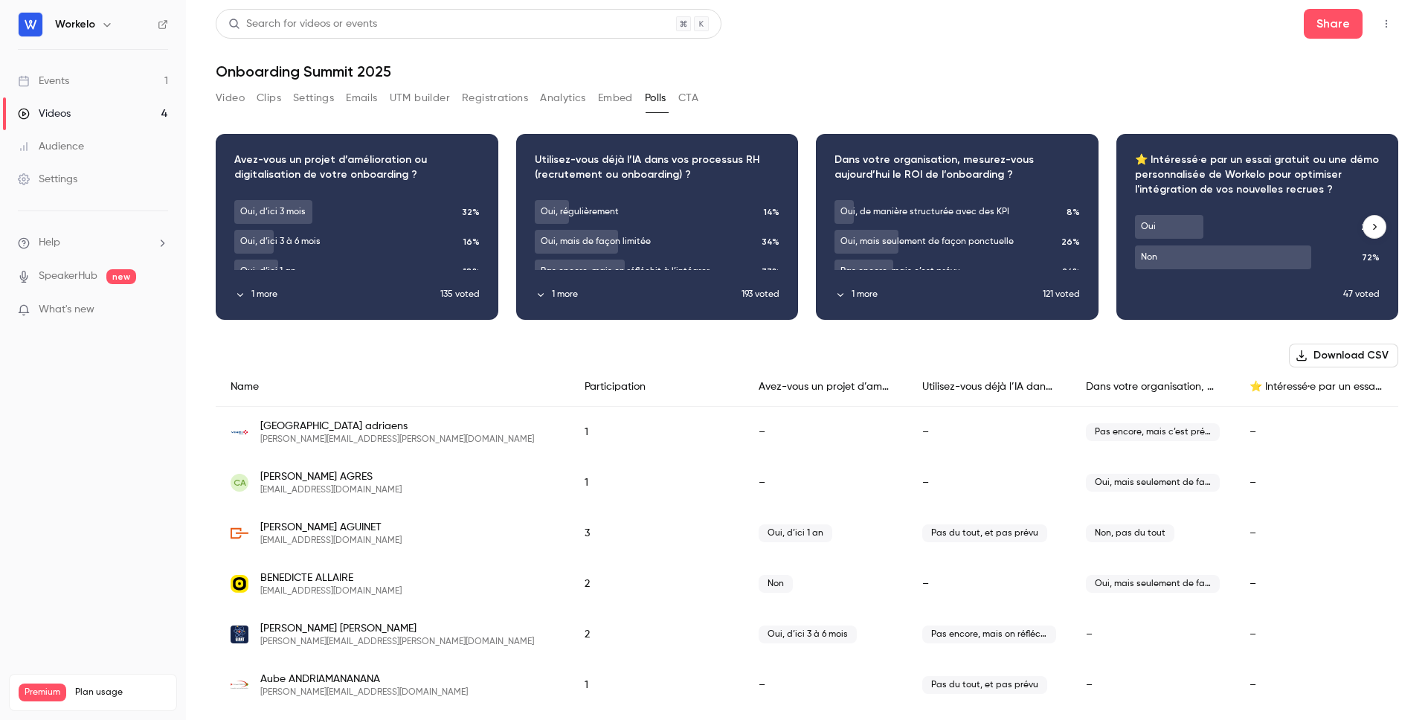
click at [456, 308] on div "Download image" at bounding box center [356, 227] width 281 height 184
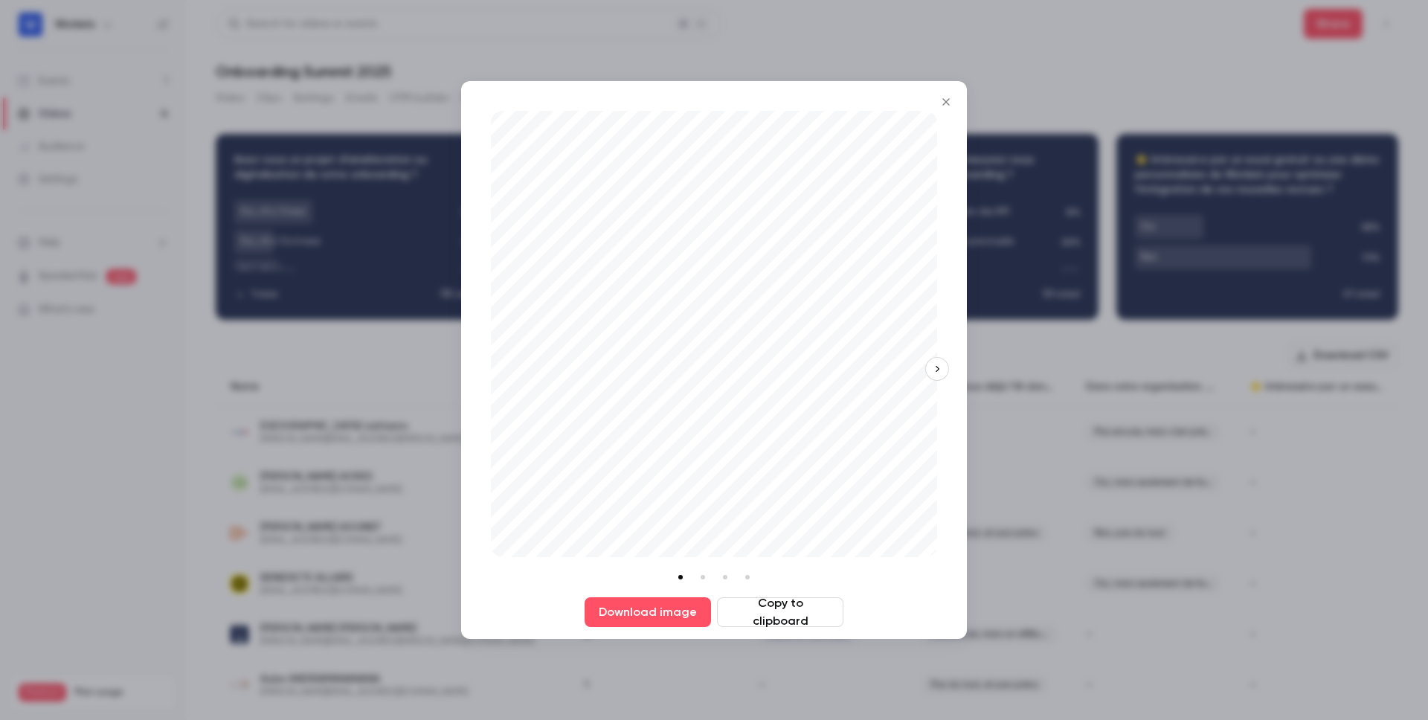
click at [942, 366] on icon "button" at bounding box center [937, 369] width 10 height 10
click at [942, 366] on div "Download image Copy to clipboard" at bounding box center [714, 360] width 506 height 558
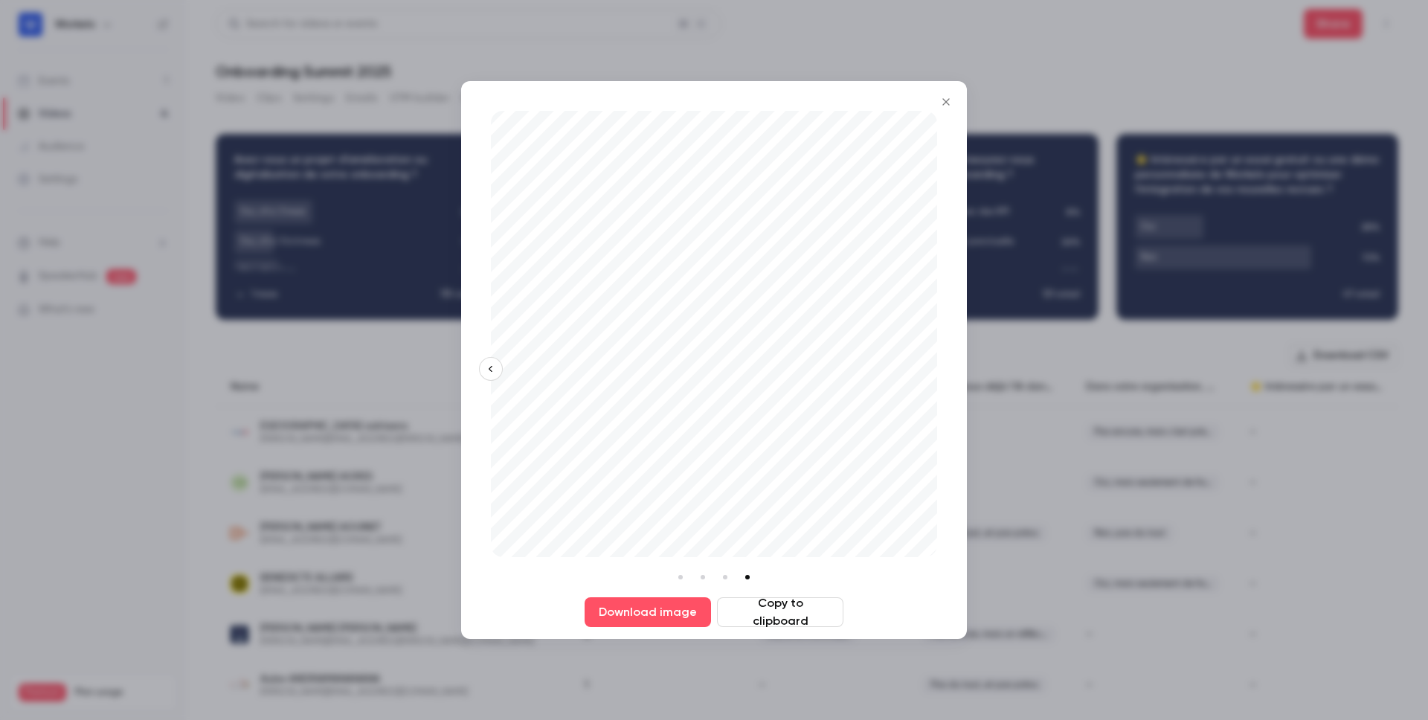
click at [942, 366] on div "Download image Copy to clipboard" at bounding box center [714, 360] width 506 height 558
click at [948, 103] on icon "Close" at bounding box center [946, 102] width 18 height 12
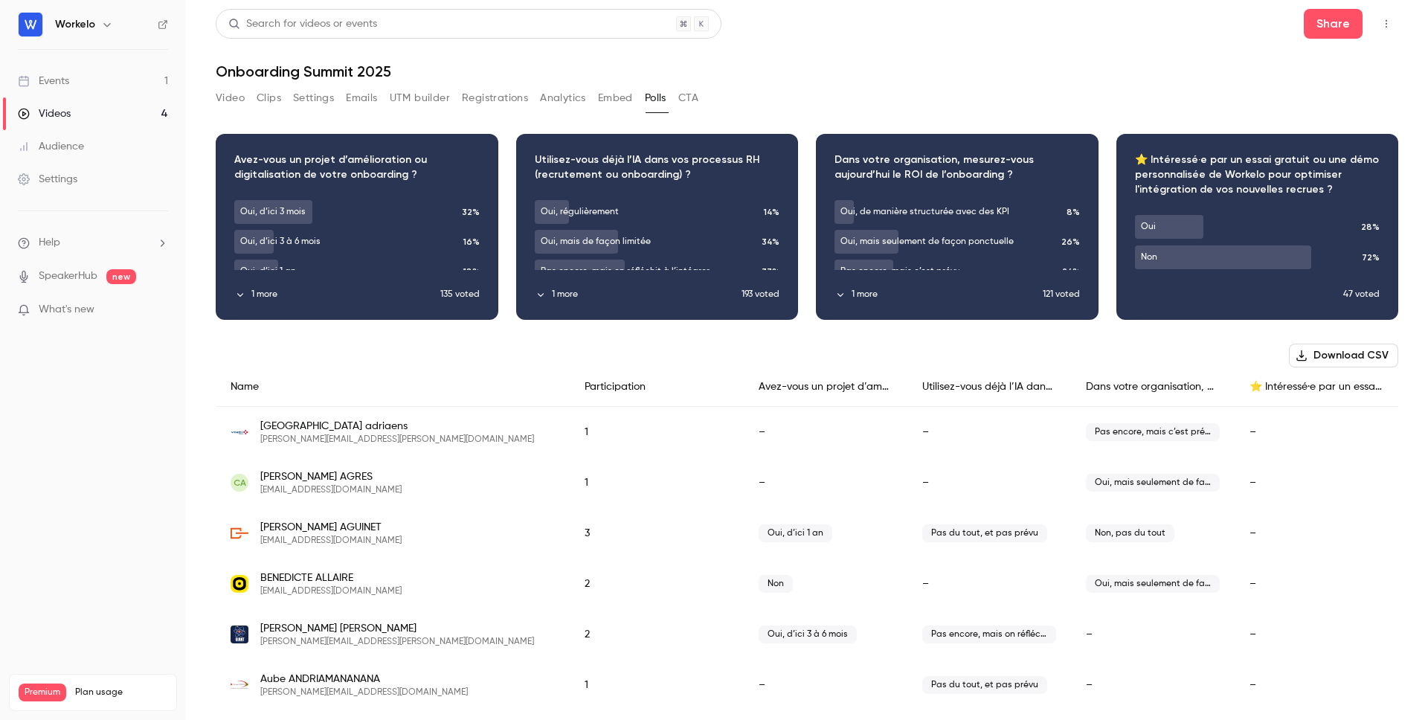
click at [695, 93] on button "CTA" at bounding box center [688, 98] width 20 height 24
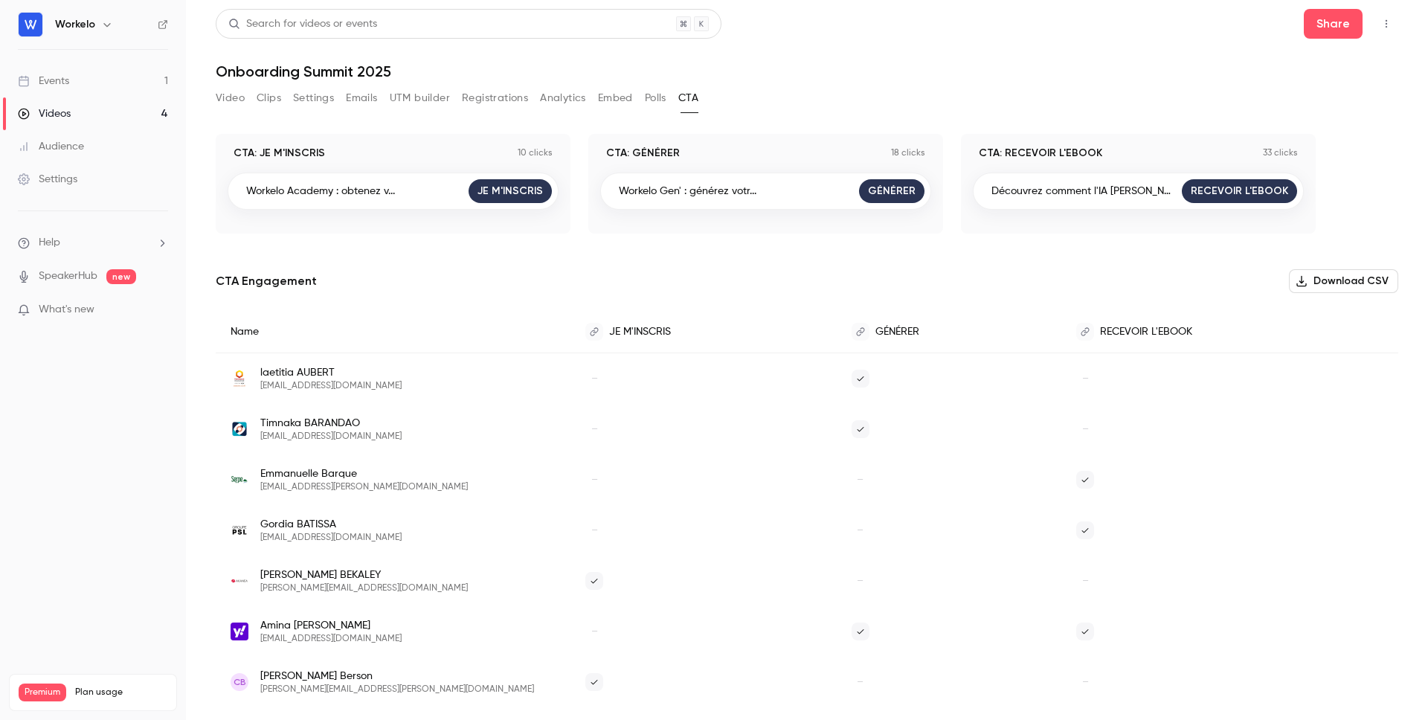
click at [658, 95] on button "Polls" at bounding box center [656, 98] width 22 height 24
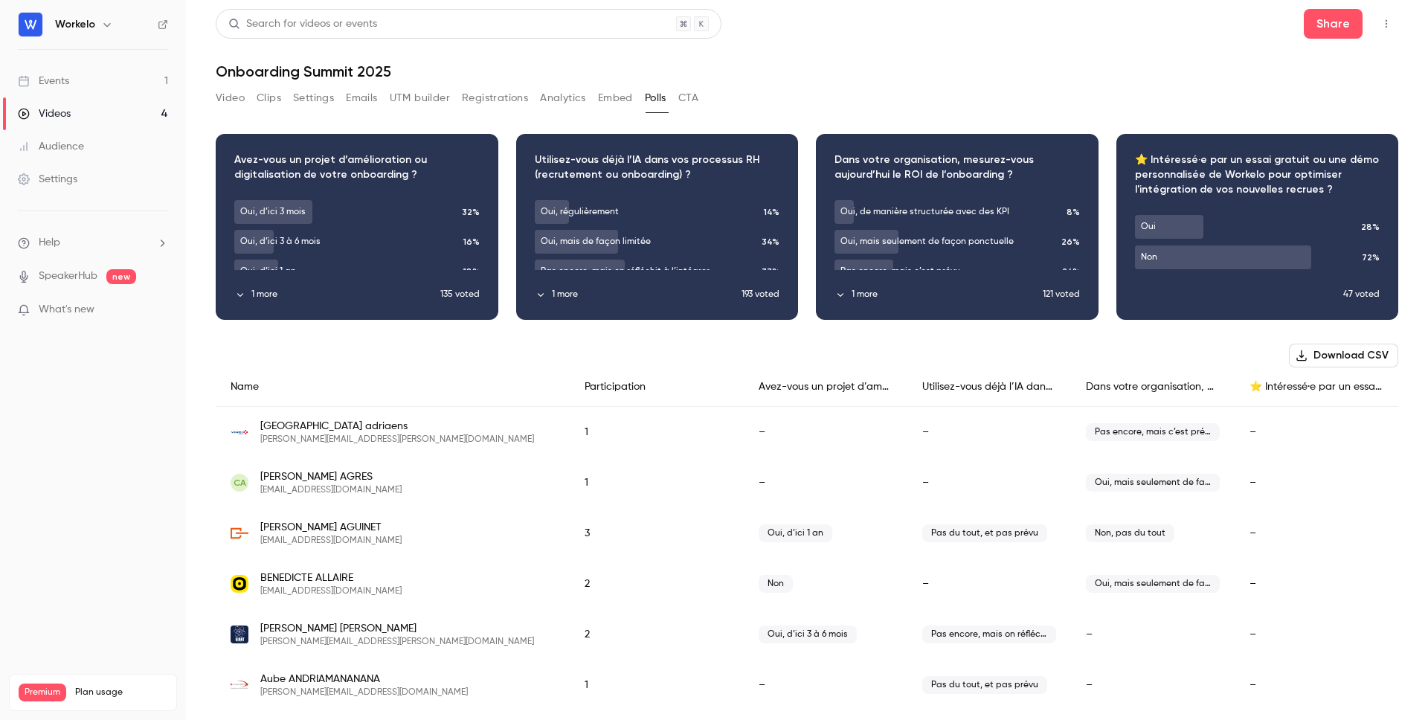
click at [345, 152] on div "Download image" at bounding box center [356, 227] width 281 height 184
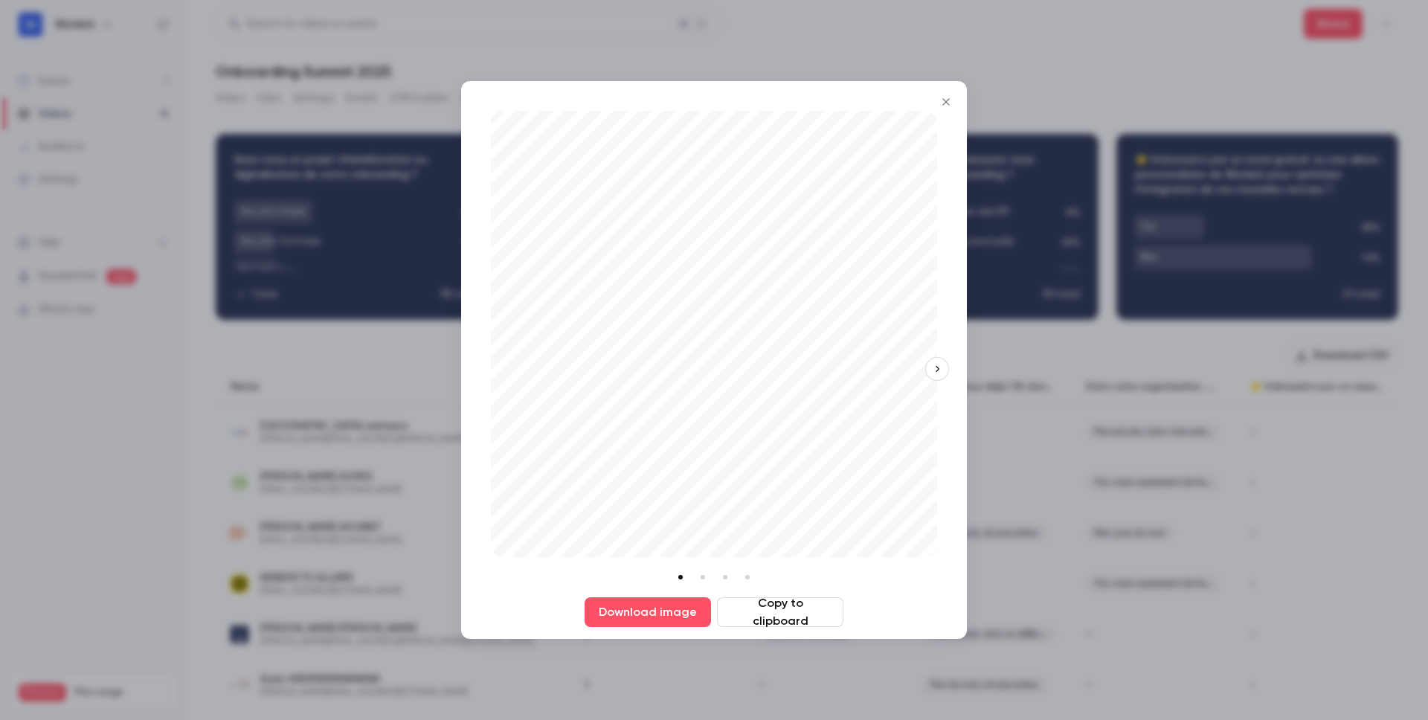
click at [935, 370] on icon "button" at bounding box center [937, 369] width 10 height 10
click at [949, 104] on icon "Close" at bounding box center [945, 101] width 7 height 7
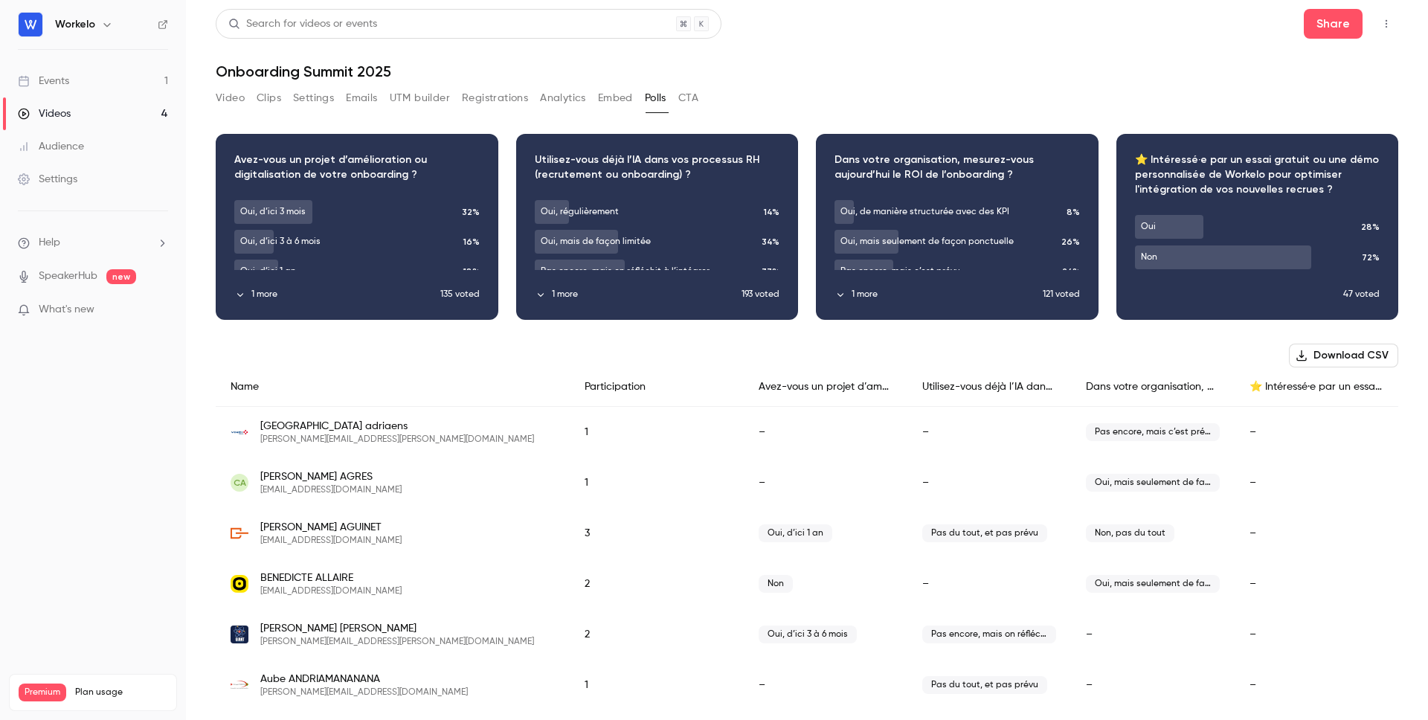
click at [618, 93] on button "Embed" at bounding box center [615, 98] width 35 height 24
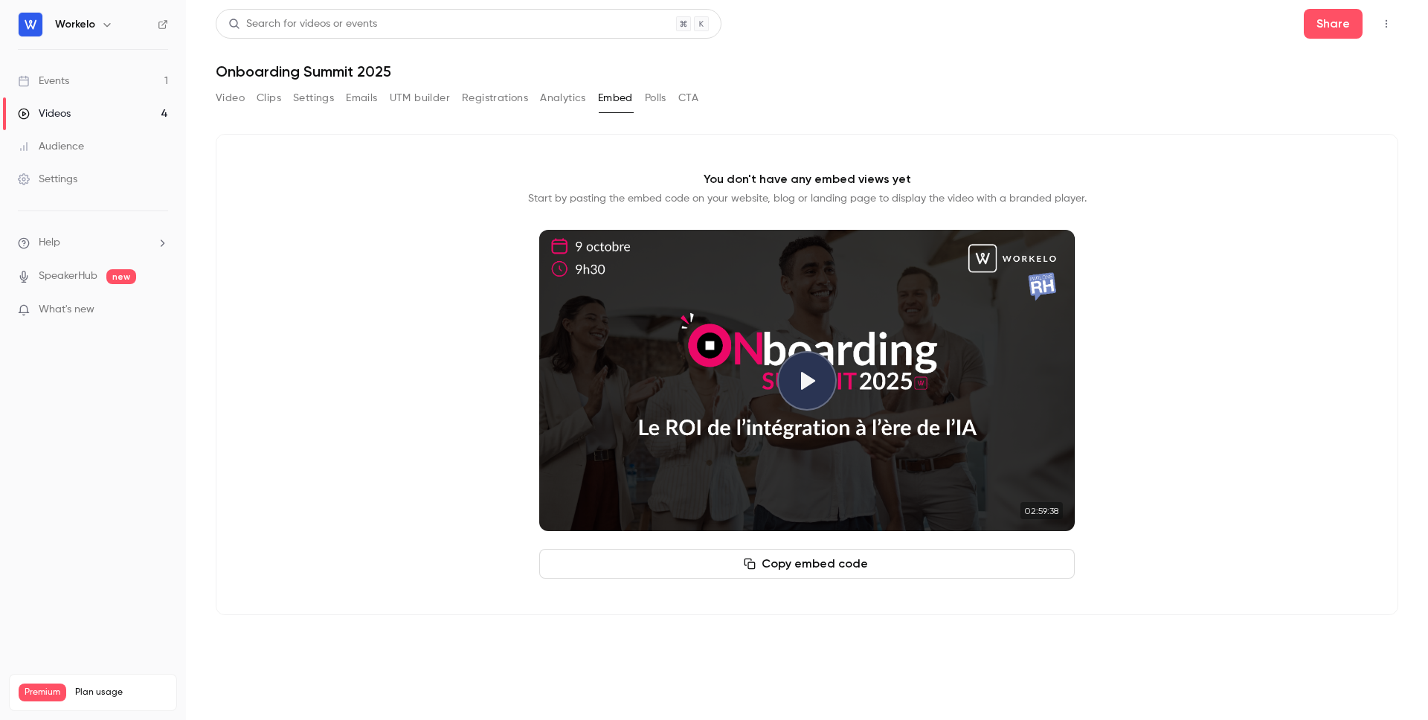
click at [659, 97] on button "Polls" at bounding box center [656, 98] width 22 height 24
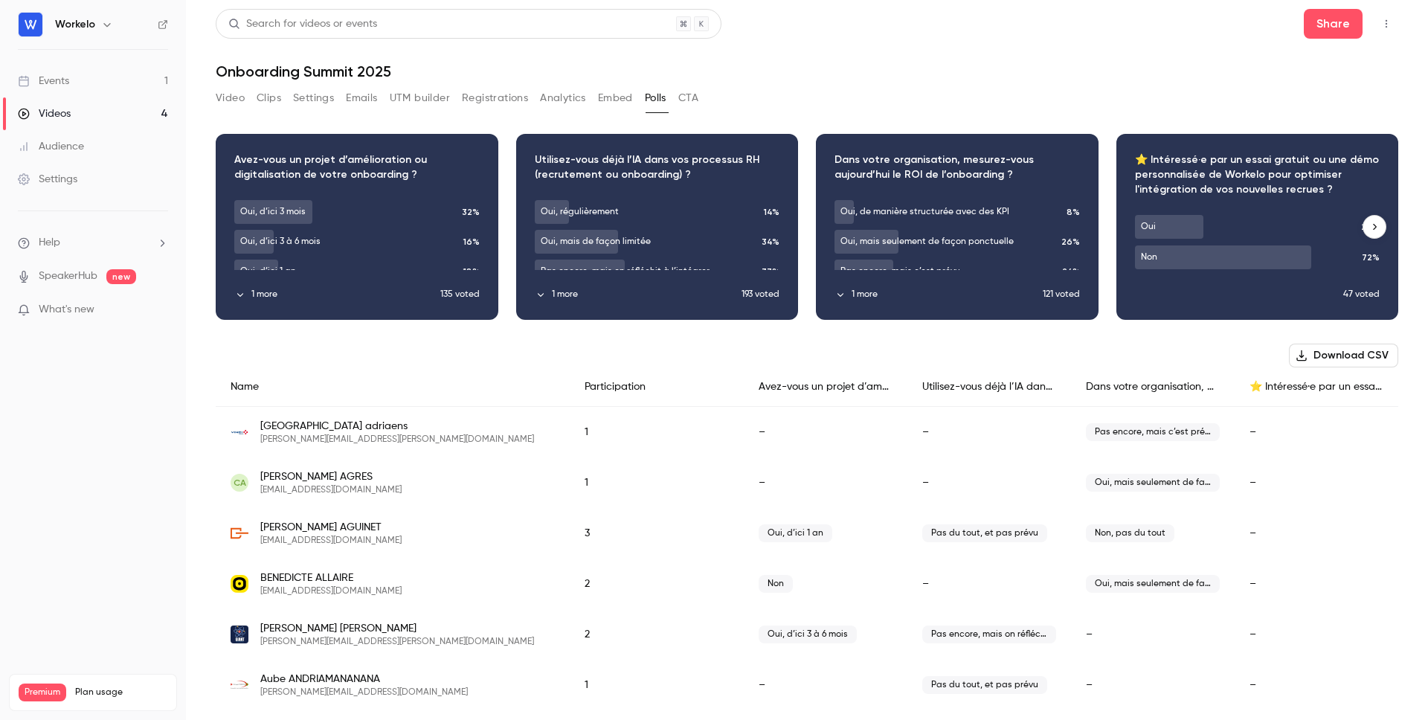
click at [871, 291] on button "1 more" at bounding box center [939, 294] width 208 height 13
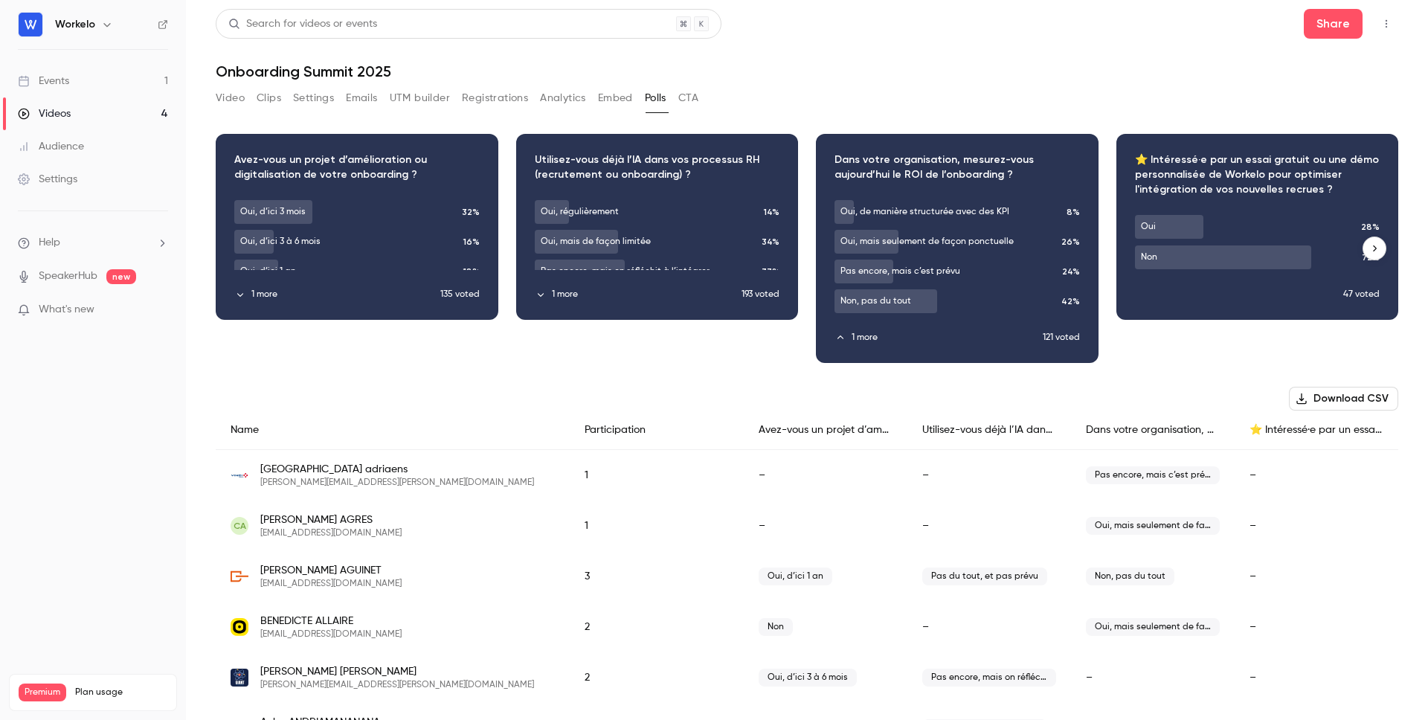
click at [574, 293] on button "1 more" at bounding box center [639, 294] width 208 height 13
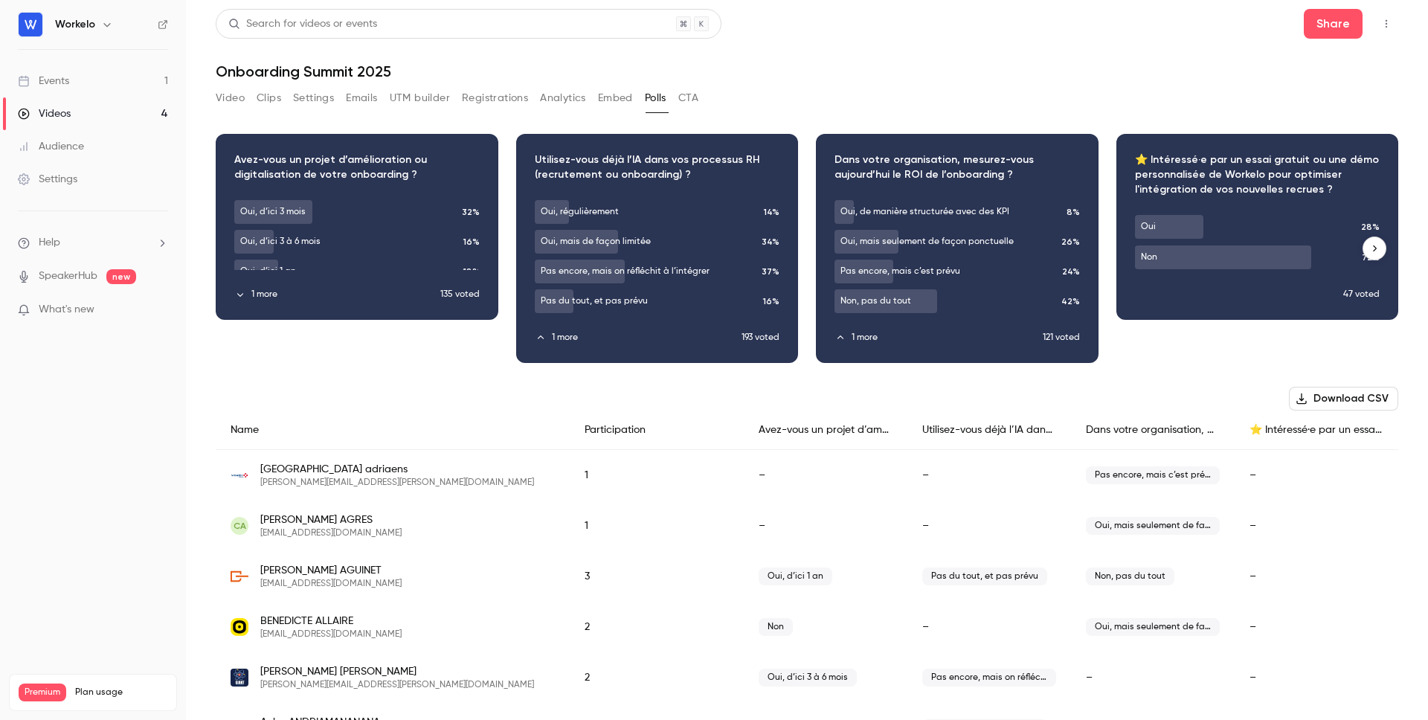
click at [293, 290] on button "1 more" at bounding box center [337, 294] width 206 height 13
